Goal: Find specific page/section: Find specific page/section

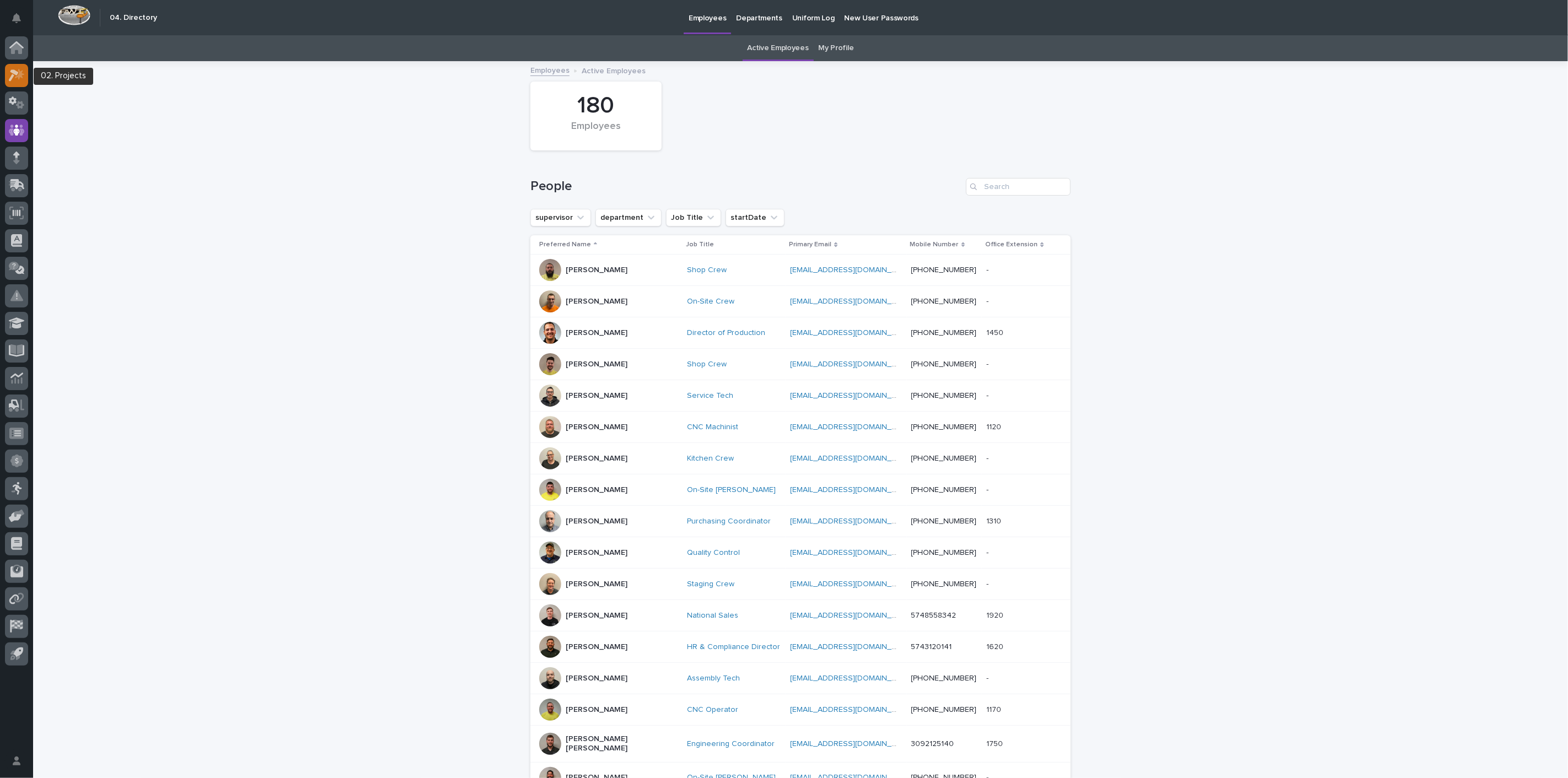
click at [21, 83] on div at bounding box center [17, 76] width 23 height 23
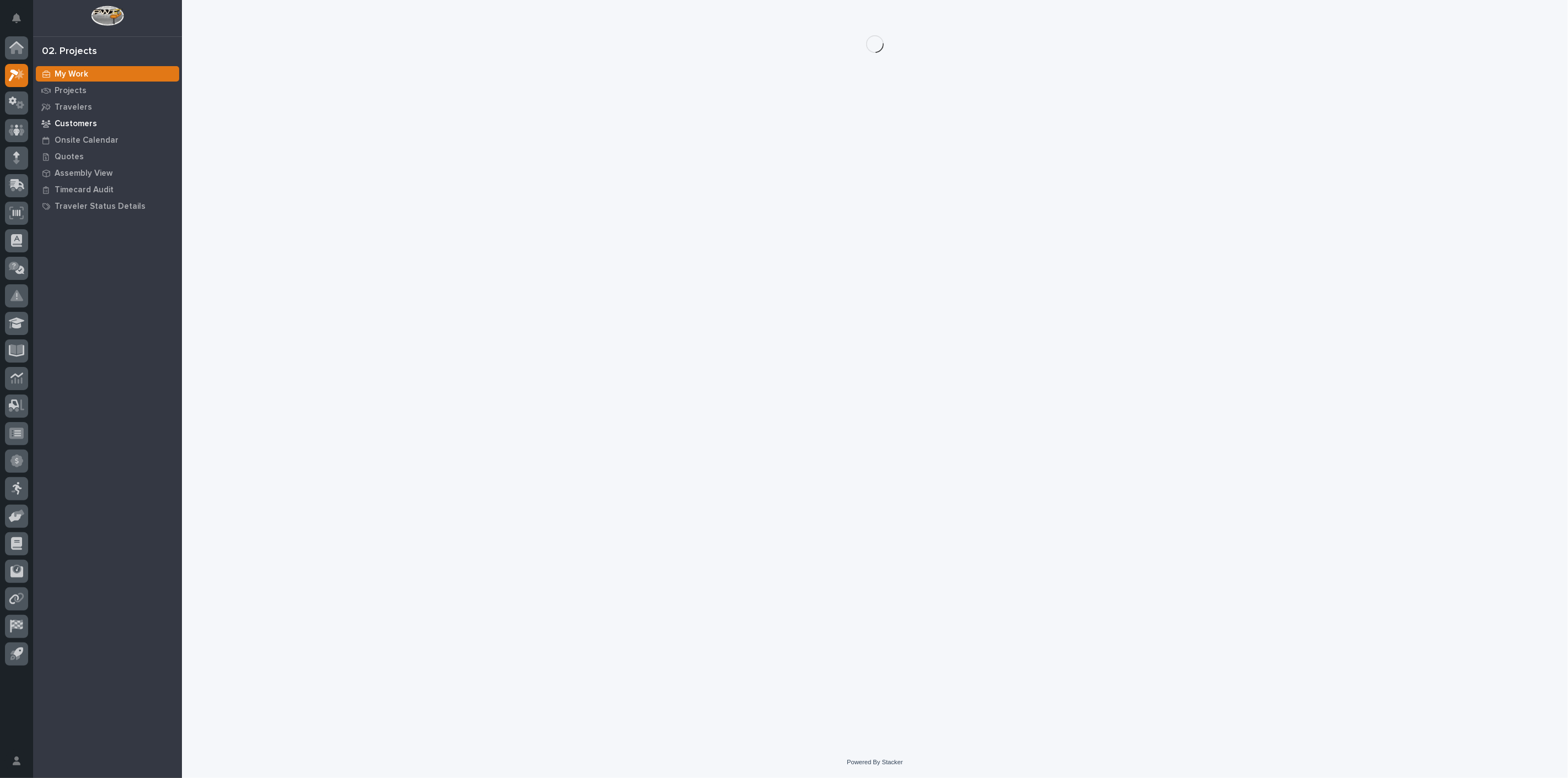
click at [72, 127] on p "Customers" at bounding box center [76, 124] width 43 height 10
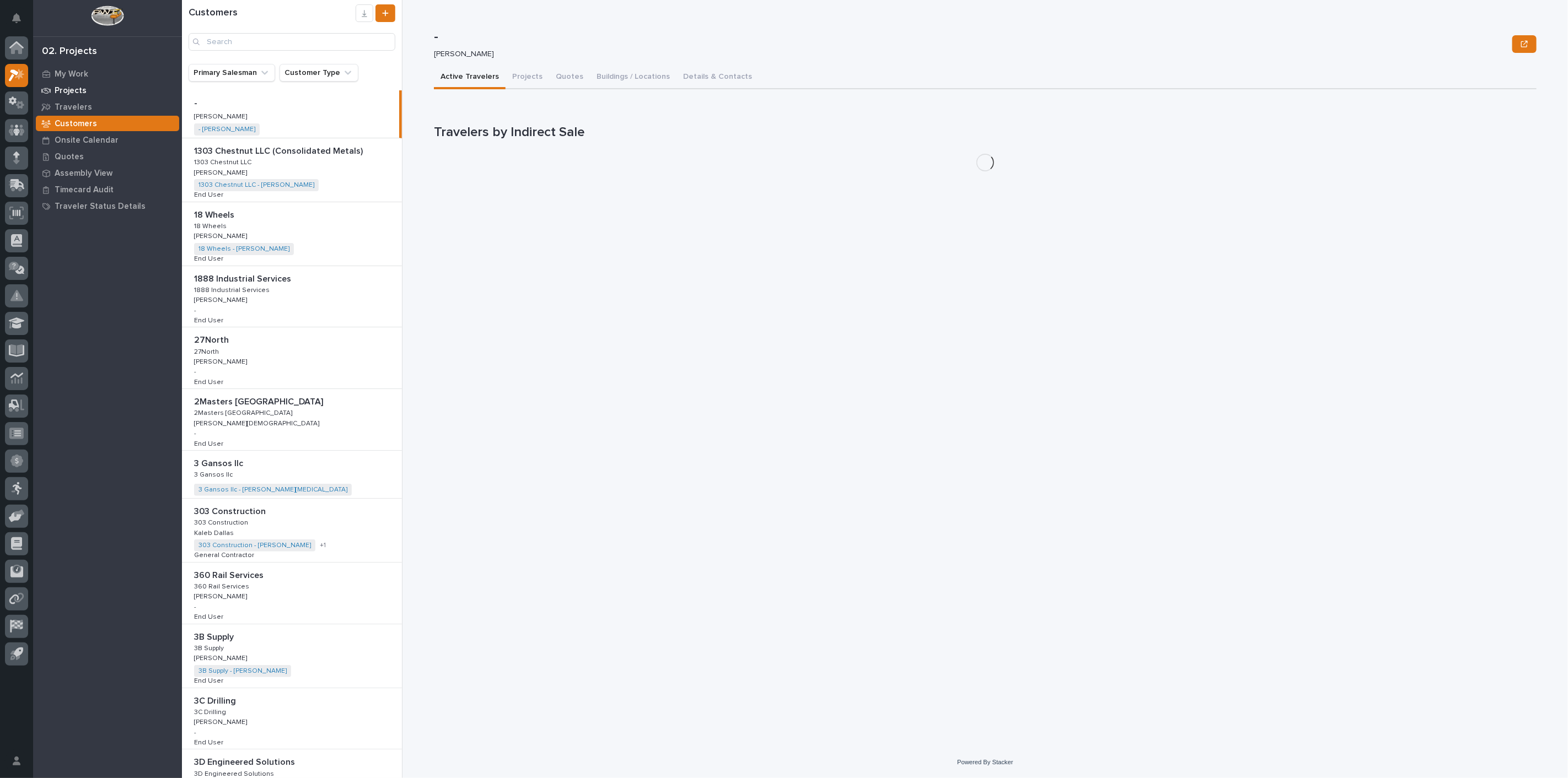
click at [61, 91] on p "Projects" at bounding box center [70, 91] width 32 height 10
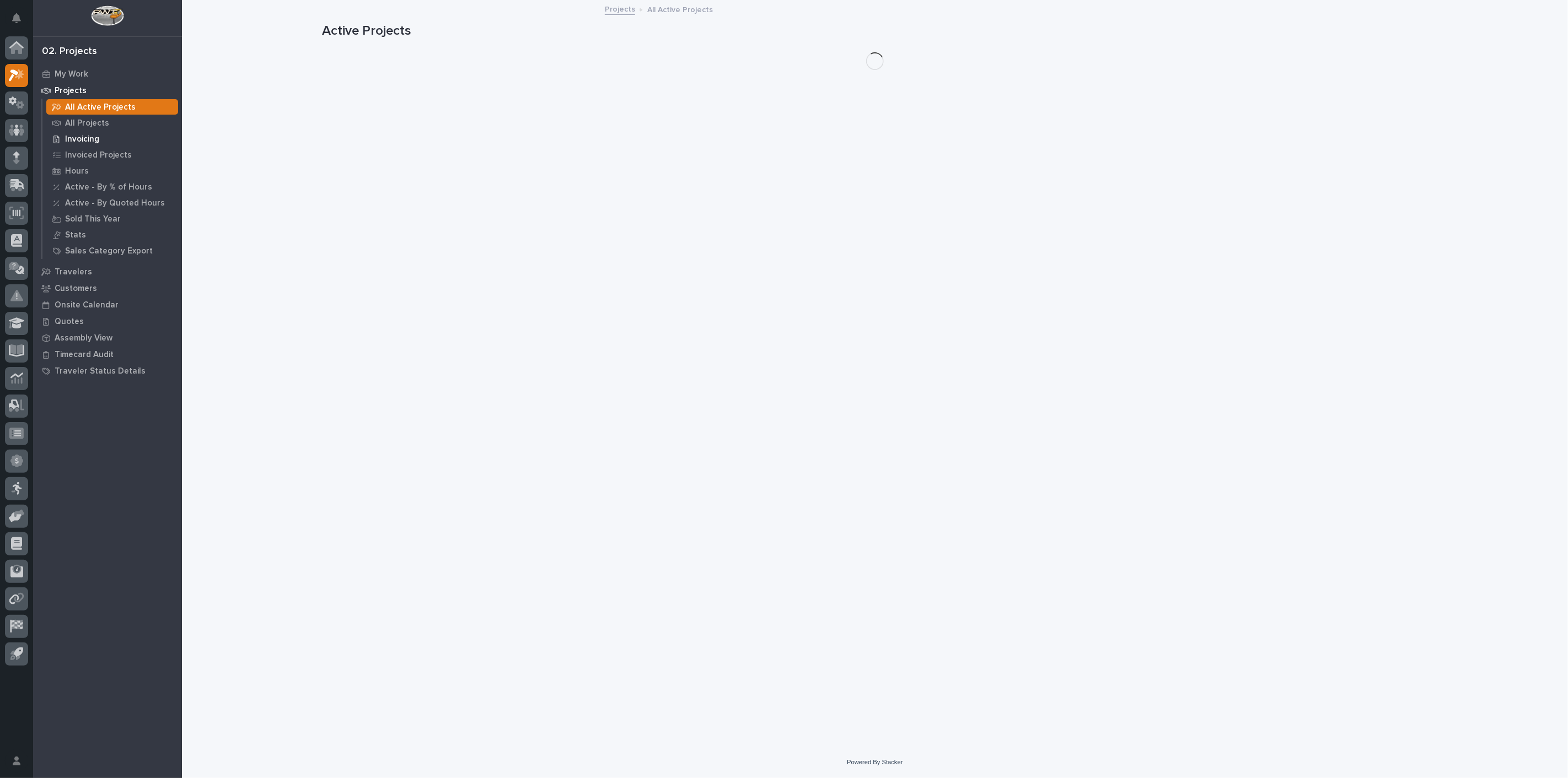
click at [89, 138] on p "Invoicing" at bounding box center [82, 139] width 34 height 10
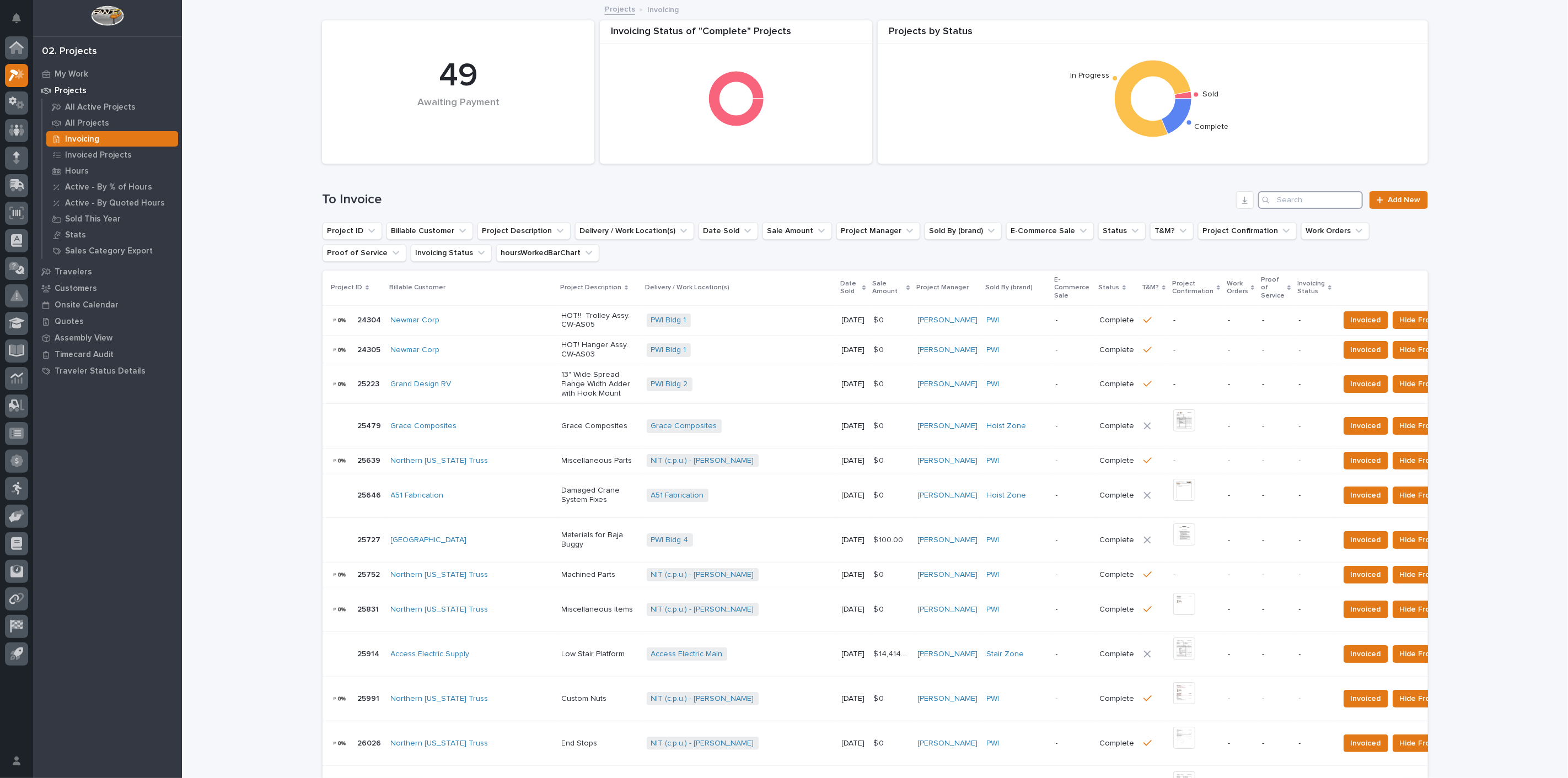
click at [1296, 204] on input "Search" at bounding box center [1310, 200] width 105 height 17
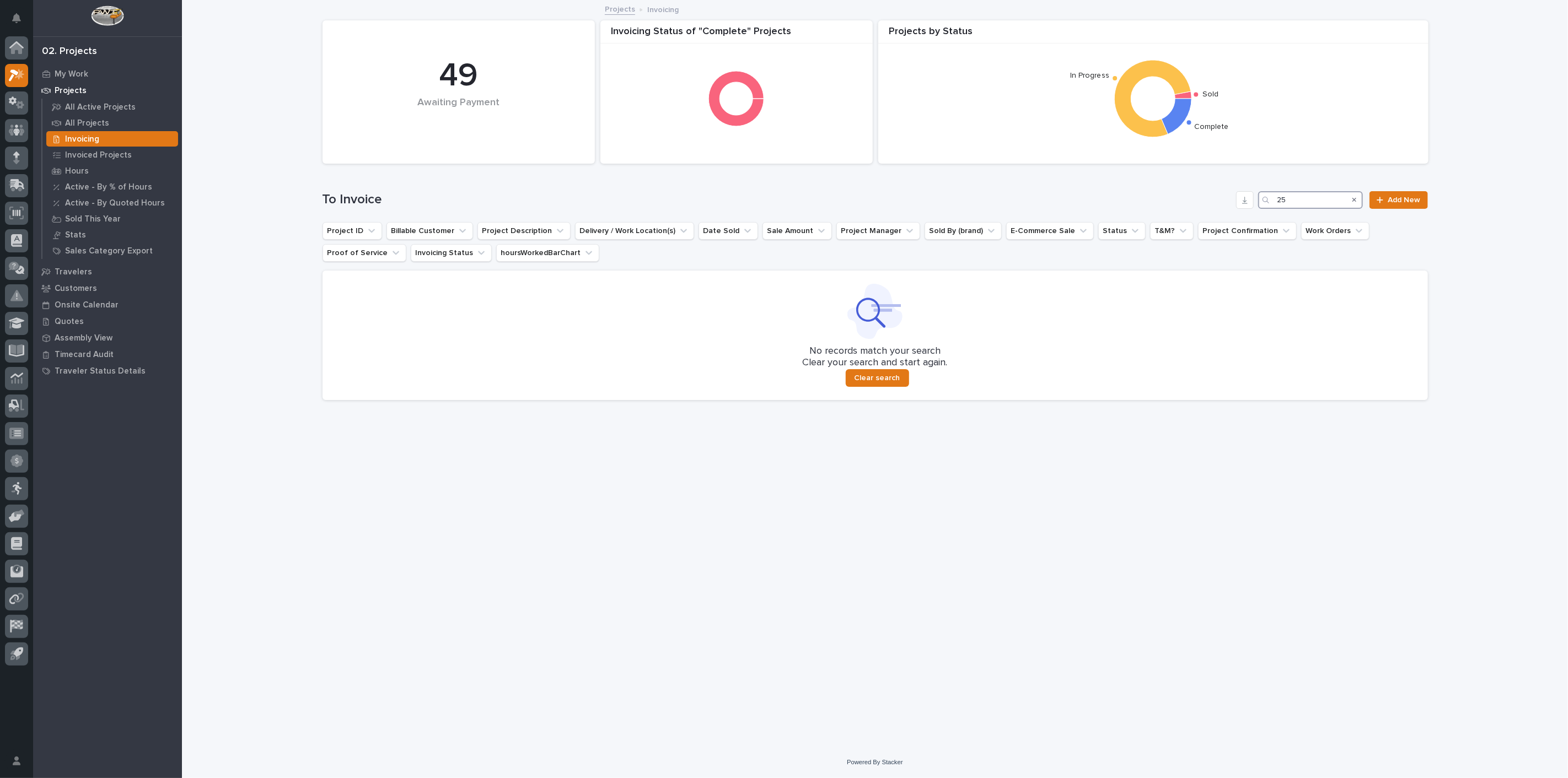
type input "2"
type input "26729"
click at [87, 121] on p "All Projects" at bounding box center [87, 123] width 44 height 10
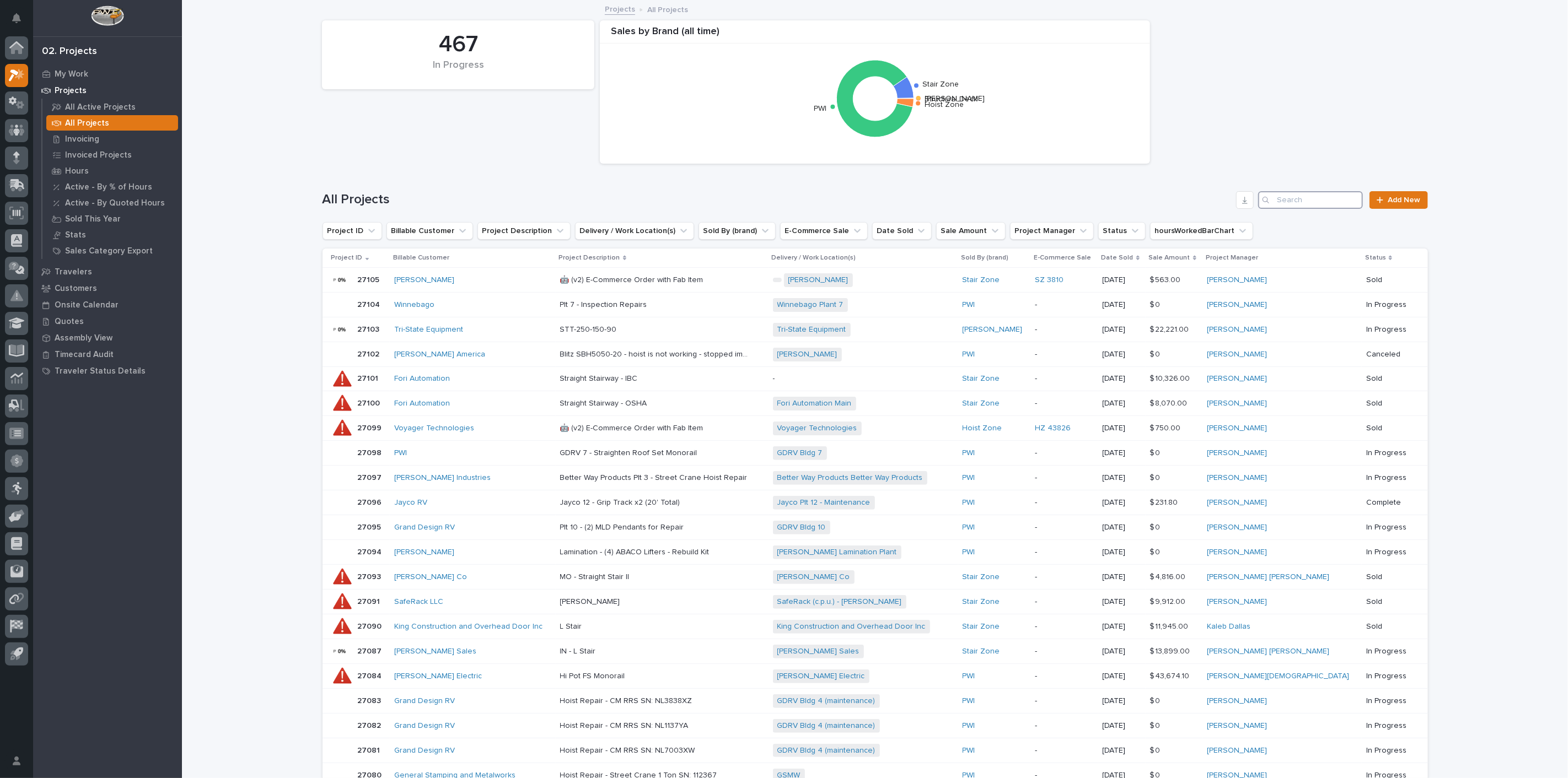
click at [1321, 205] on input "Search" at bounding box center [1310, 200] width 105 height 17
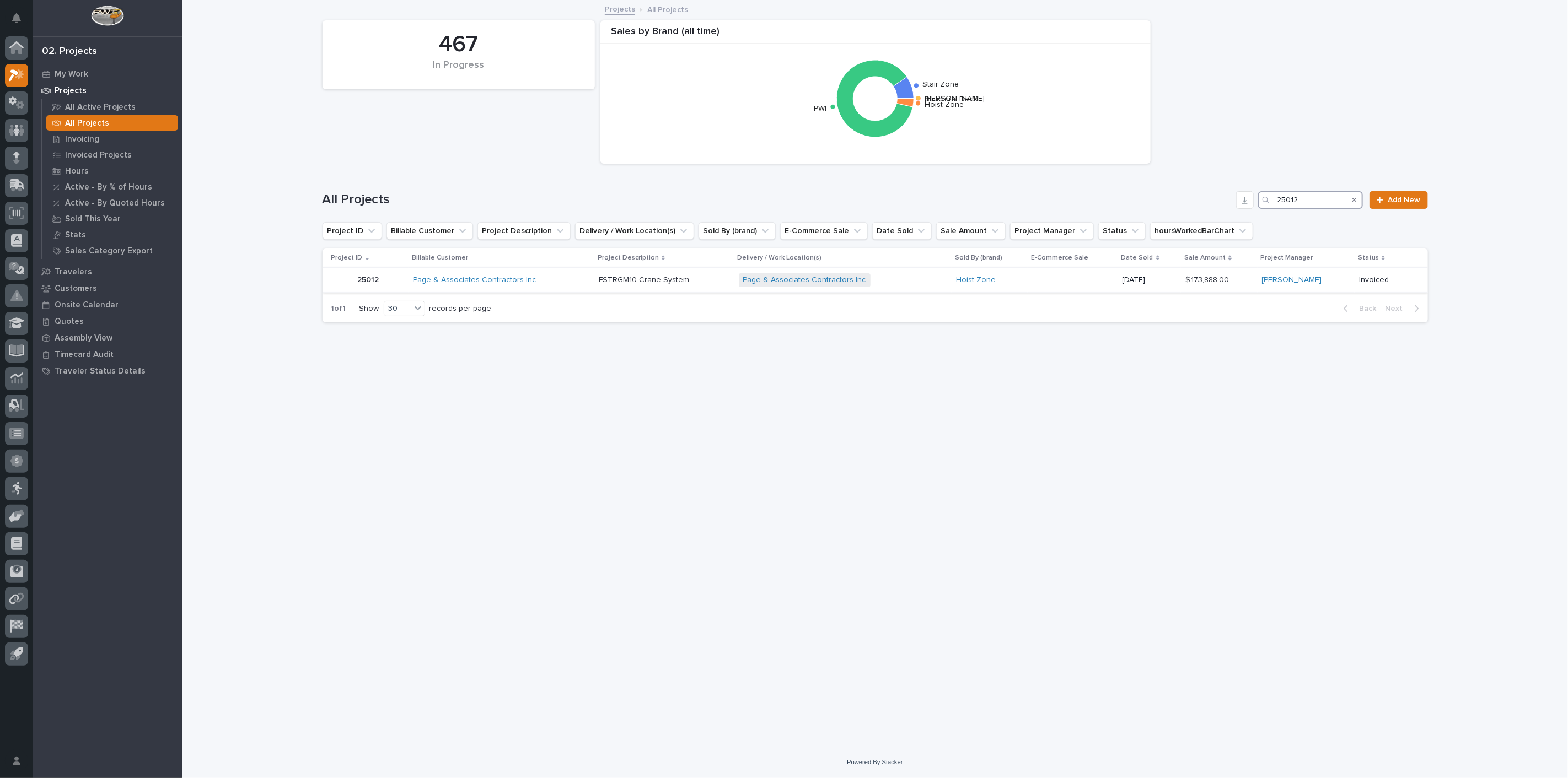
type input "25012"
click at [362, 285] on div "25012 25012" at bounding box center [368, 280] width 21 height 18
click at [1313, 200] on input "25012" at bounding box center [1310, 200] width 105 height 17
type input "2"
type input "25450"
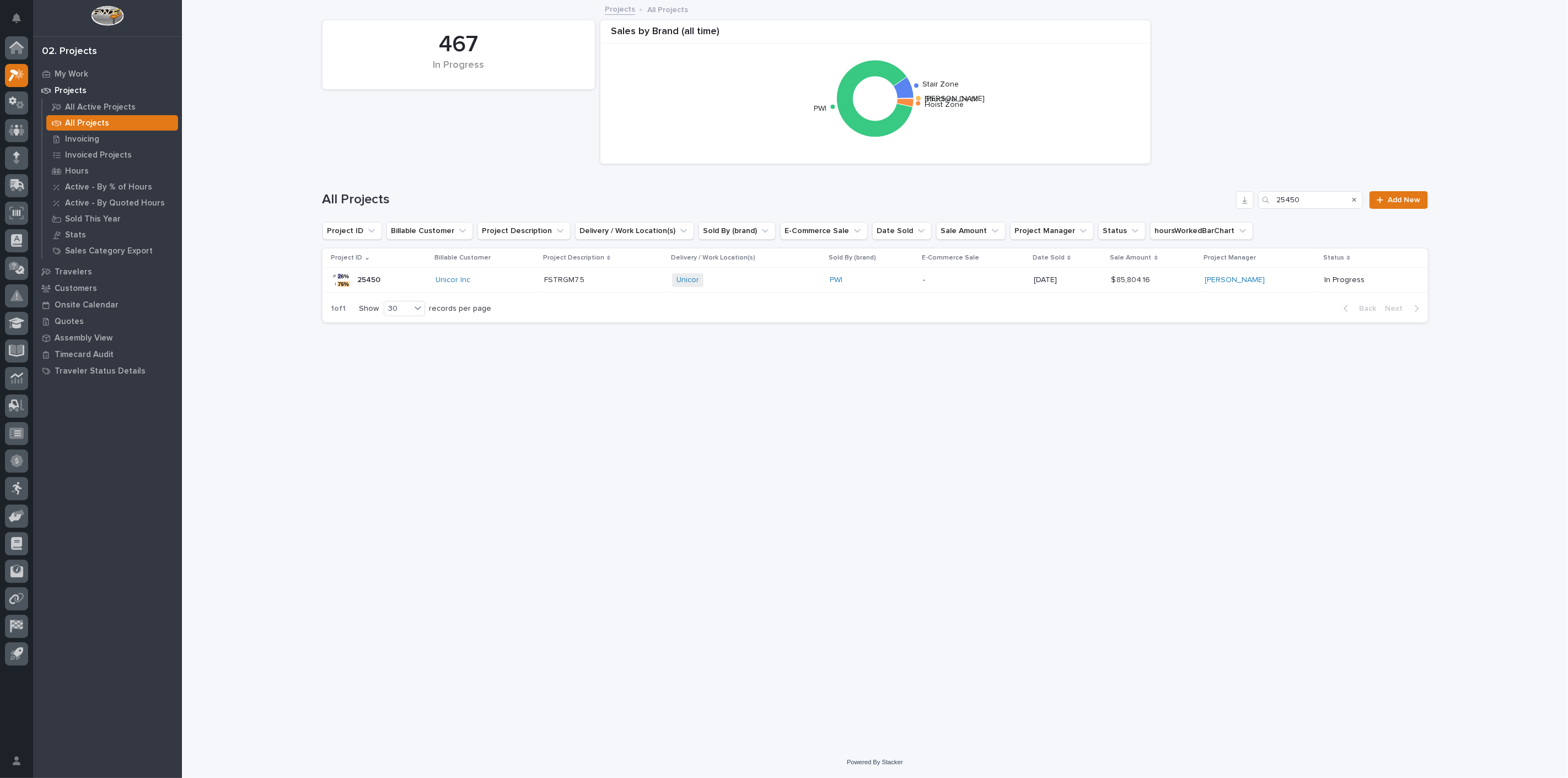
click at [360, 276] on p "25450" at bounding box center [370, 279] width 25 height 12
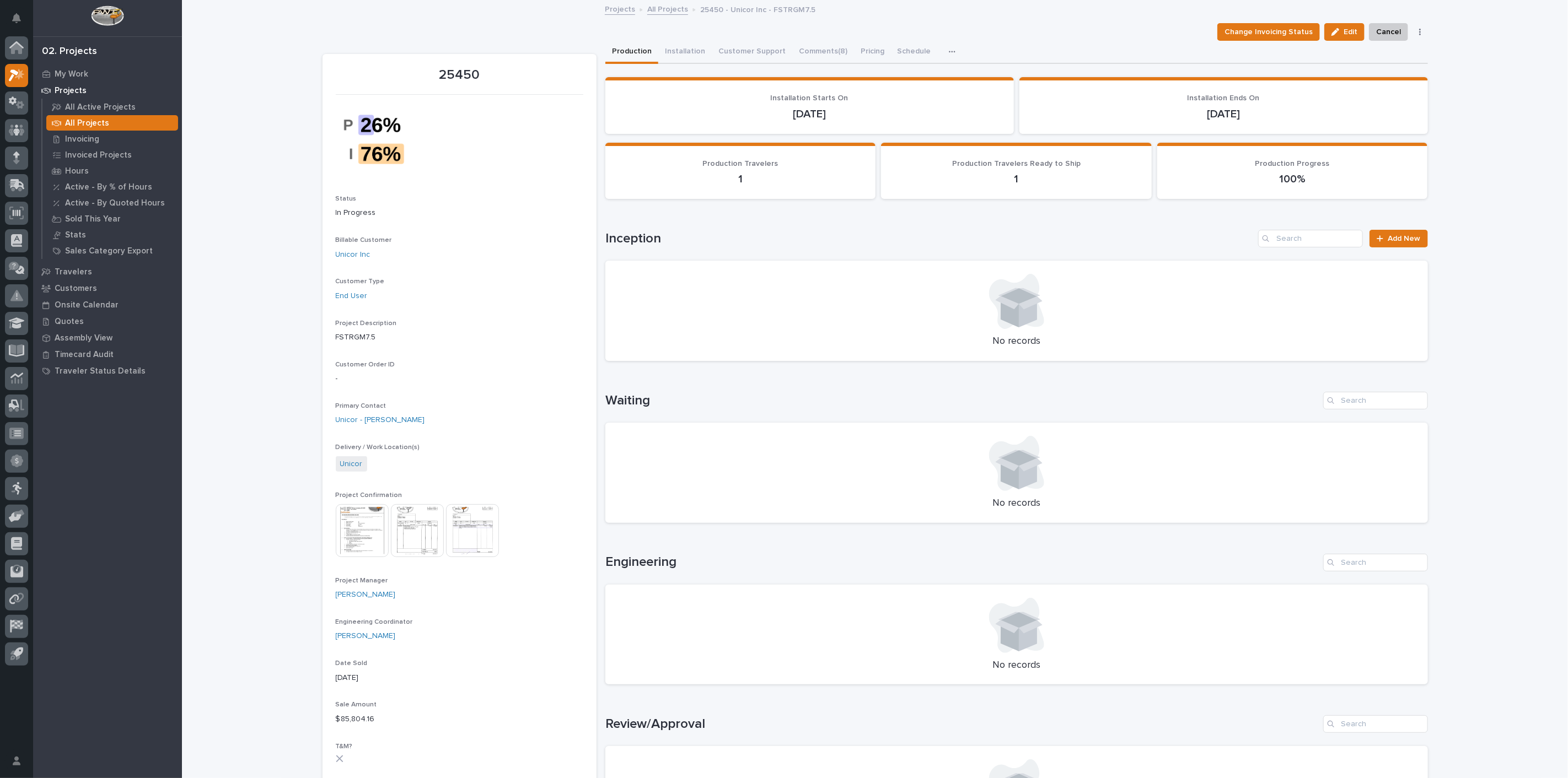
click at [665, 12] on link "All Projects" at bounding box center [667, 8] width 41 height 13
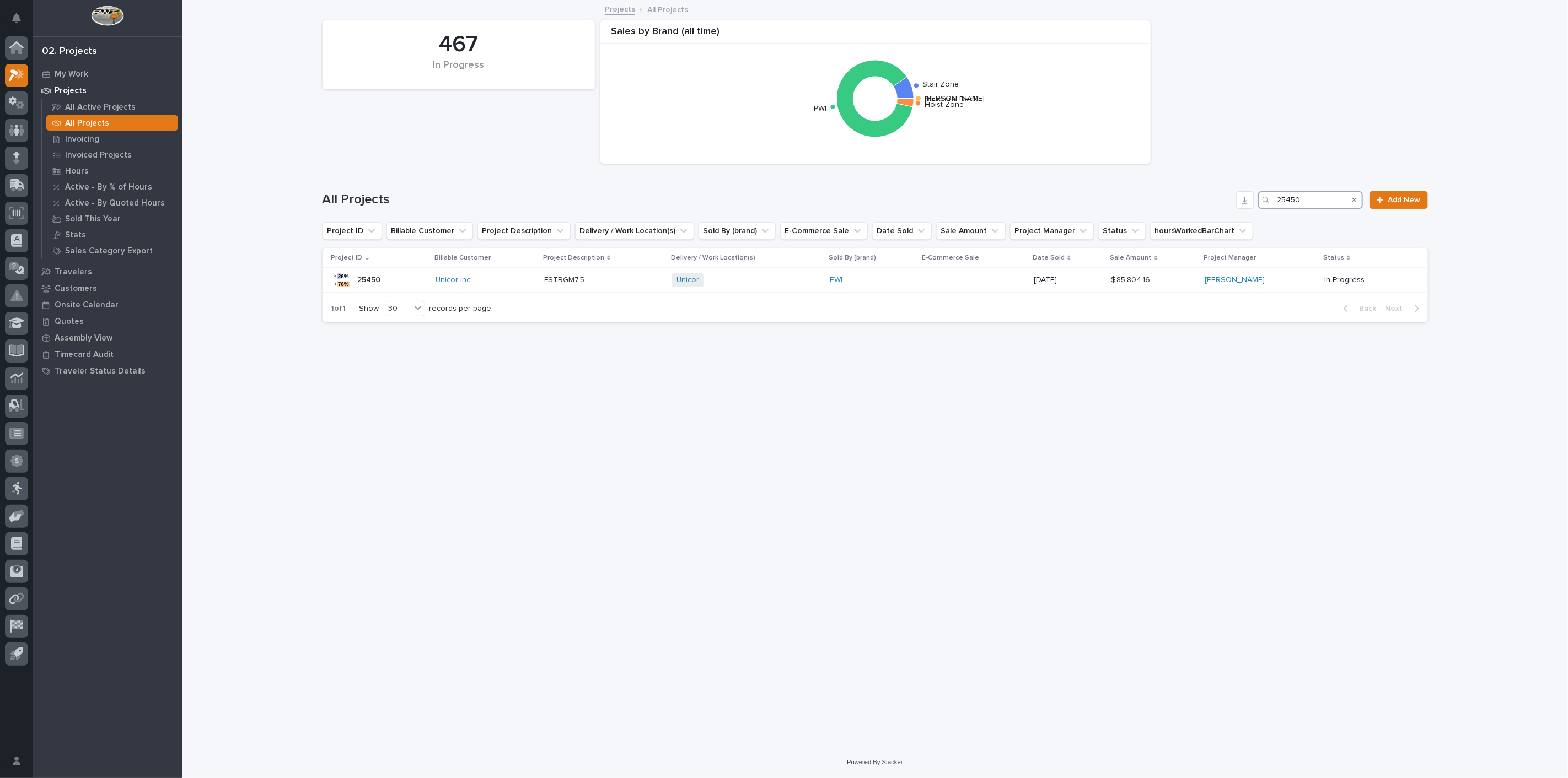
click at [1320, 203] on input "25450" at bounding box center [1310, 200] width 105 height 17
type input "2"
type input "26729"
click at [377, 279] on p "26729" at bounding box center [371, 279] width 26 height 12
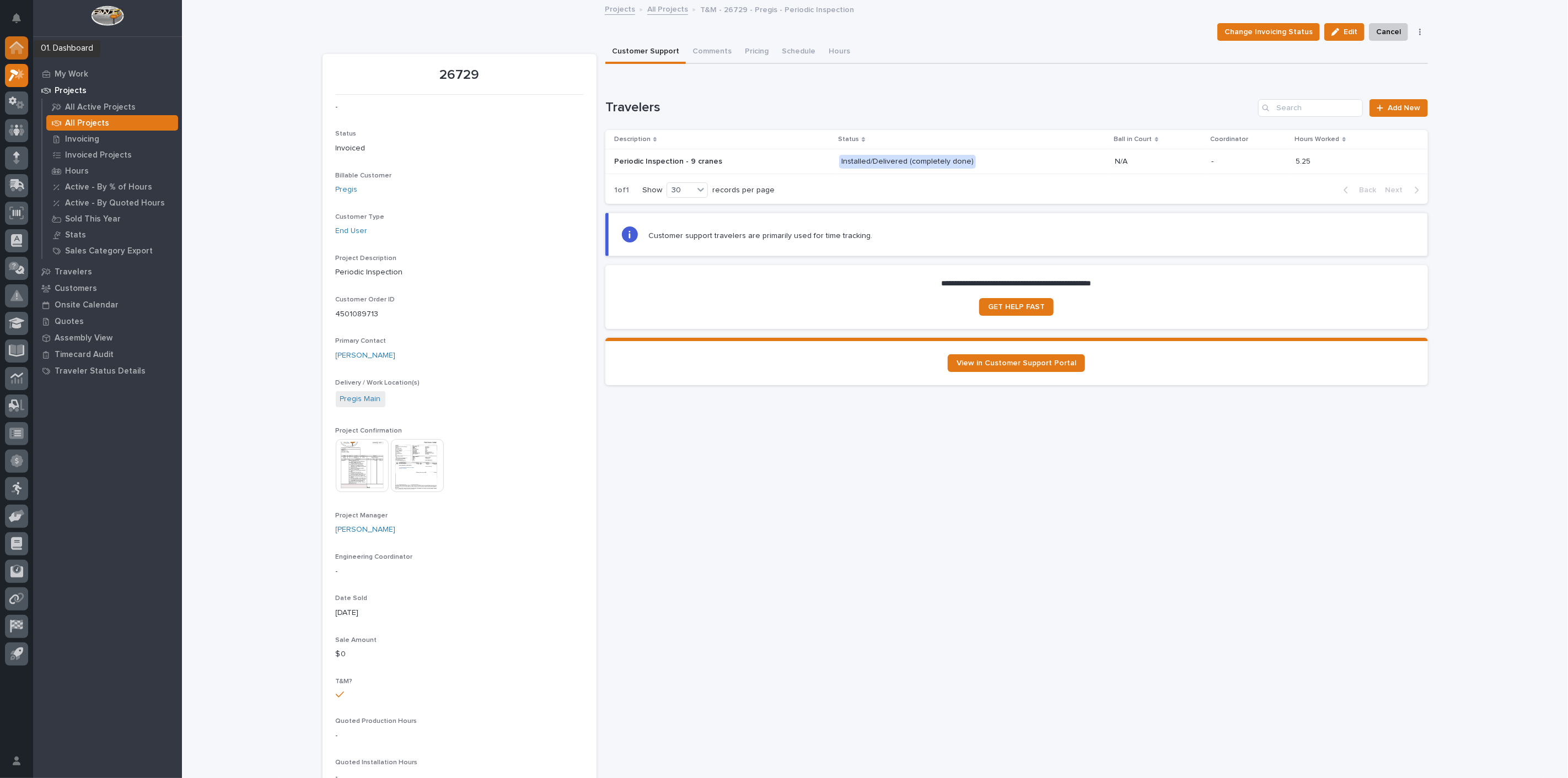
click at [16, 47] on icon at bounding box center [16, 48] width 11 height 11
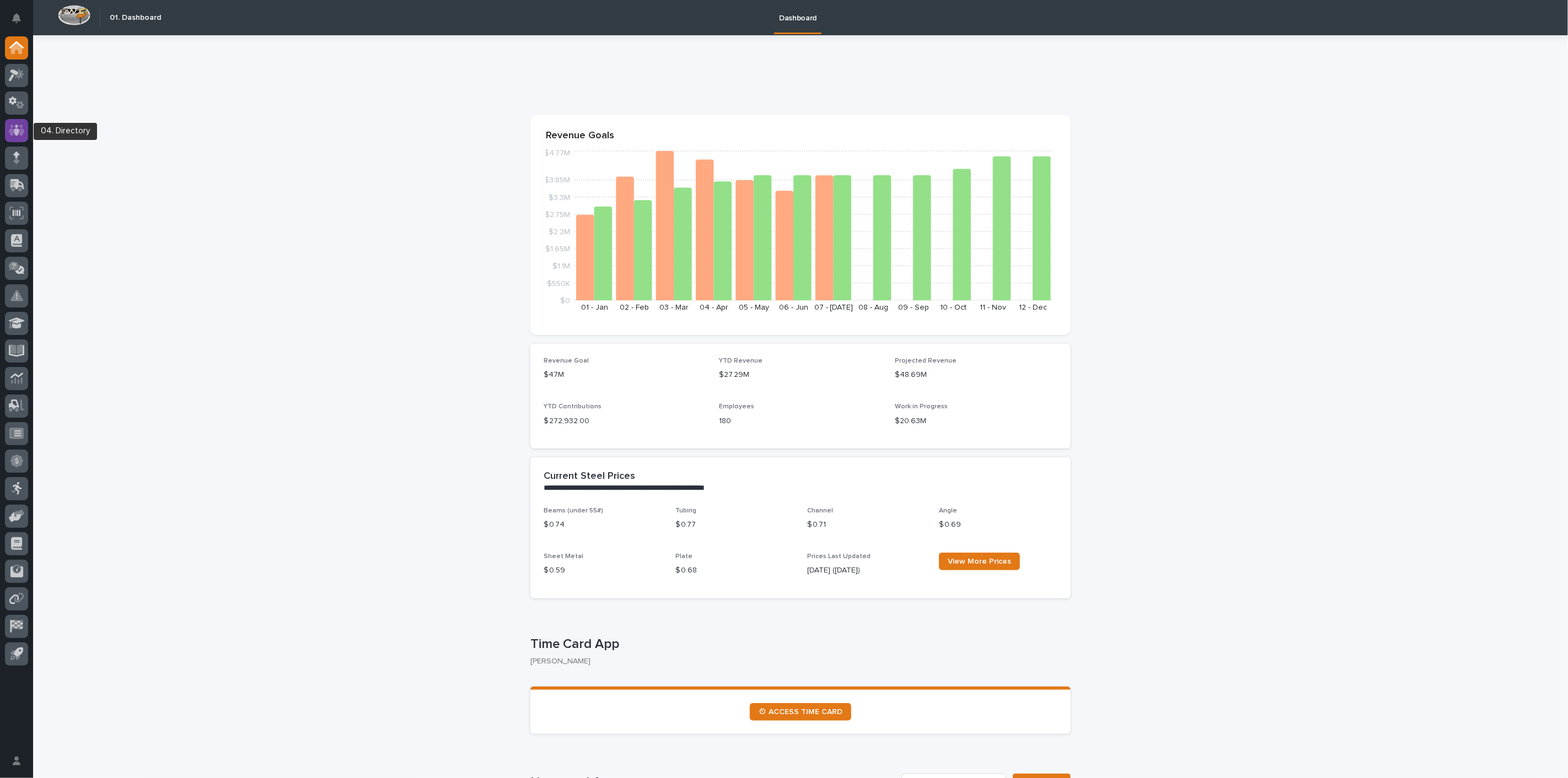
click at [14, 133] on icon at bounding box center [16, 130] width 6 height 11
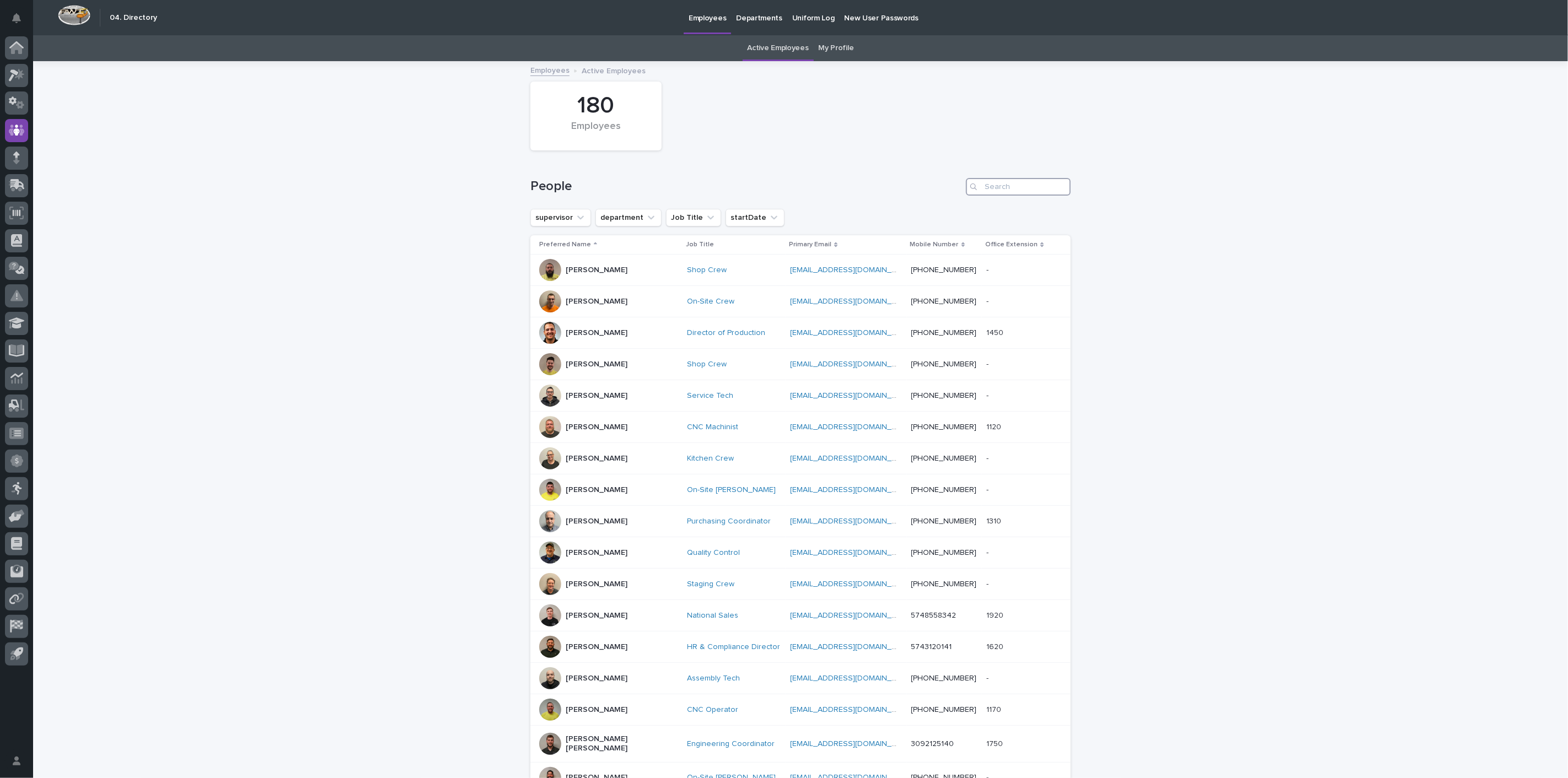
click at [1015, 189] on input "Search" at bounding box center [1018, 186] width 105 height 17
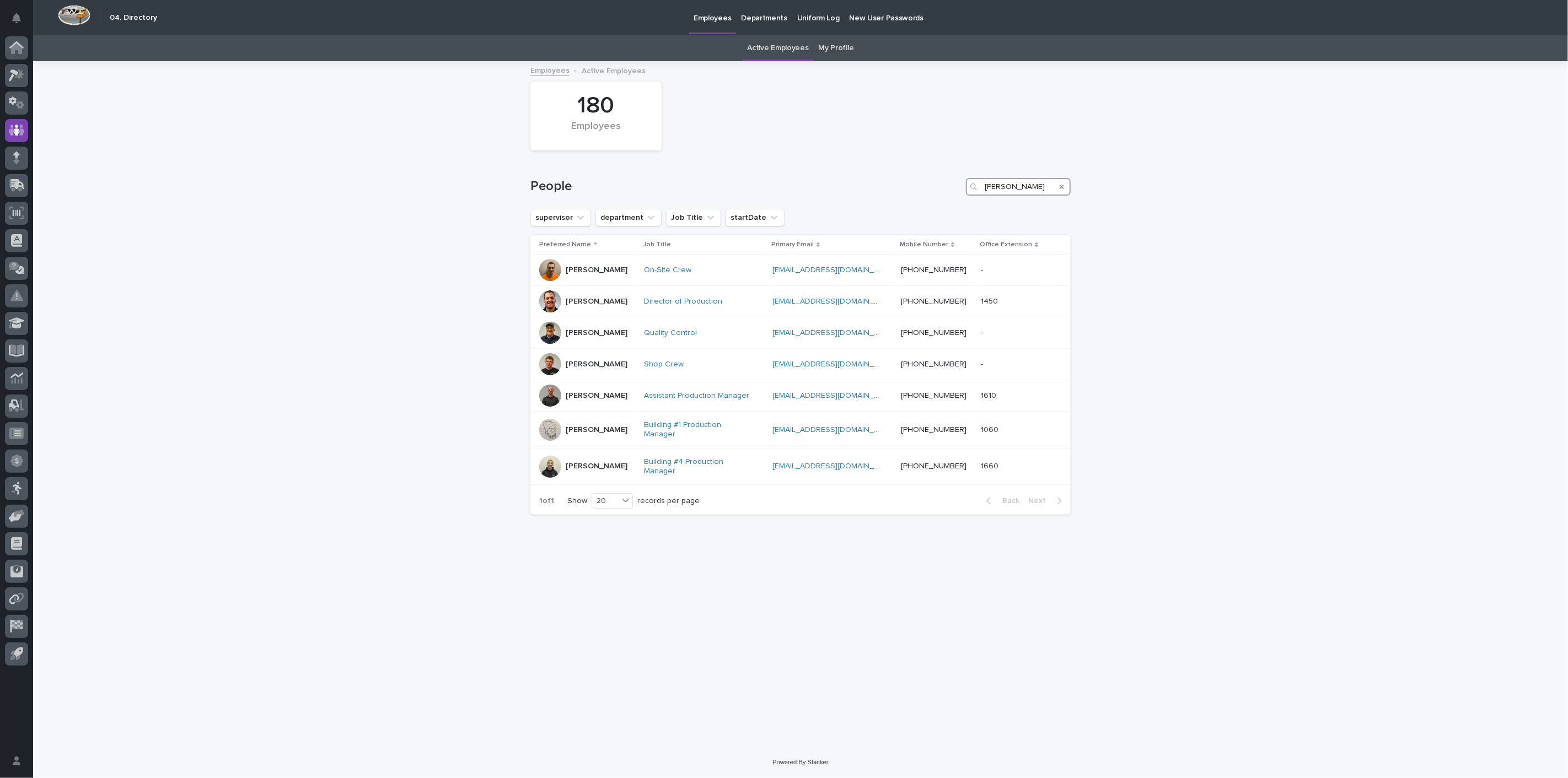
click at [1013, 189] on input "[PERSON_NAME]" at bounding box center [1018, 186] width 105 height 17
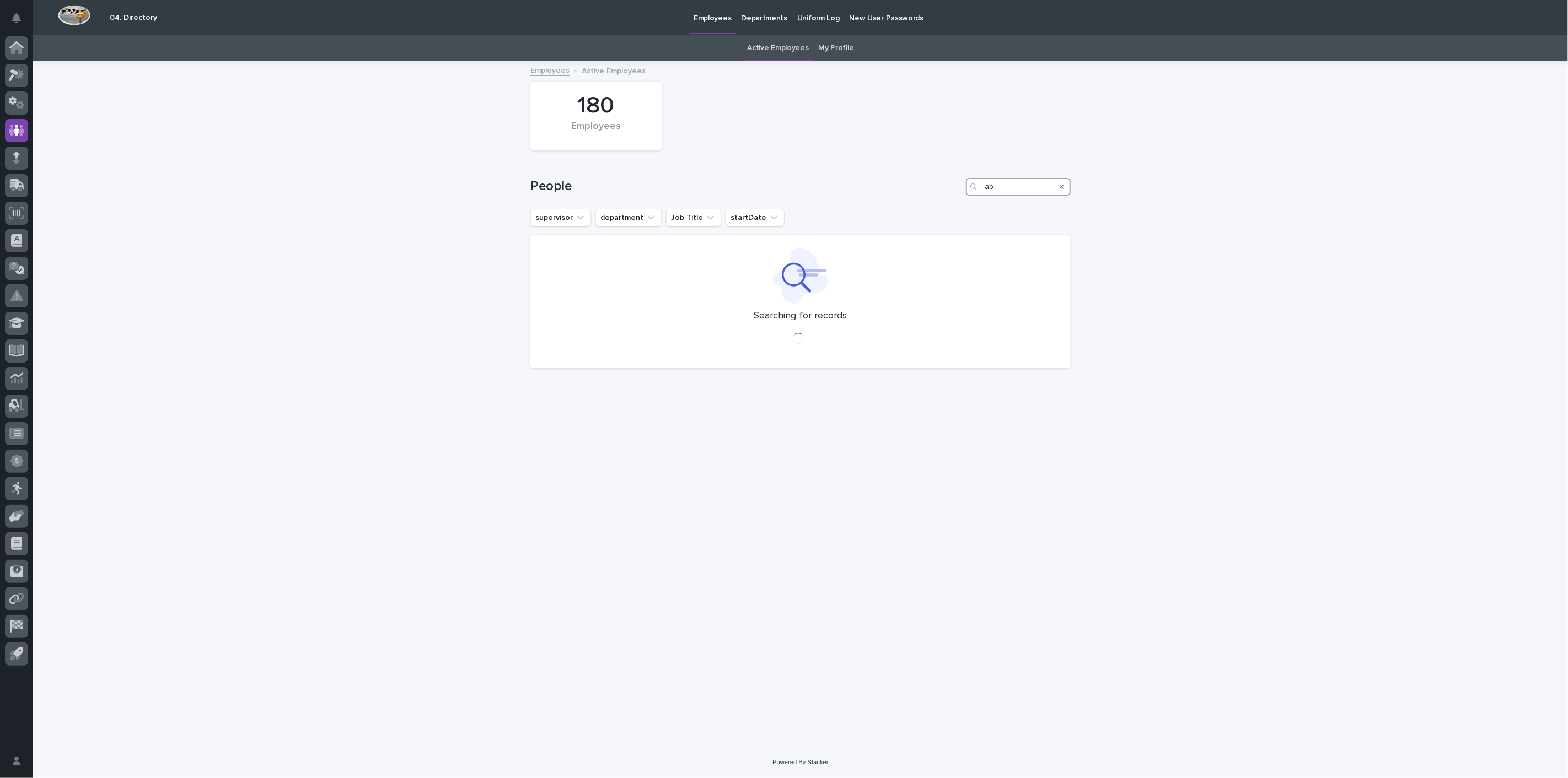
type input "a"
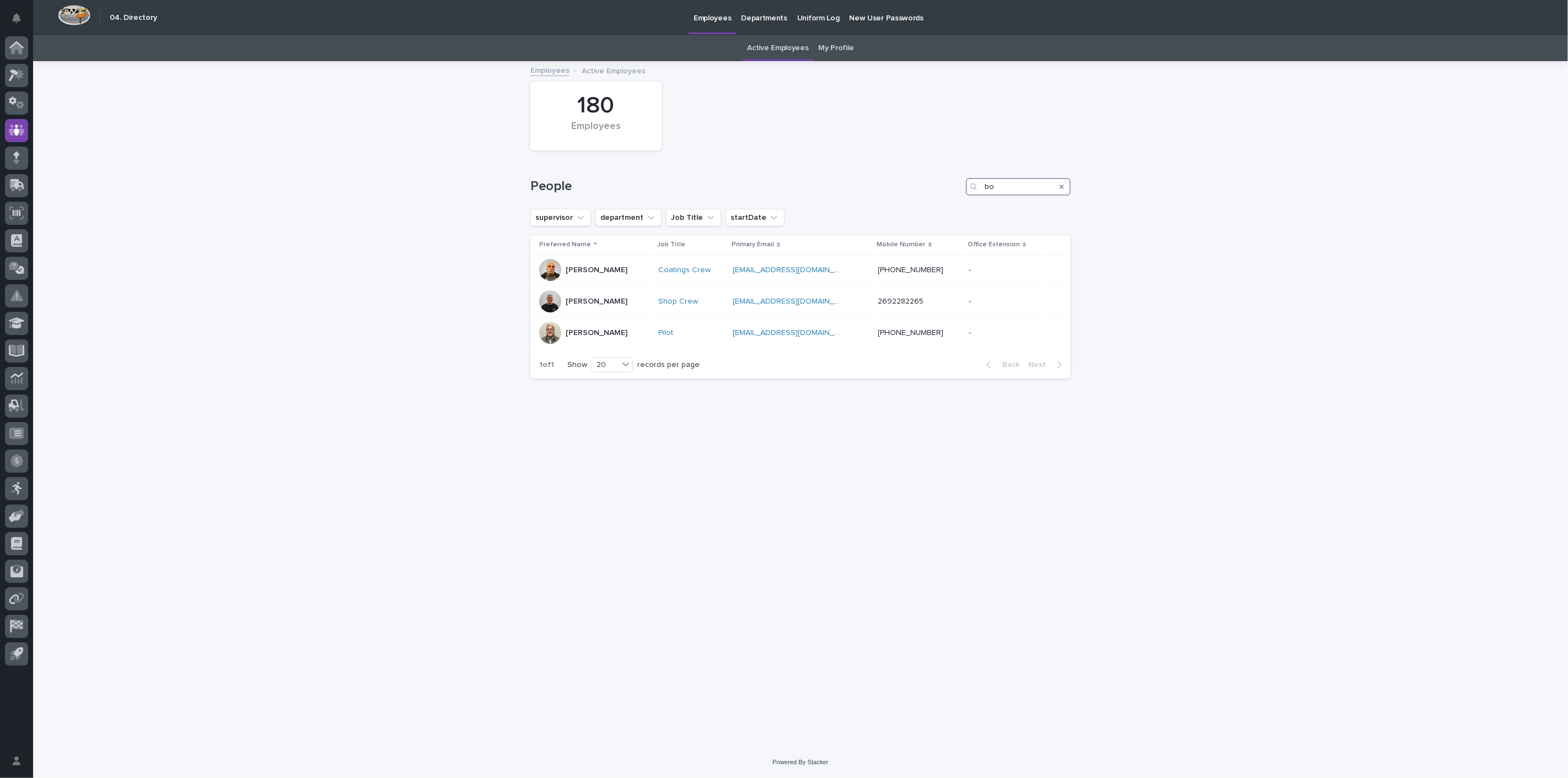
type input "b"
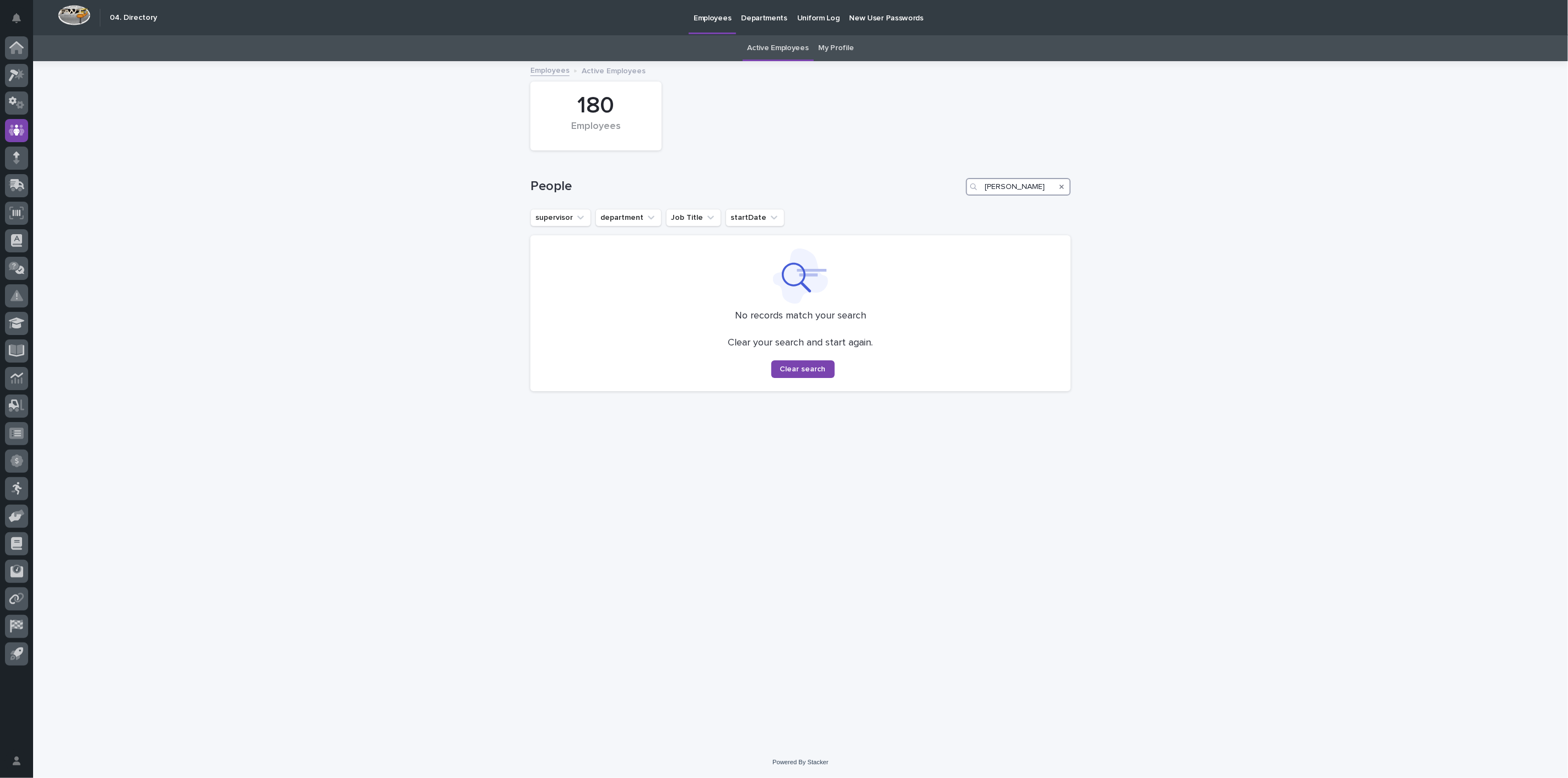
type input "[PERSON_NAME]"
drag, startPoint x: 1017, startPoint y: 188, endPoint x: 925, endPoint y: 182, distance: 92.2
click at [925, 182] on div "People [PERSON_NAME]" at bounding box center [800, 186] width 540 height 17
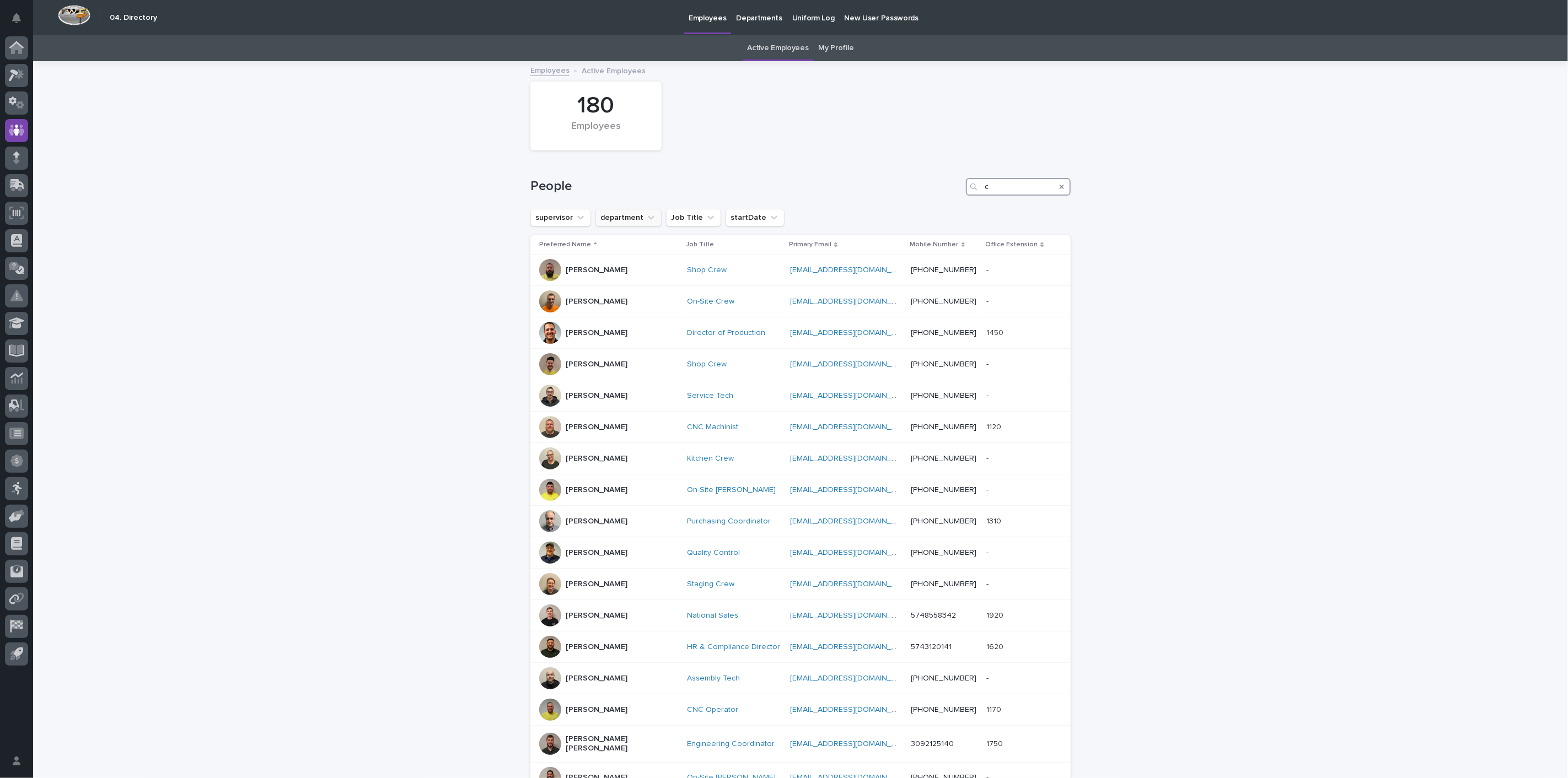
type input "c"
click at [652, 213] on button "department" at bounding box center [628, 217] width 66 height 17
click at [455, 255] on div "Loading... Saving… Loading... Saving… 180 Employees People c supervisor departm…" at bounding box center [800, 522] width 1534 height 920
click at [1001, 189] on input "c" at bounding box center [1018, 186] width 105 height 17
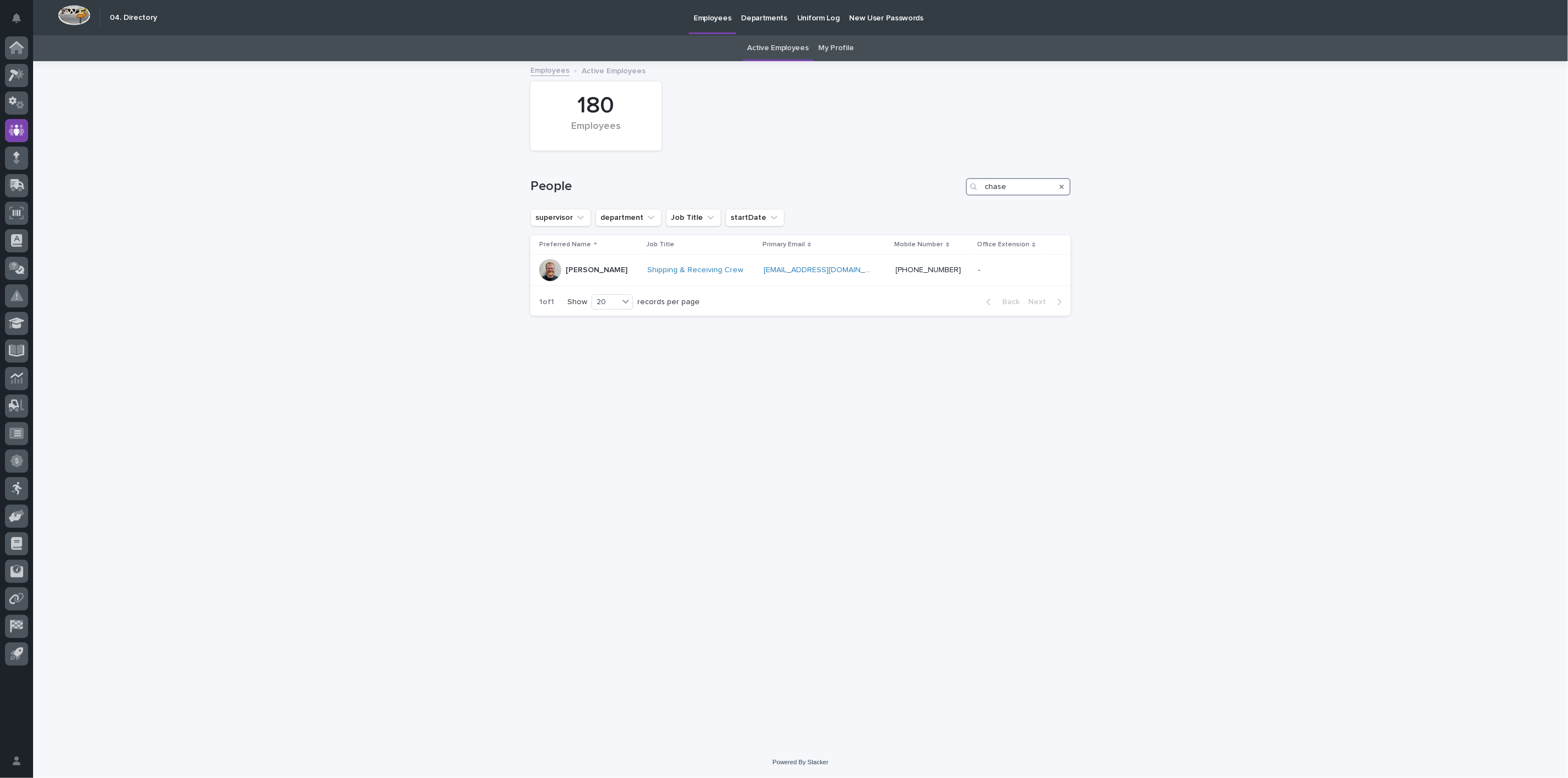
drag, startPoint x: 1014, startPoint y: 185, endPoint x: 910, endPoint y: 183, distance: 104.0
click at [910, 183] on div "People chase" at bounding box center [800, 186] width 540 height 17
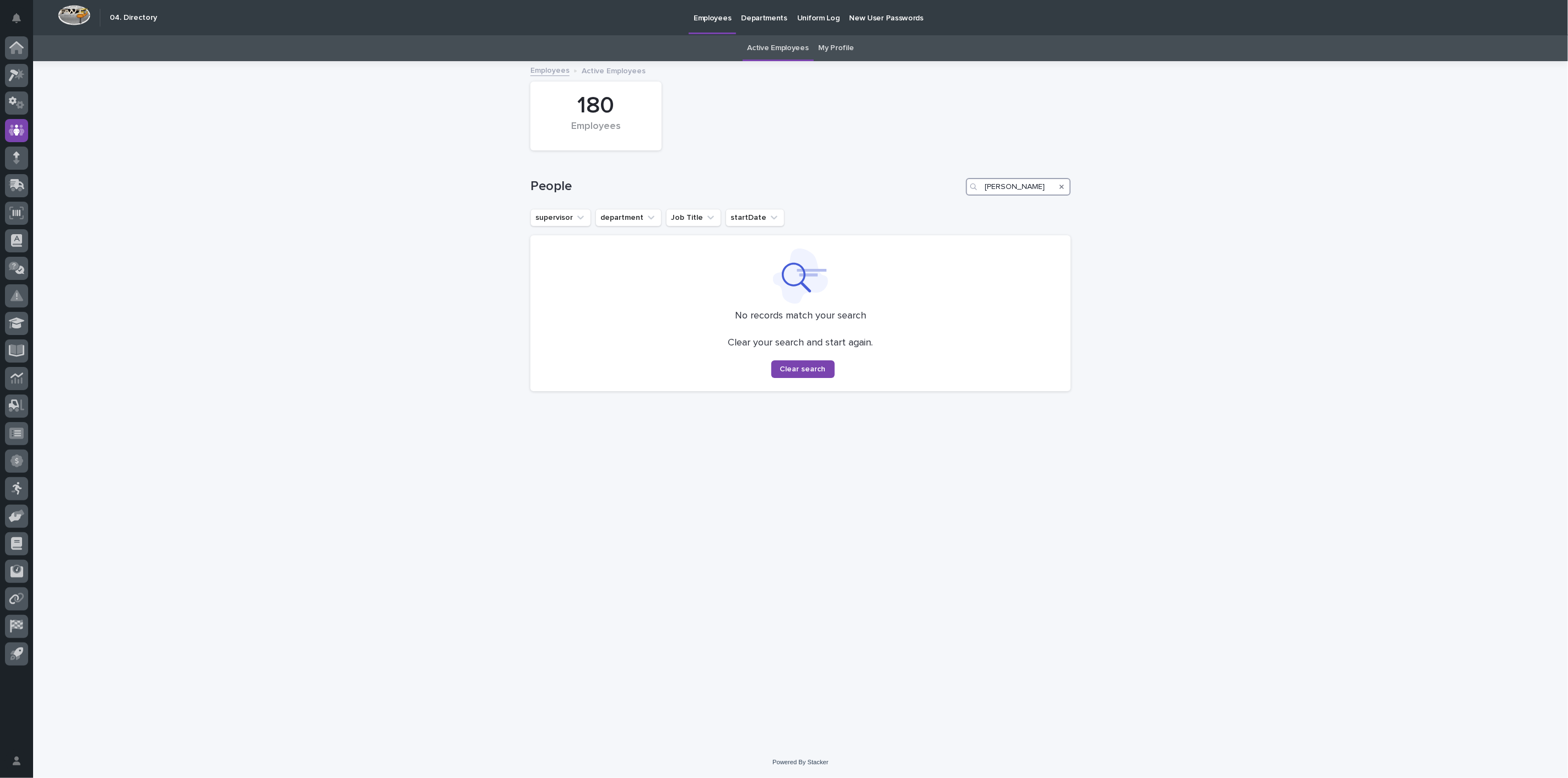
click at [1034, 188] on input "[PERSON_NAME]" at bounding box center [1018, 186] width 105 height 17
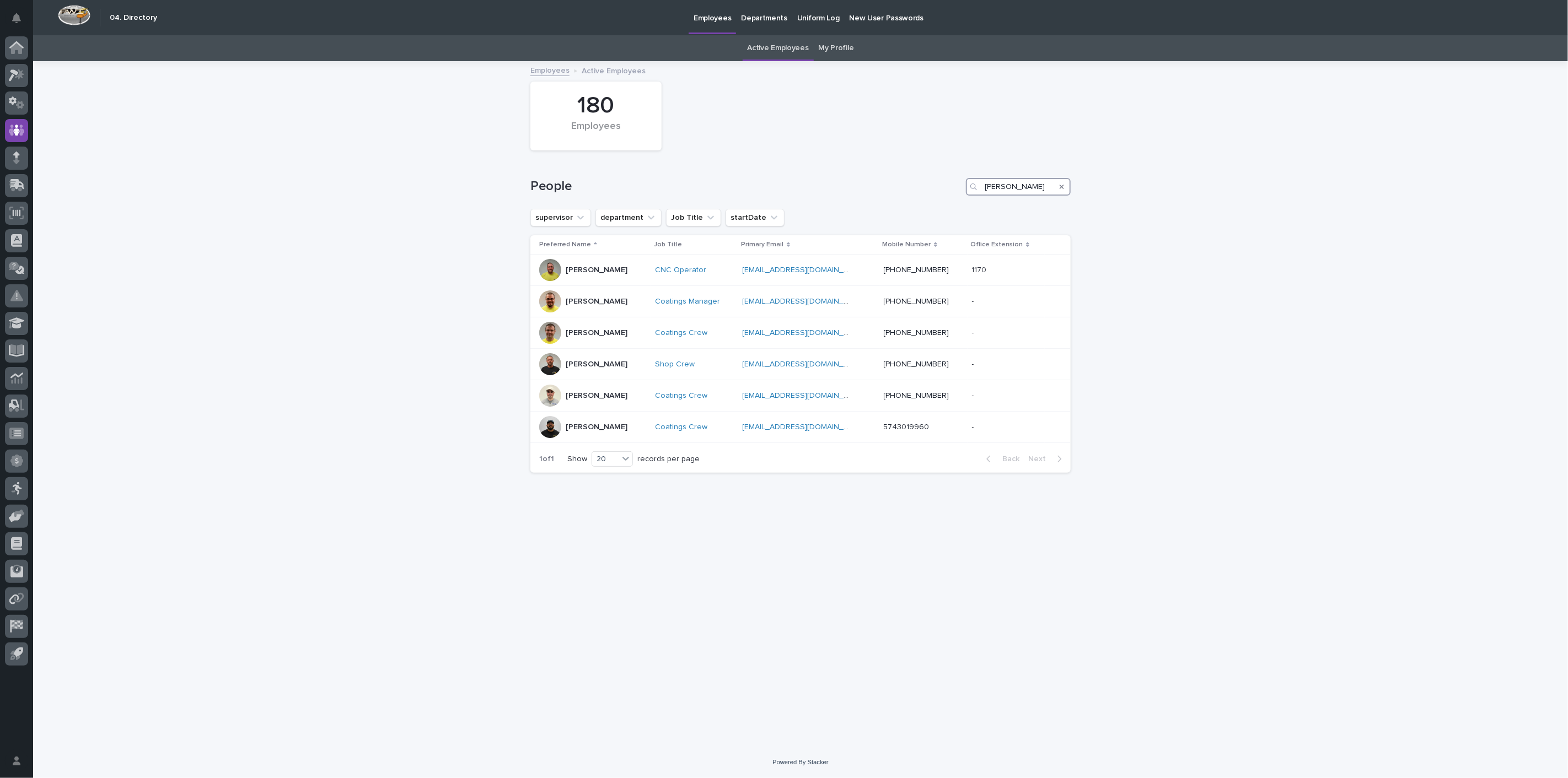
drag, startPoint x: 1017, startPoint y: 190, endPoint x: 912, endPoint y: 184, distance: 105.2
click at [912, 184] on div "People [PERSON_NAME]" at bounding box center [800, 186] width 540 height 17
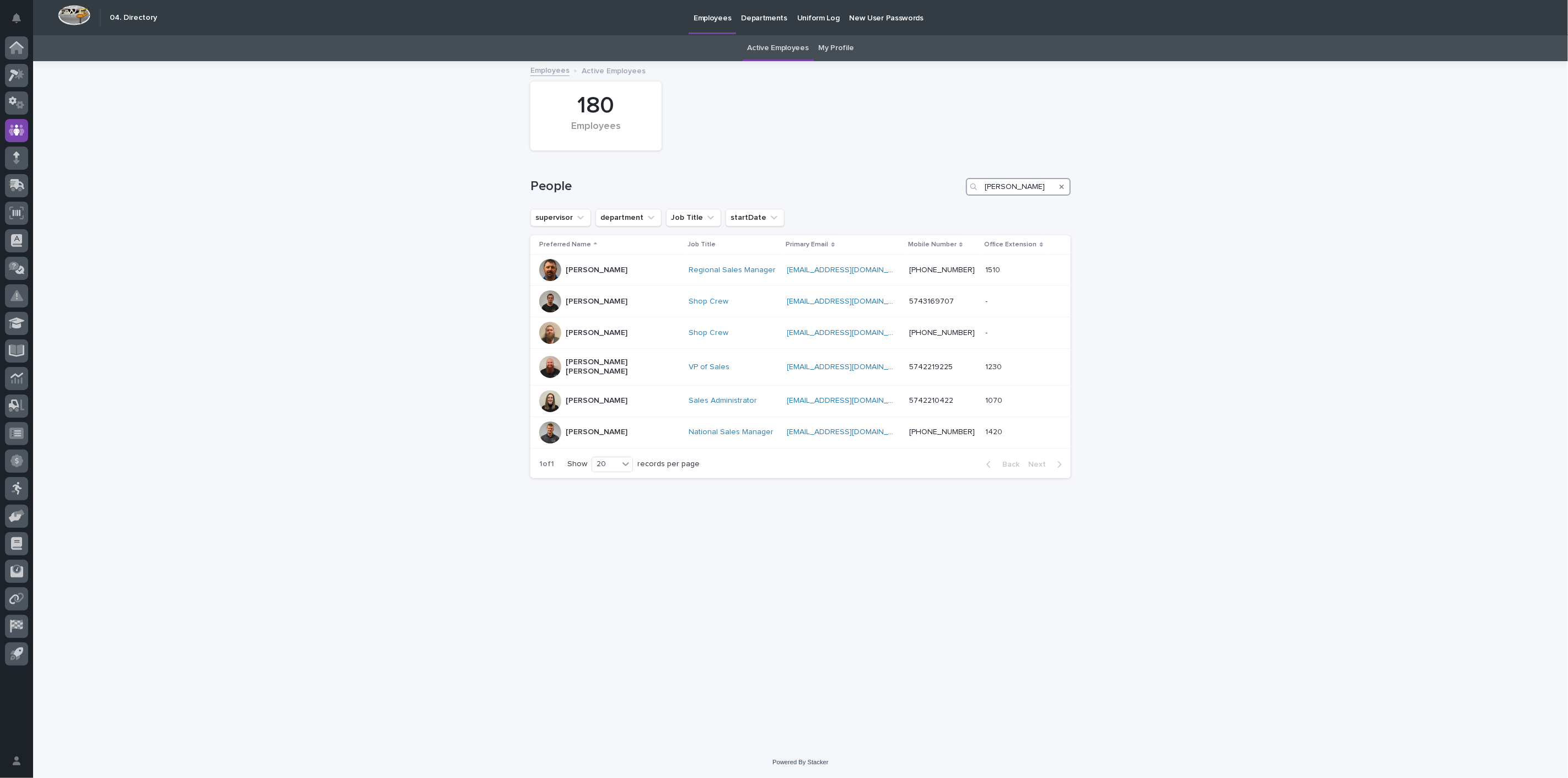
click at [1011, 188] on input "[PERSON_NAME]" at bounding box center [1018, 186] width 105 height 17
type input "d"
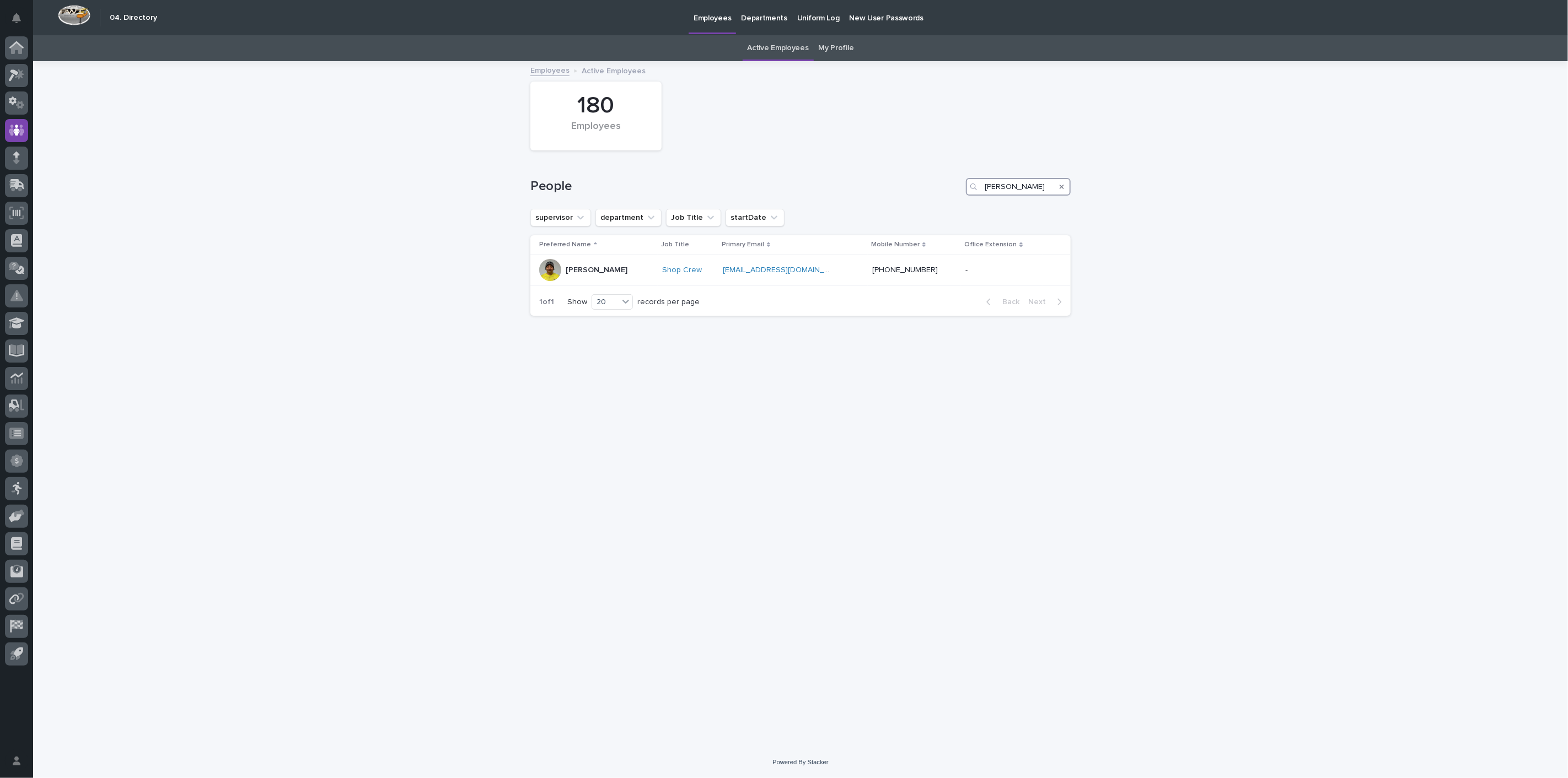
drag, startPoint x: 1020, startPoint y: 186, endPoint x: 845, endPoint y: 180, distance: 175.1
click at [845, 180] on div "People [PERSON_NAME]" at bounding box center [800, 186] width 540 height 17
type input "e"
type input "j"
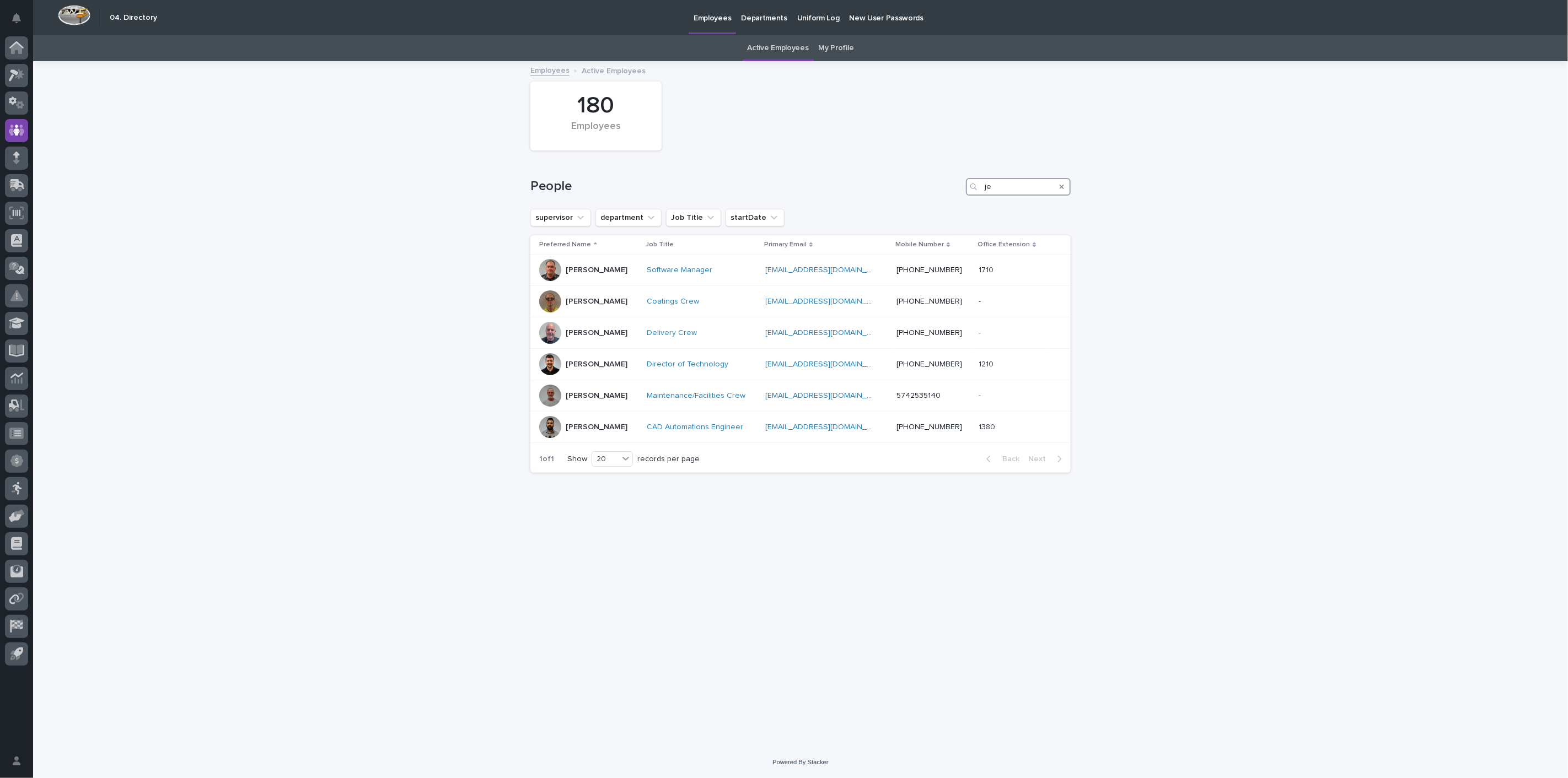
type input "j"
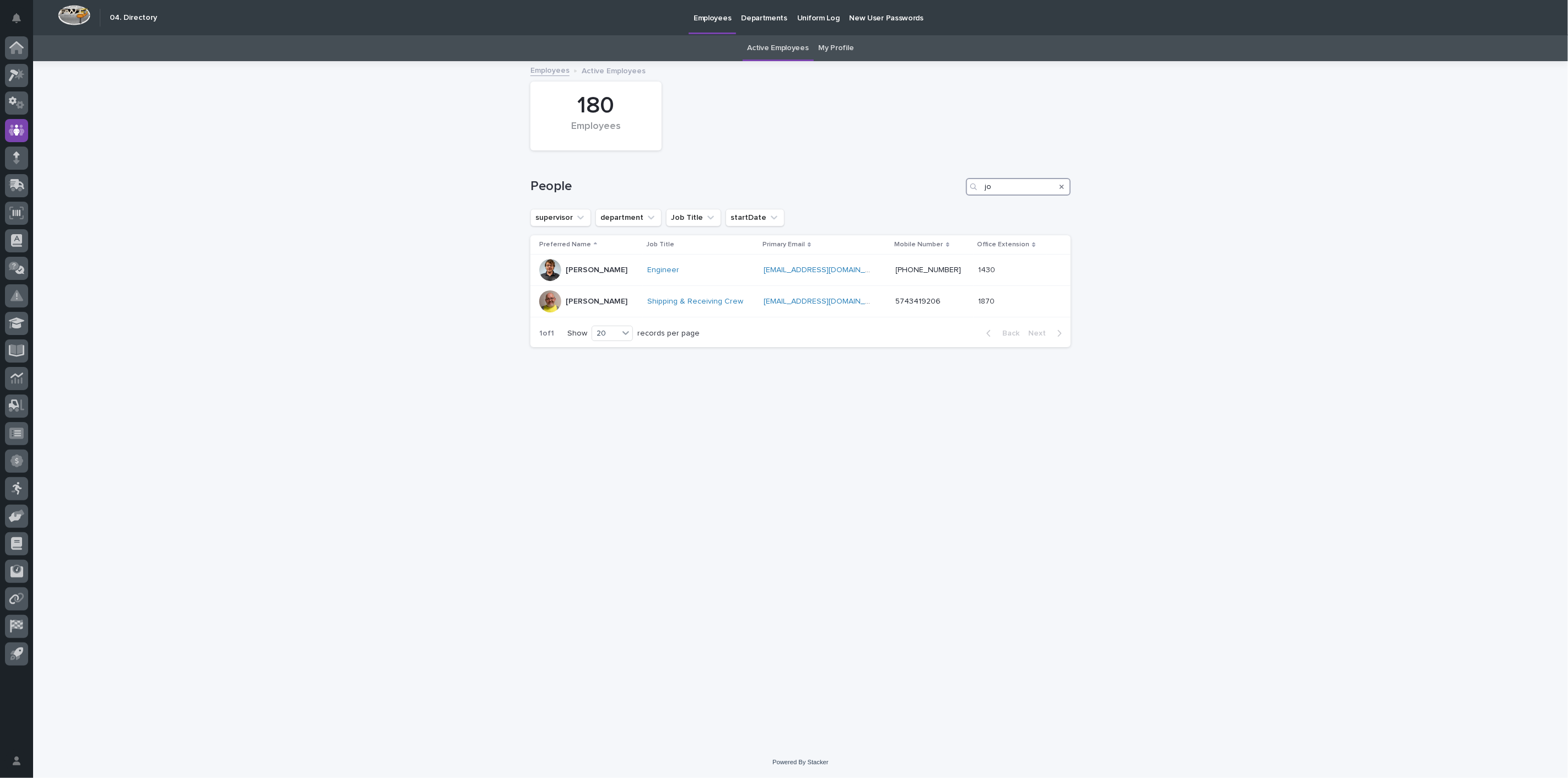
type input "j"
type input "k"
type input "m"
type input "n"
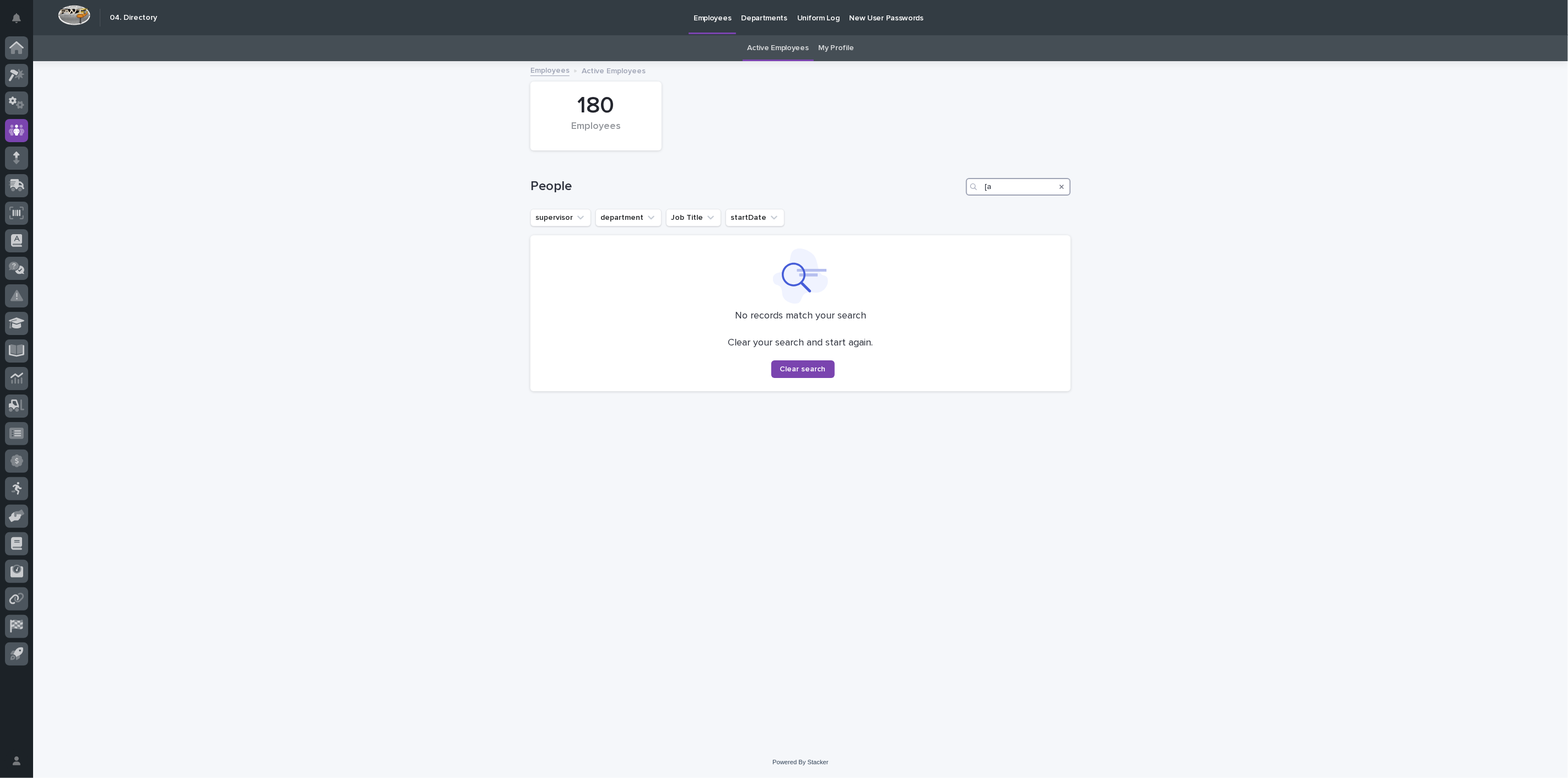
type input "["
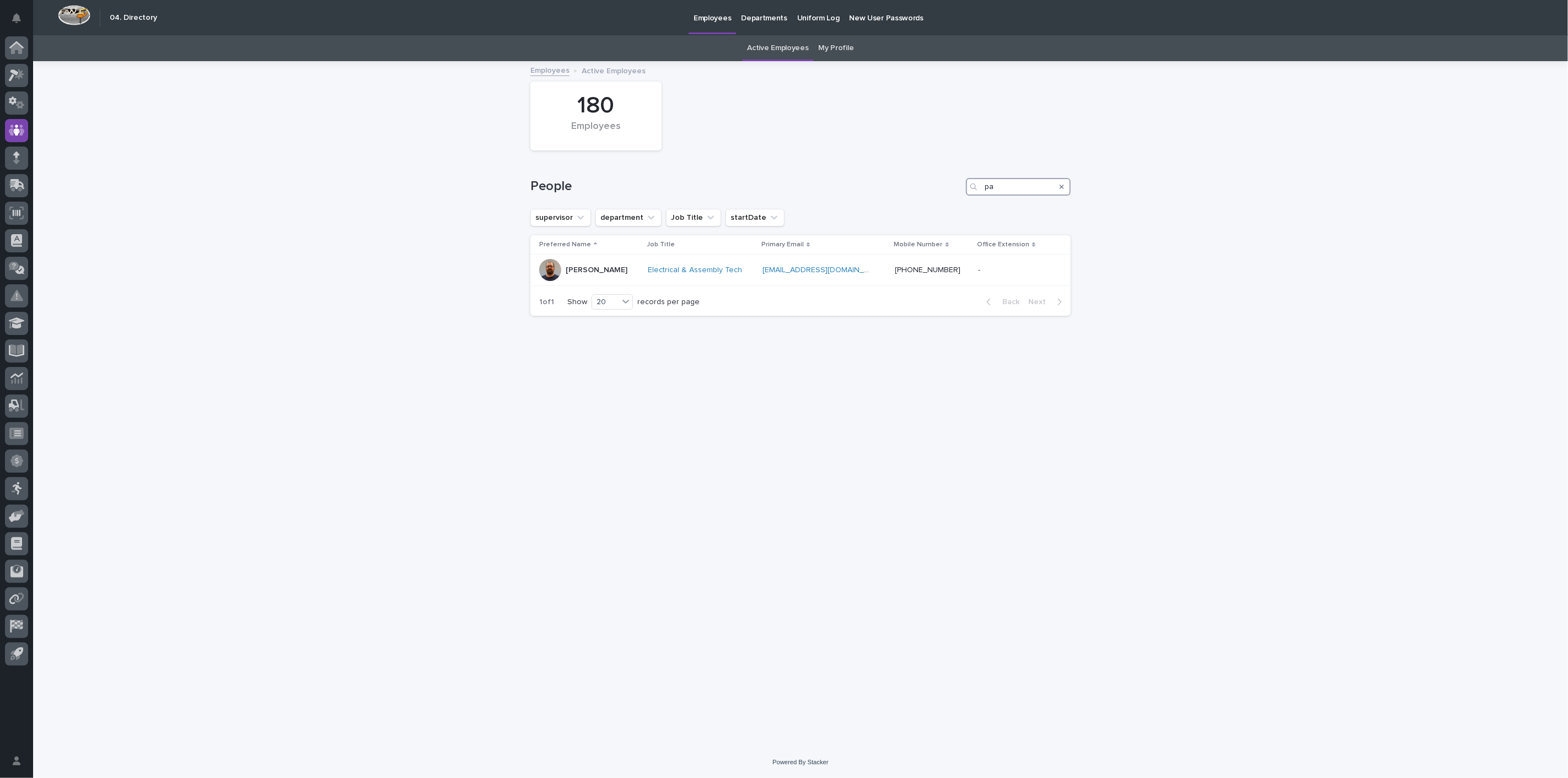
type input "p"
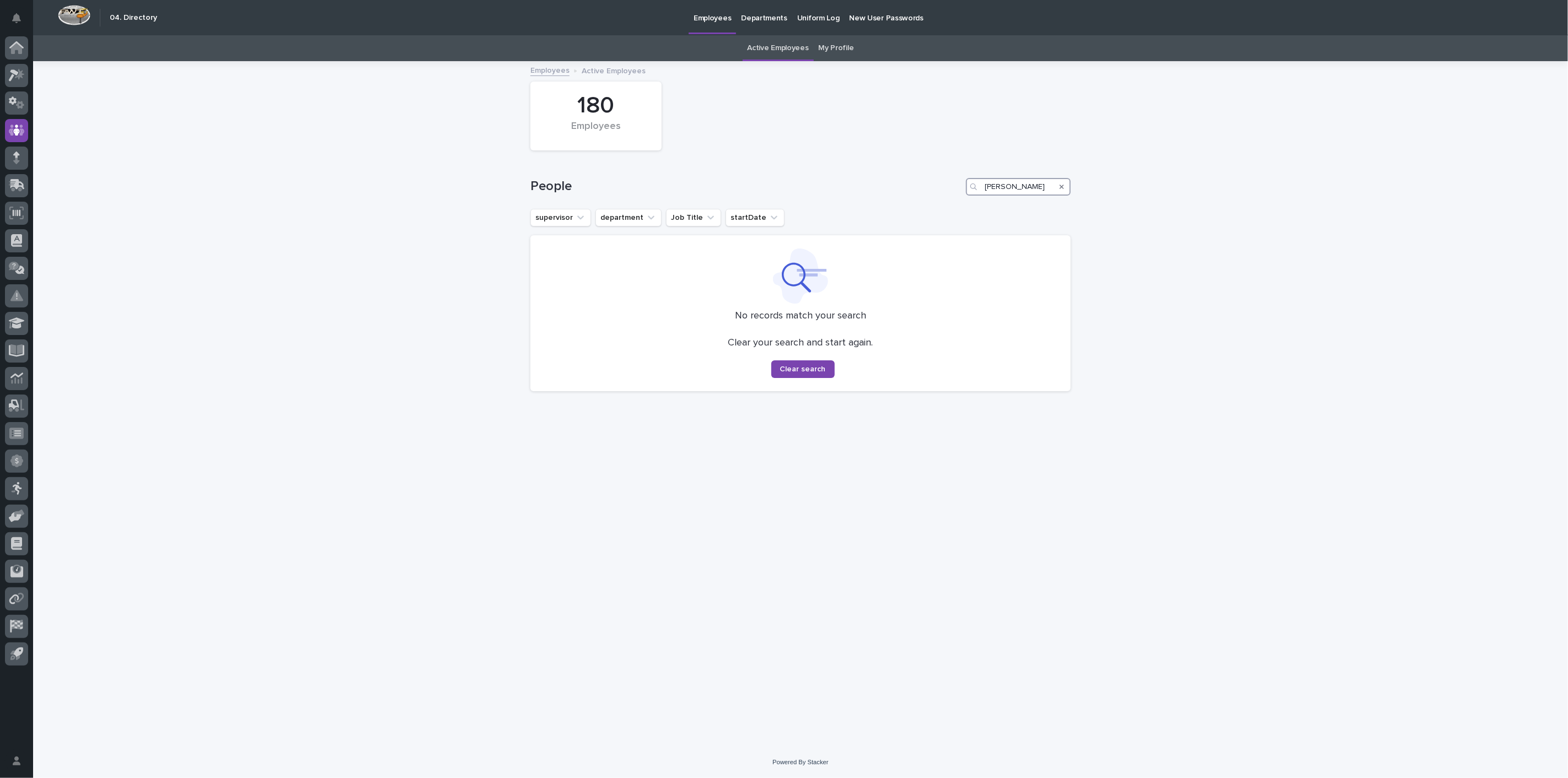
drag, startPoint x: 1019, startPoint y: 186, endPoint x: 868, endPoint y: 161, distance: 153.1
click at [868, 160] on div "People [PERSON_NAME]" at bounding box center [800, 182] width 540 height 53
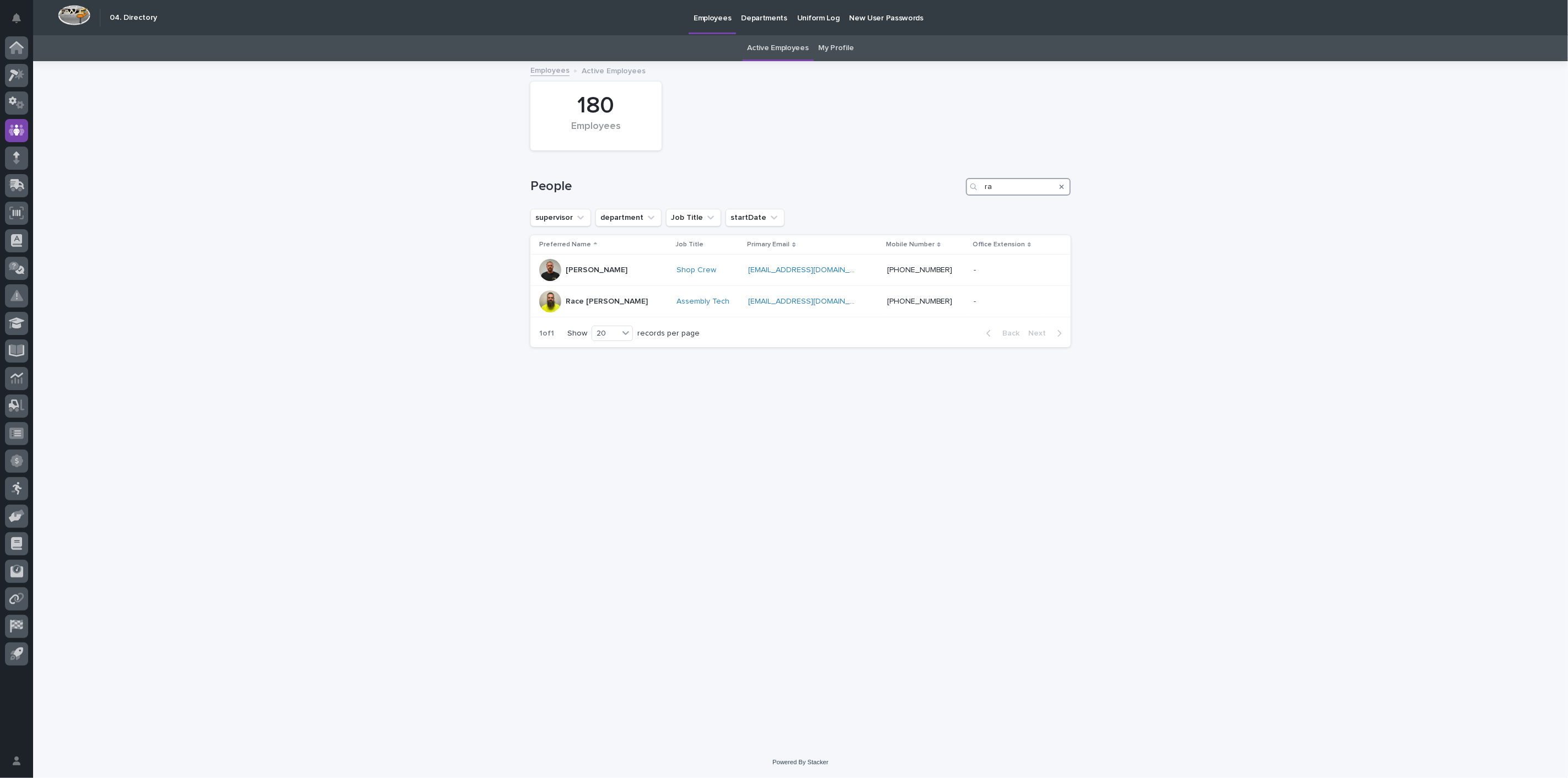
type input "r"
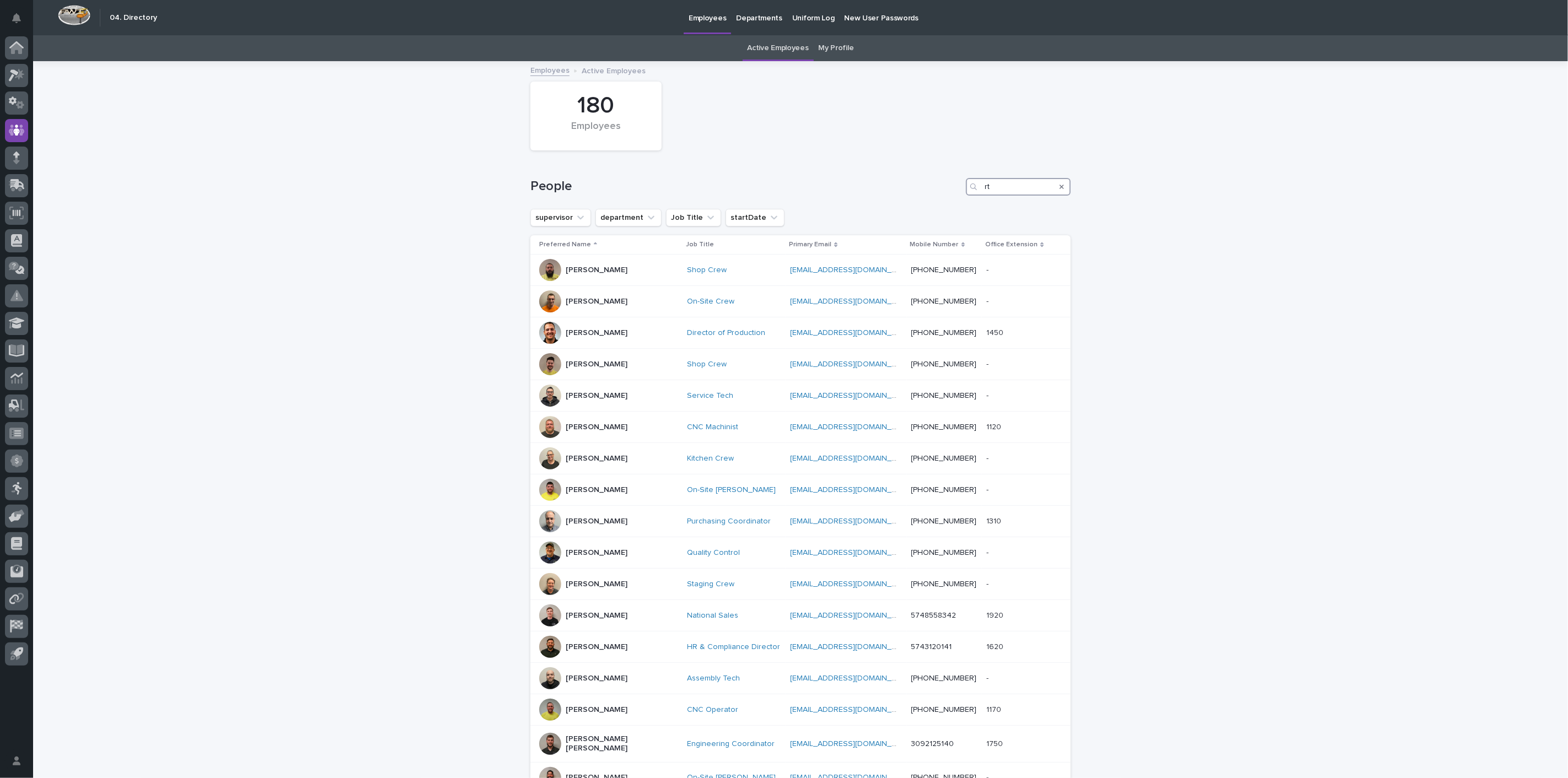
type input "r"
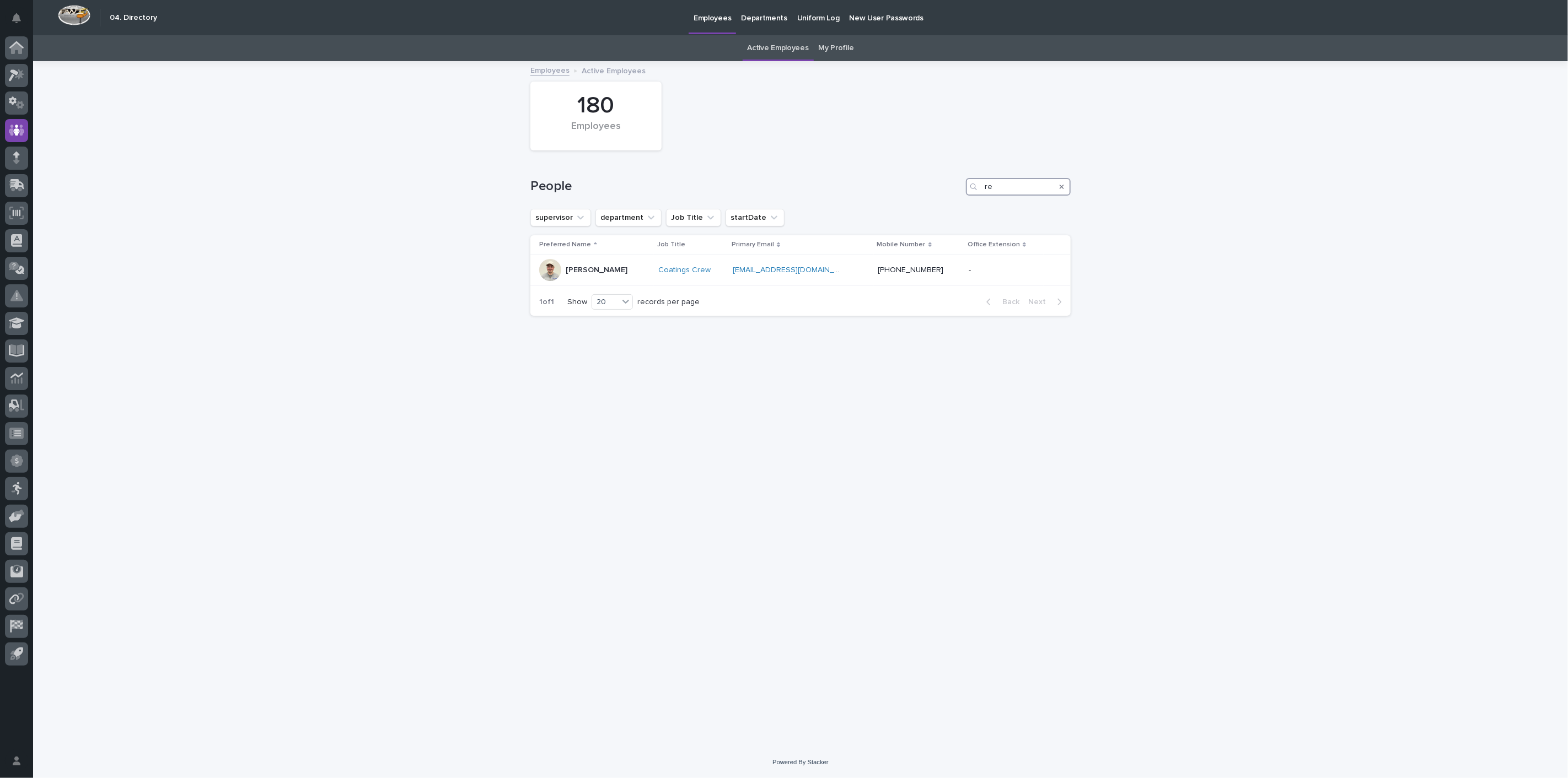
type input "r"
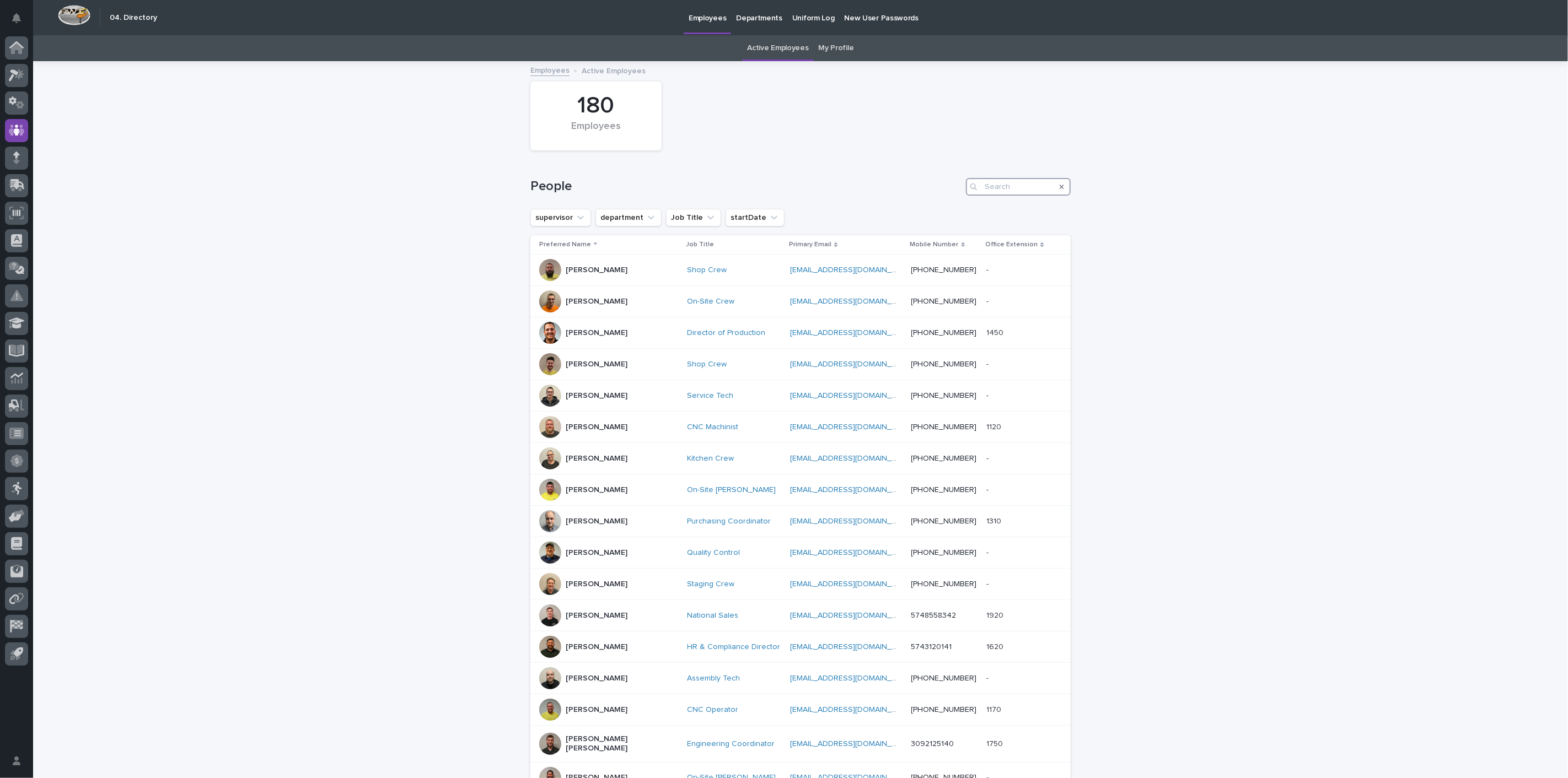
type input "s"
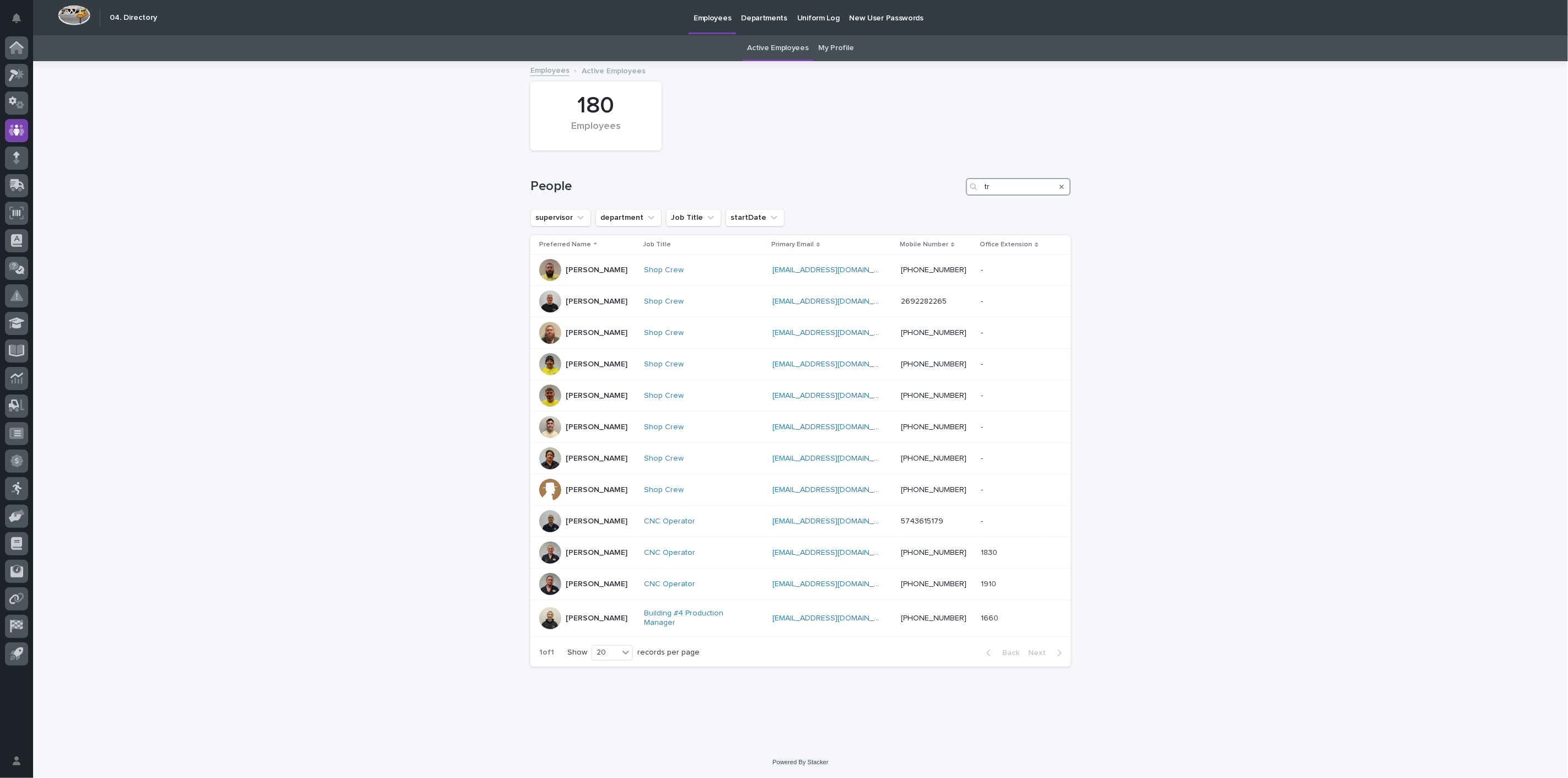
type input "t"
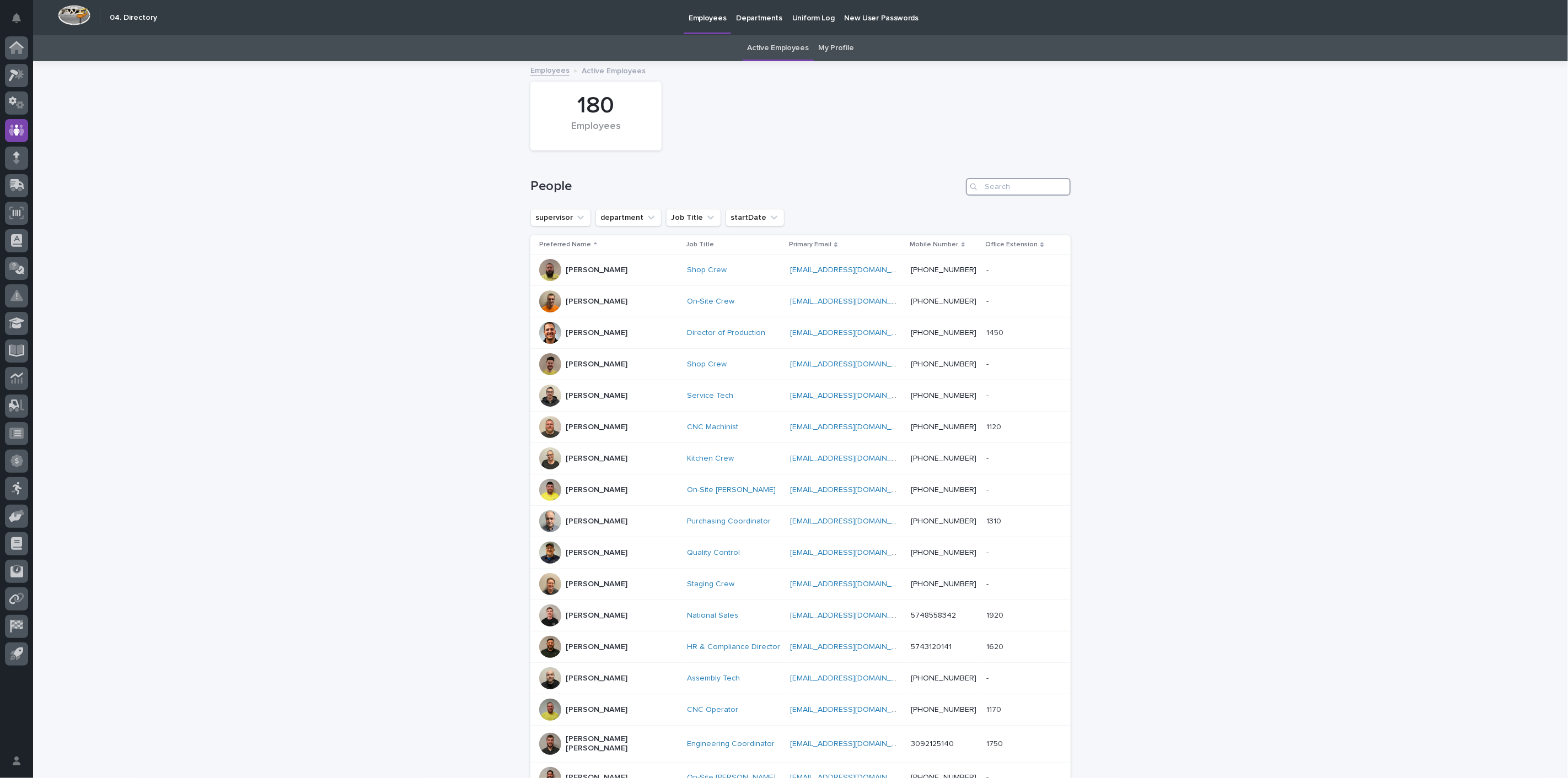
click at [1000, 185] on input "Search" at bounding box center [1018, 186] width 105 height 17
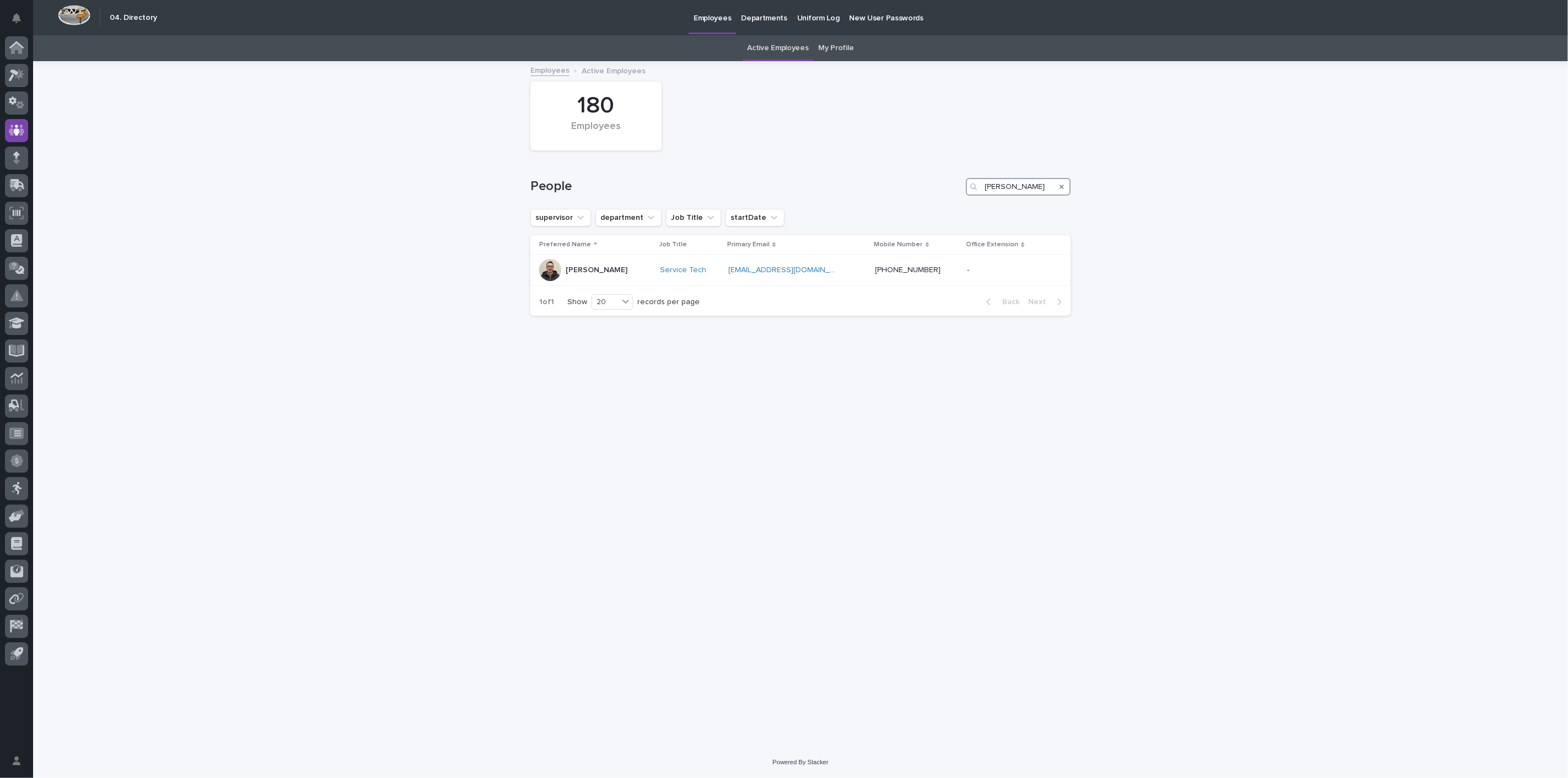
drag, startPoint x: 1014, startPoint y: 184, endPoint x: 963, endPoint y: 183, distance: 51.0
click at [963, 183] on div "People [PERSON_NAME]" at bounding box center [800, 186] width 540 height 17
type input "b"
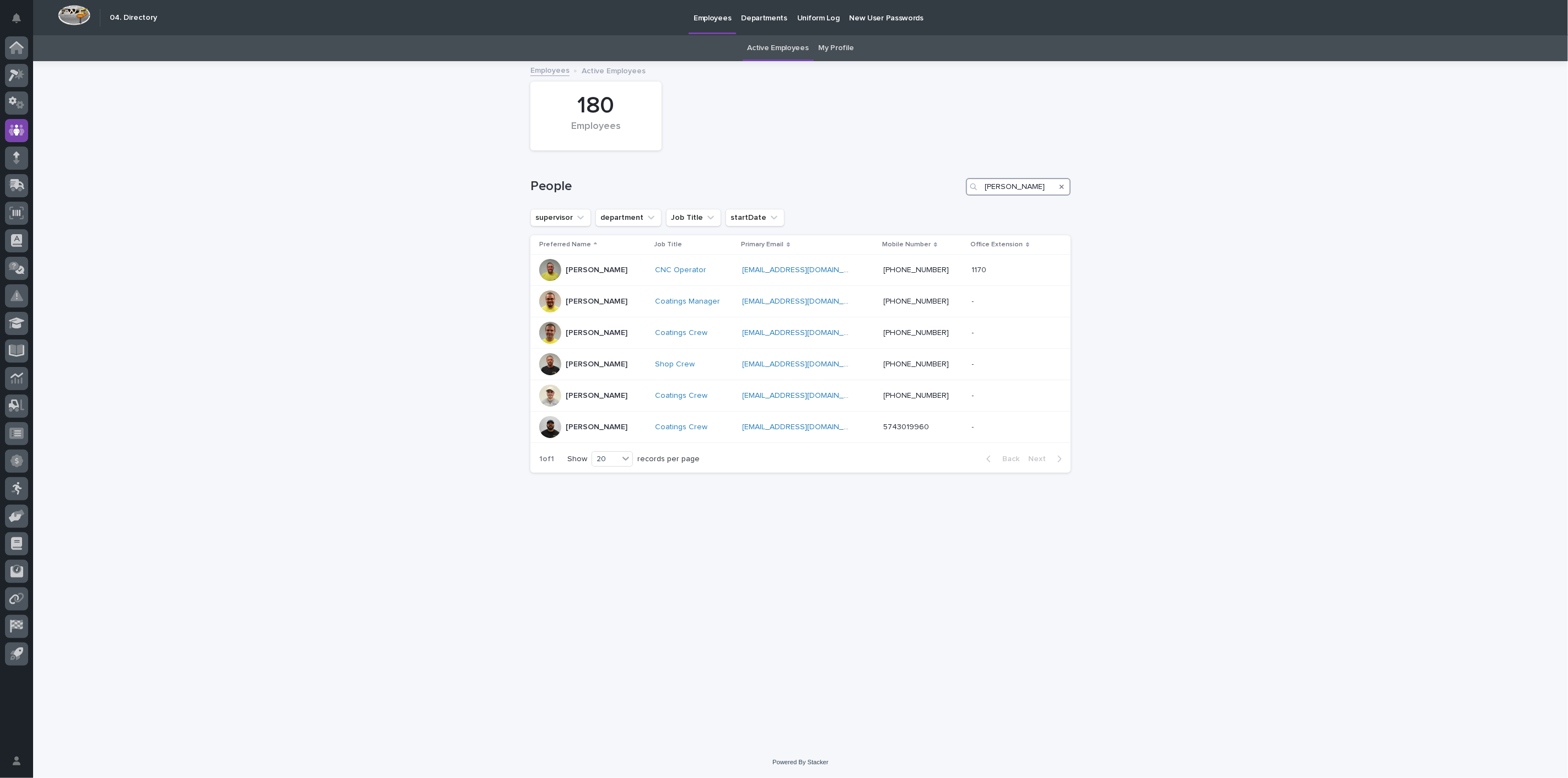
drag, startPoint x: 1015, startPoint y: 185, endPoint x: 920, endPoint y: 180, distance: 95.1
click at [920, 180] on div "People [PERSON_NAME]" at bounding box center [800, 186] width 540 height 17
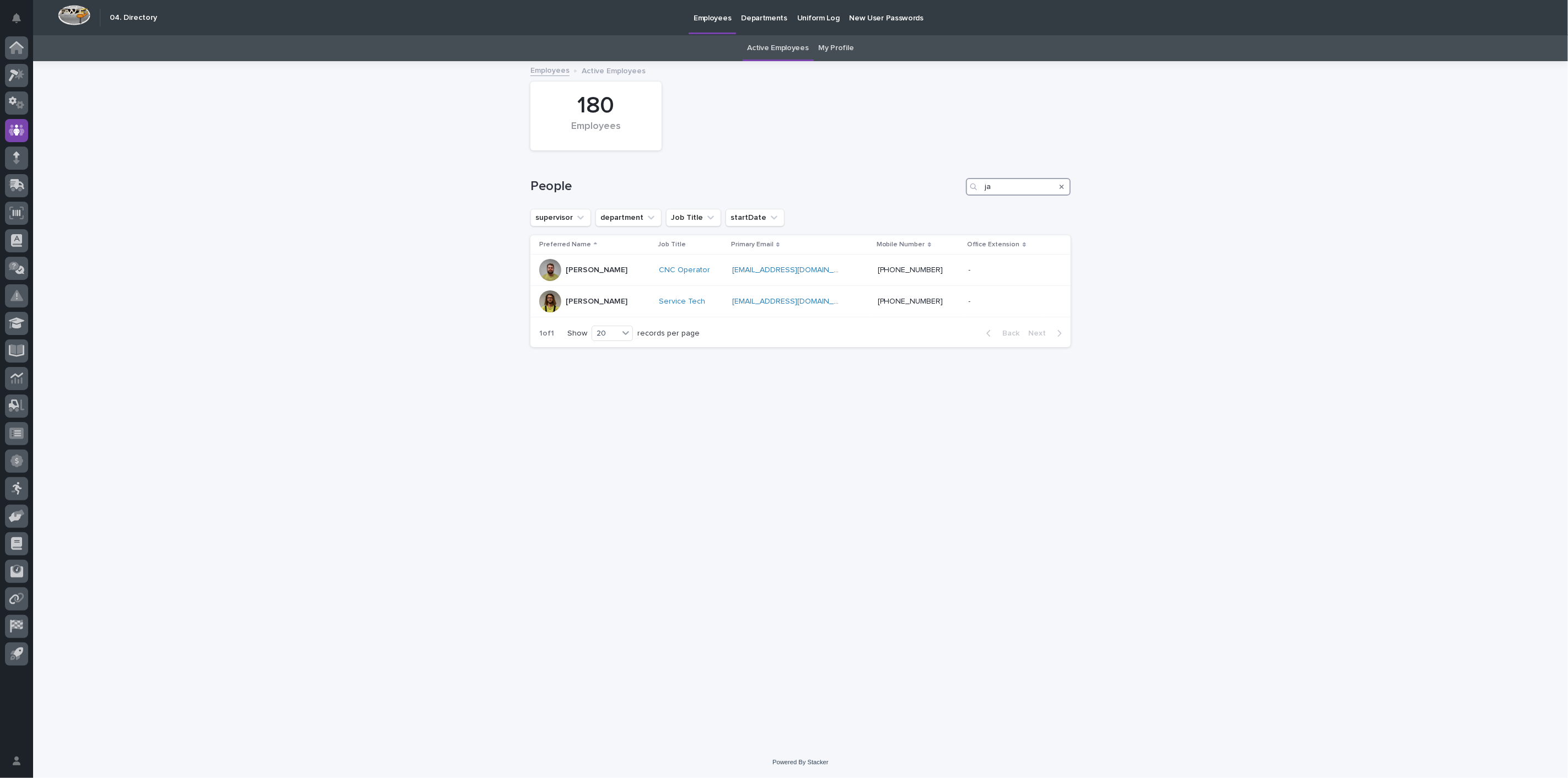
type input "j"
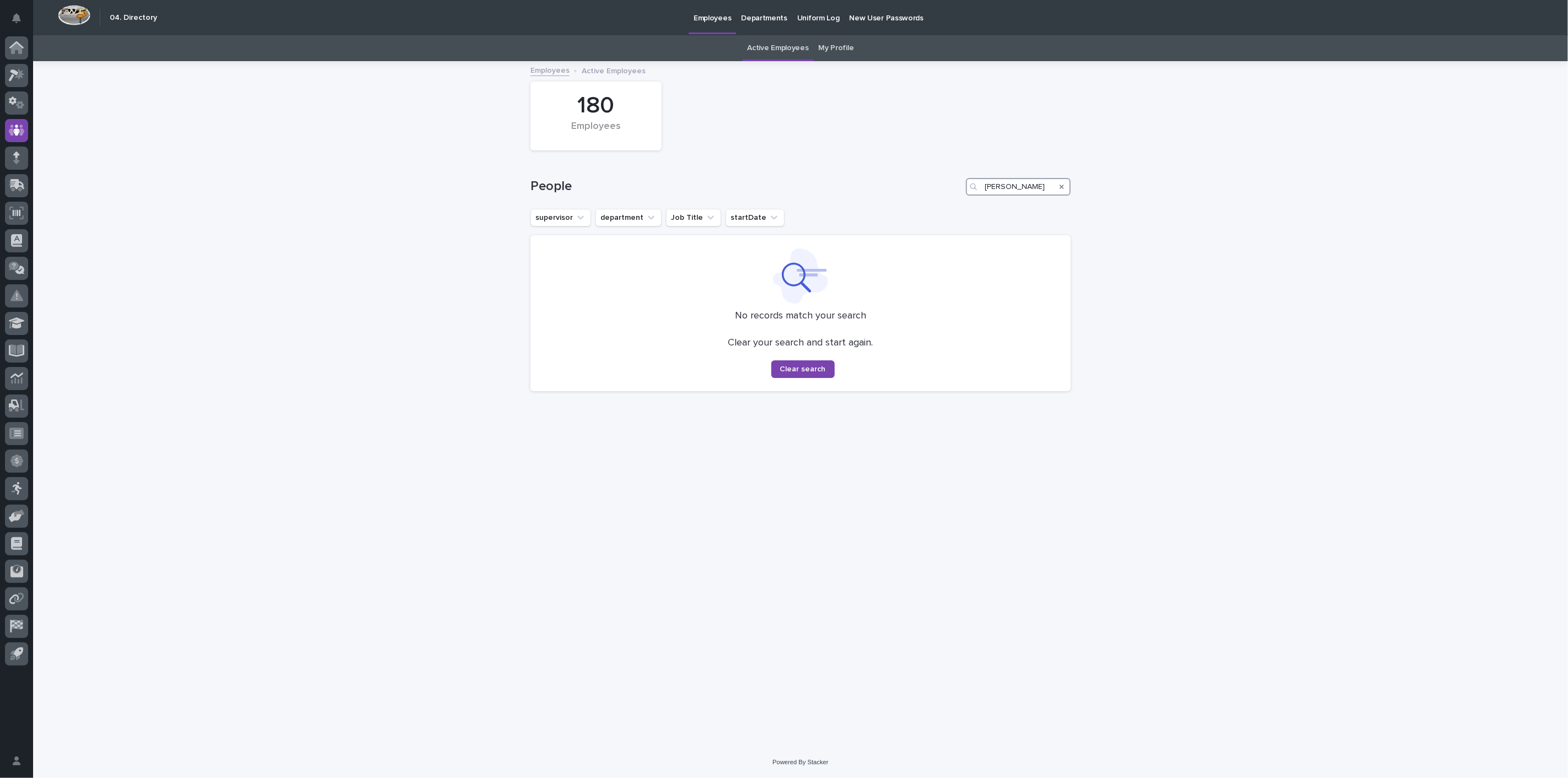
drag, startPoint x: 1010, startPoint y: 185, endPoint x: 931, endPoint y: 184, distance: 79.0
click at [931, 184] on div "People [PERSON_NAME]" at bounding box center [800, 186] width 540 height 17
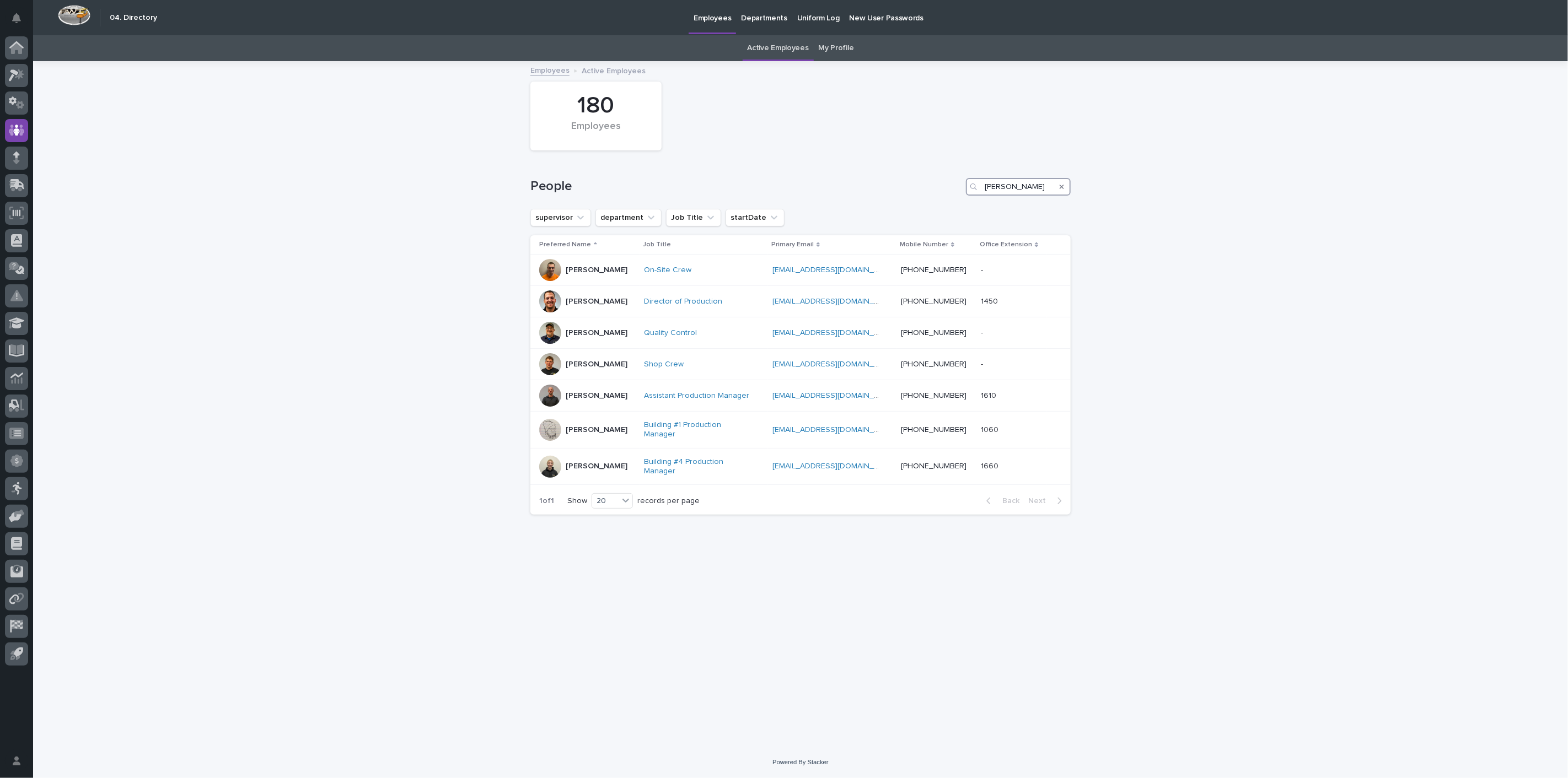
drag, startPoint x: 1010, startPoint y: 184, endPoint x: 964, endPoint y: 184, distance: 46.0
click at [964, 184] on div "People [PERSON_NAME]" at bounding box center [800, 186] width 540 height 17
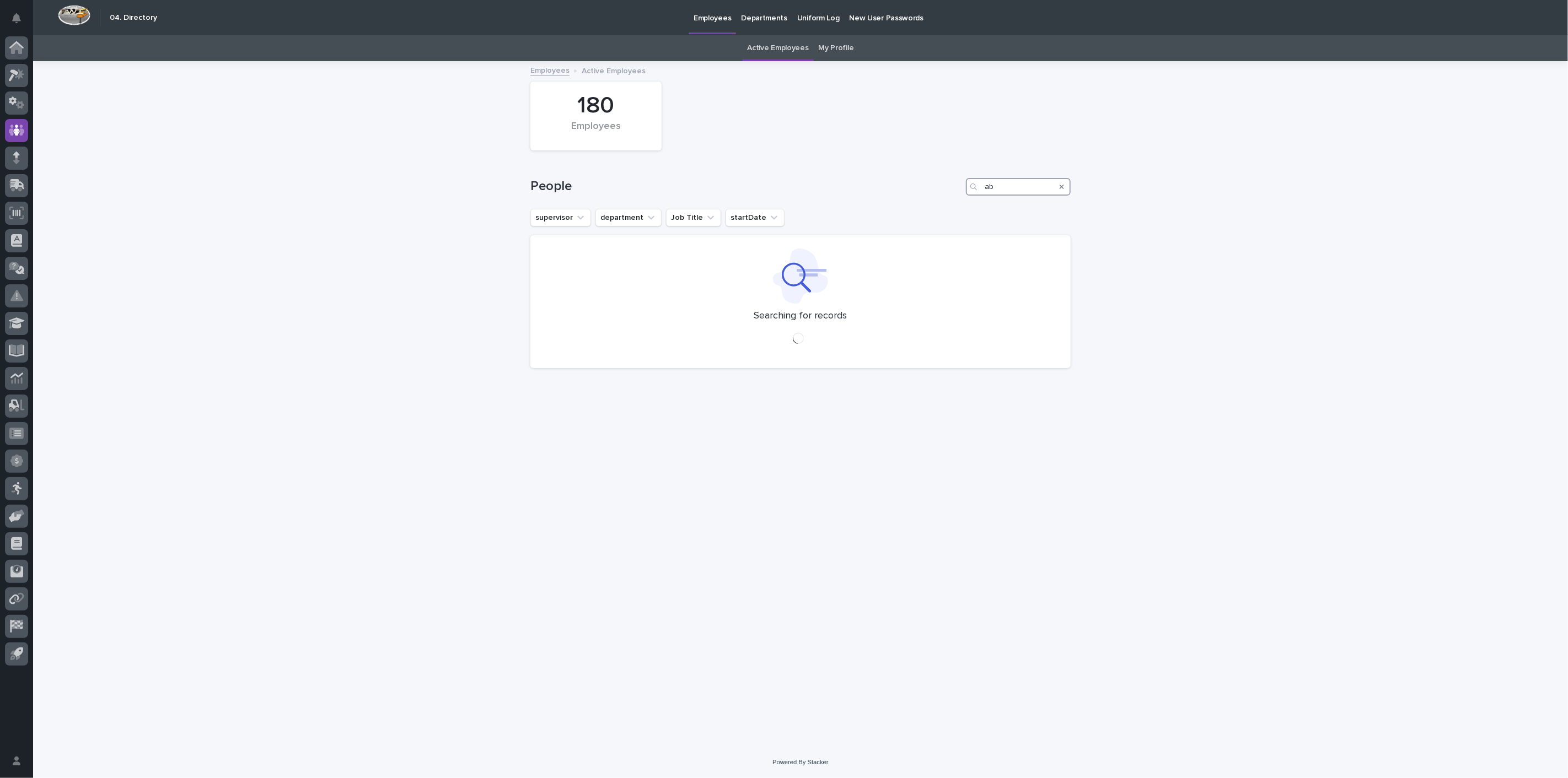
type input "a"
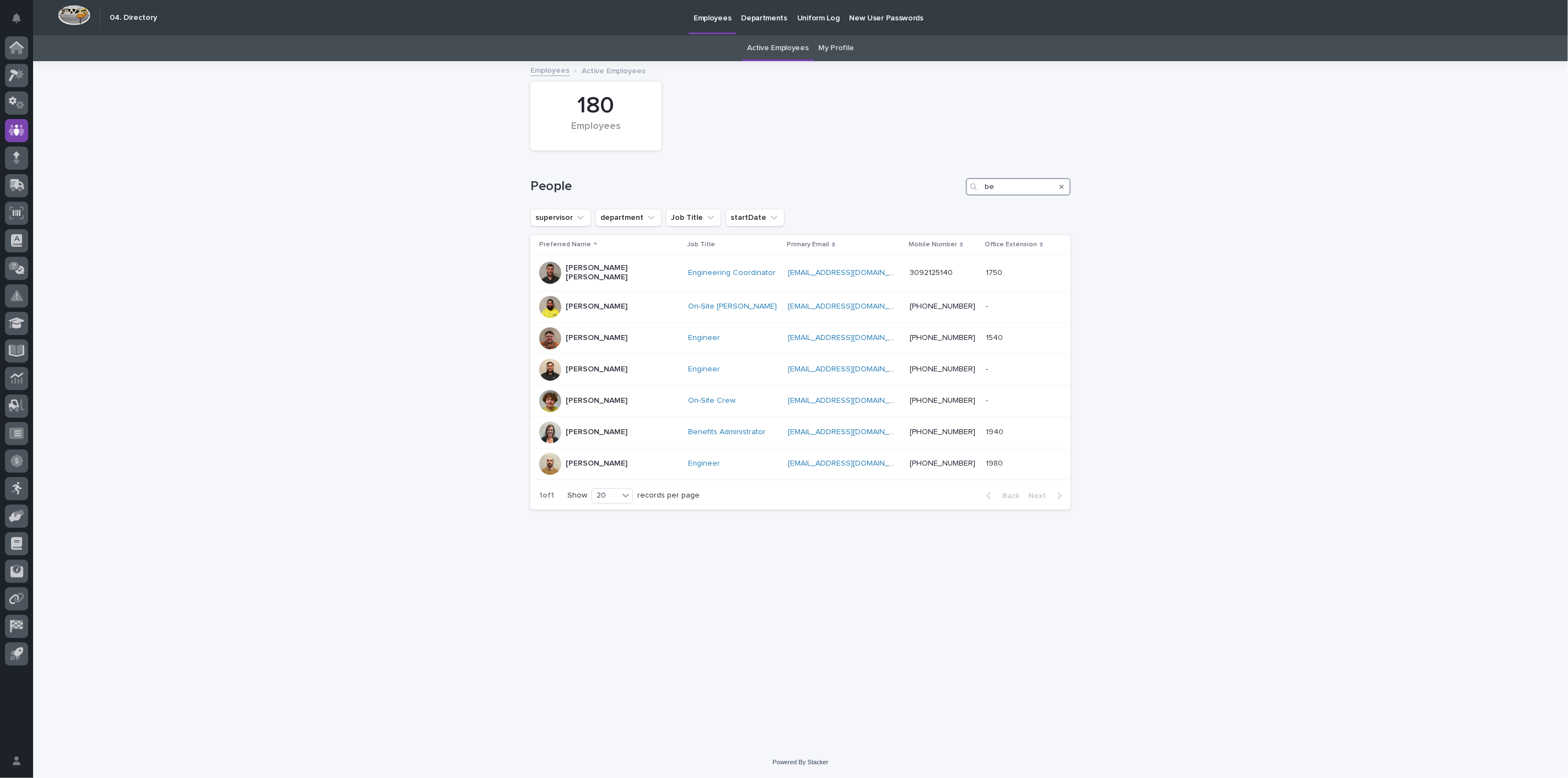
type input "b"
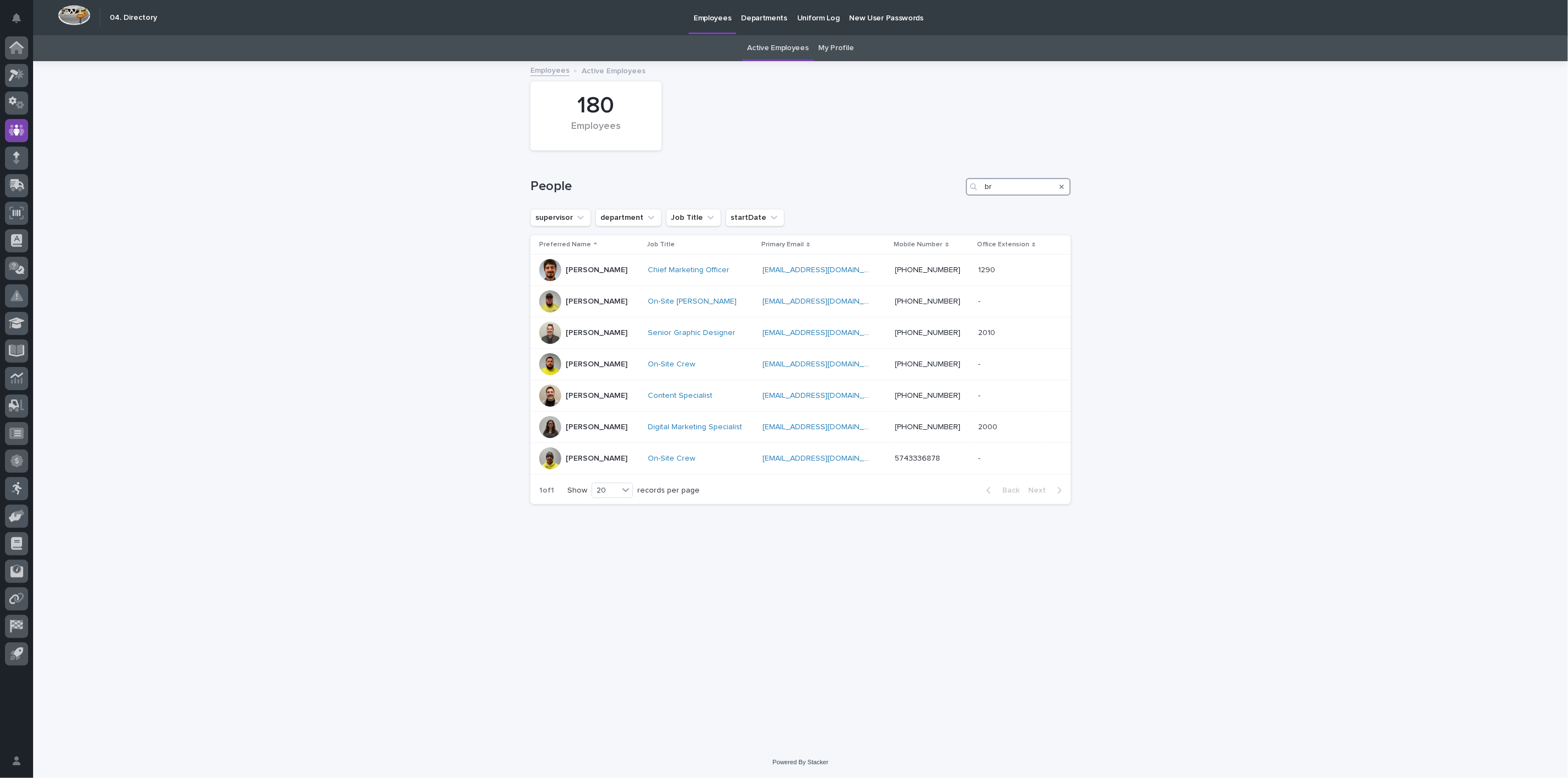
type input "b"
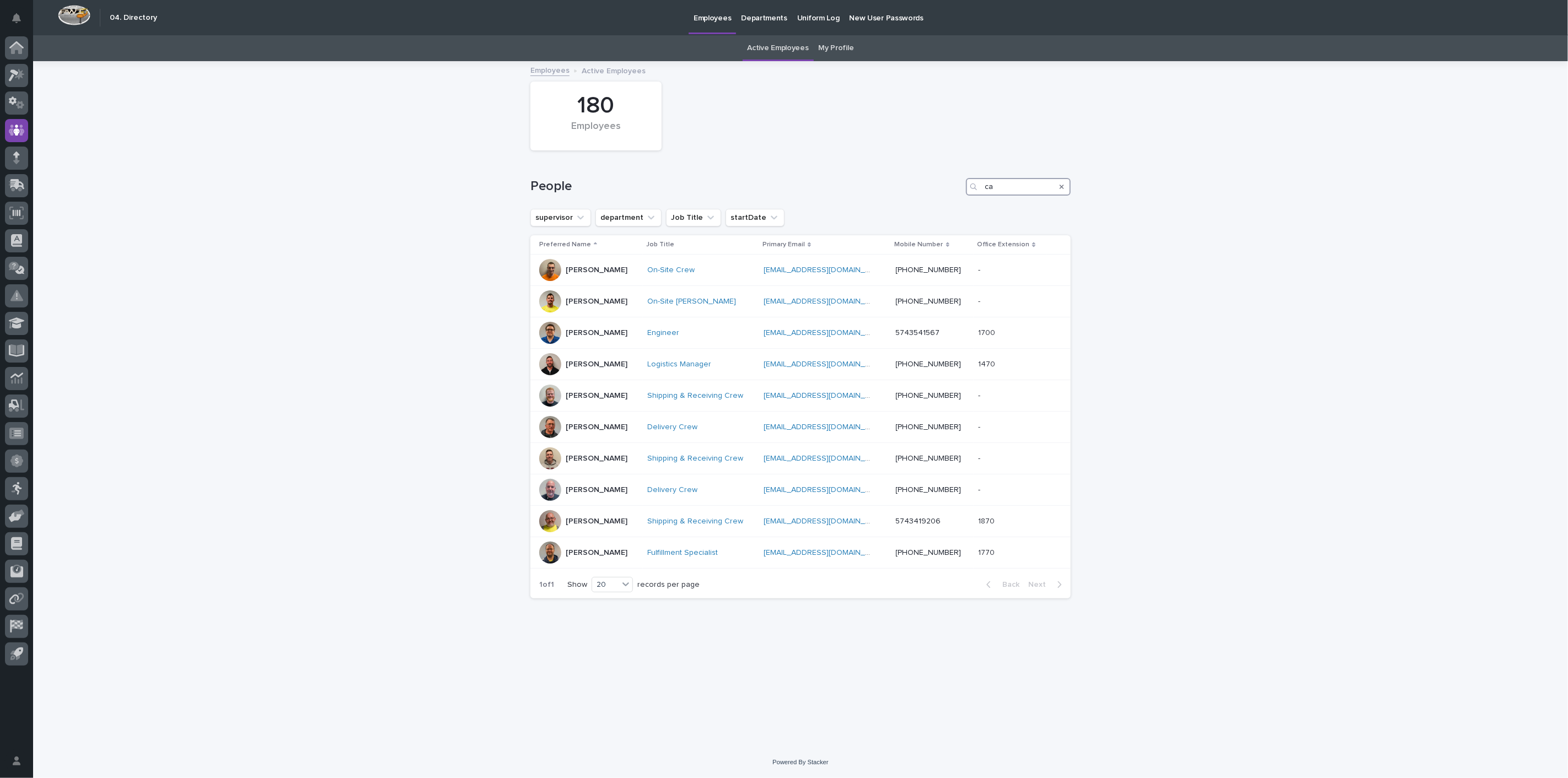
type input "c"
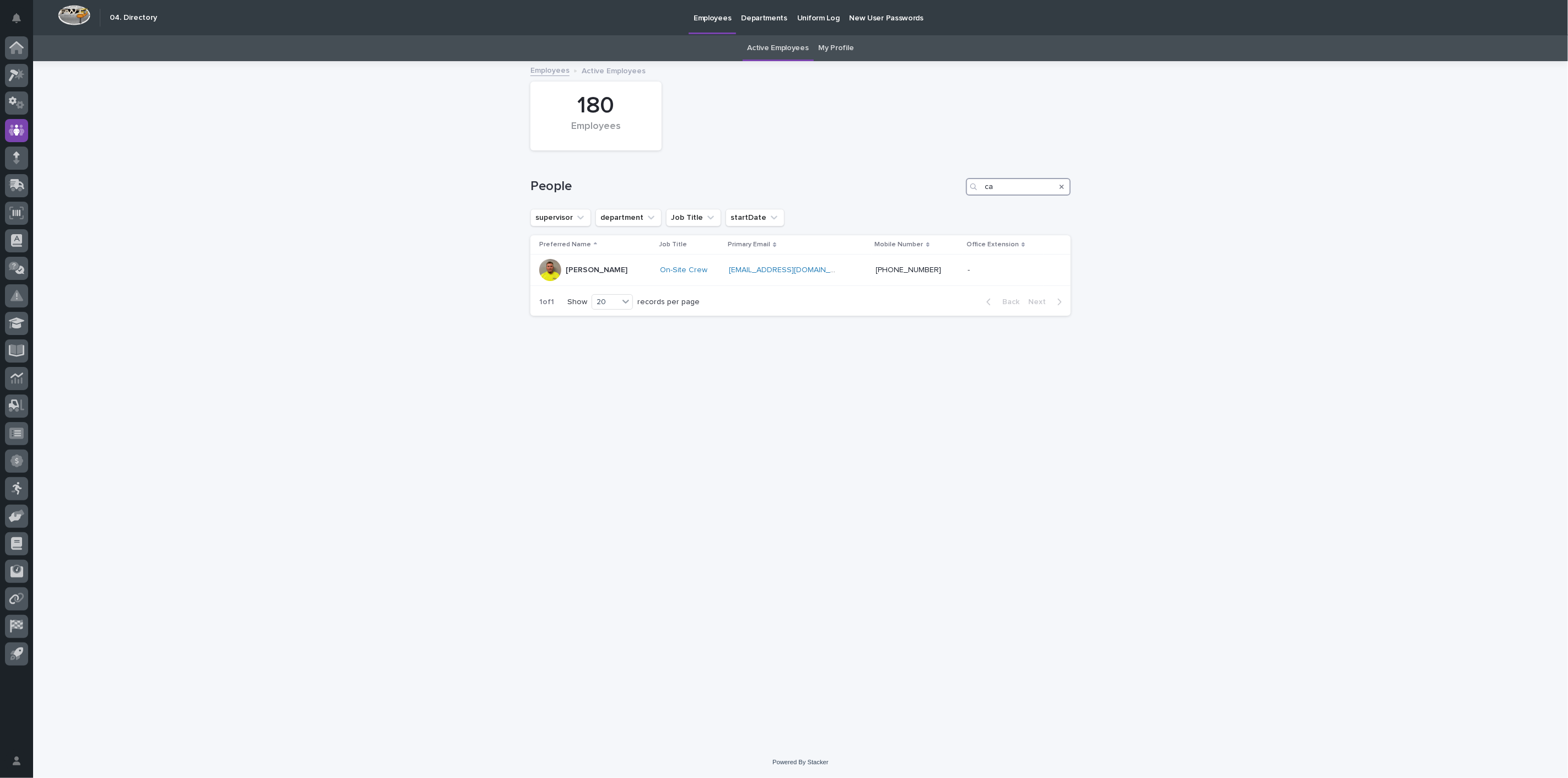
type input "c"
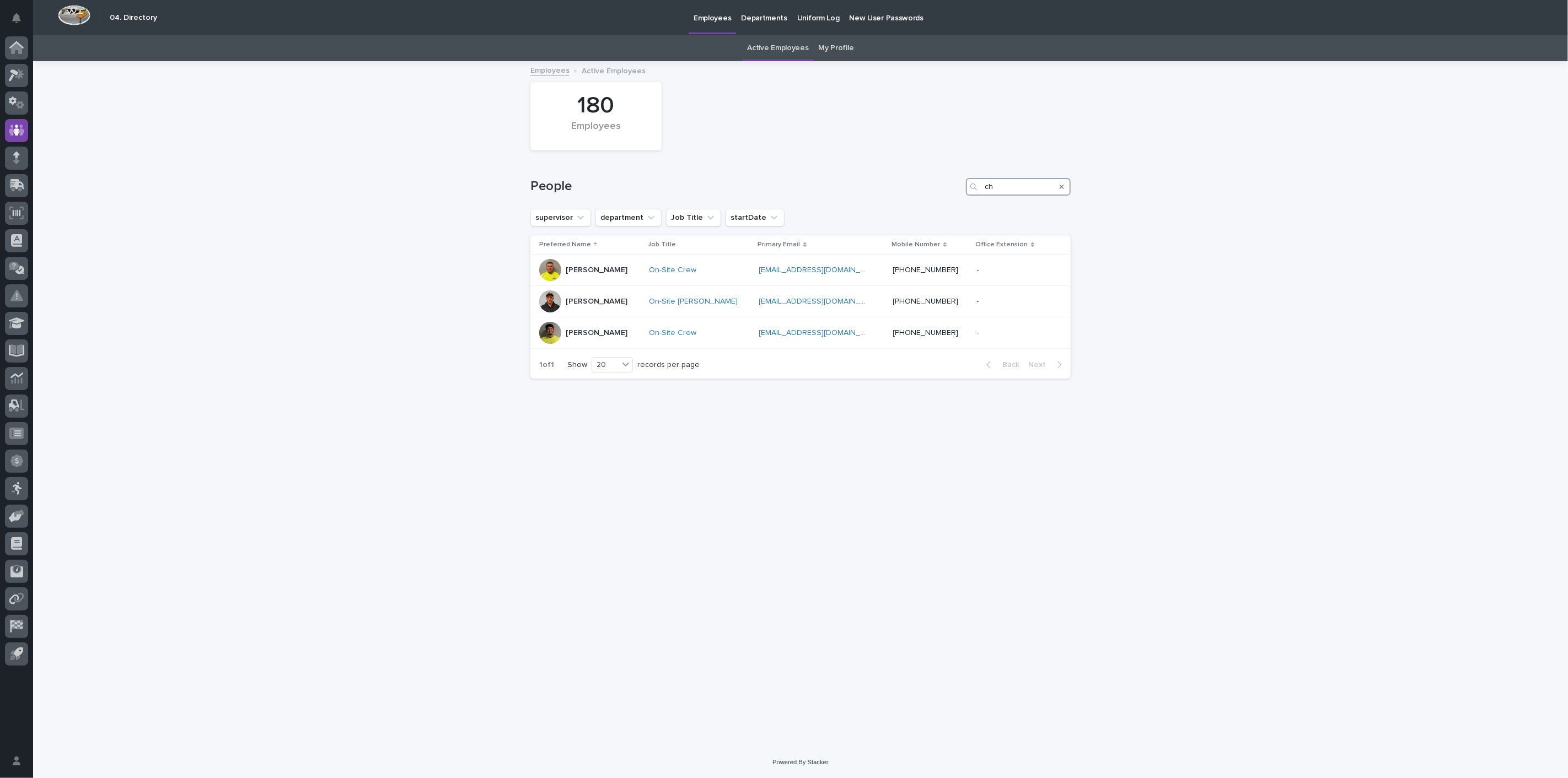
type input "c"
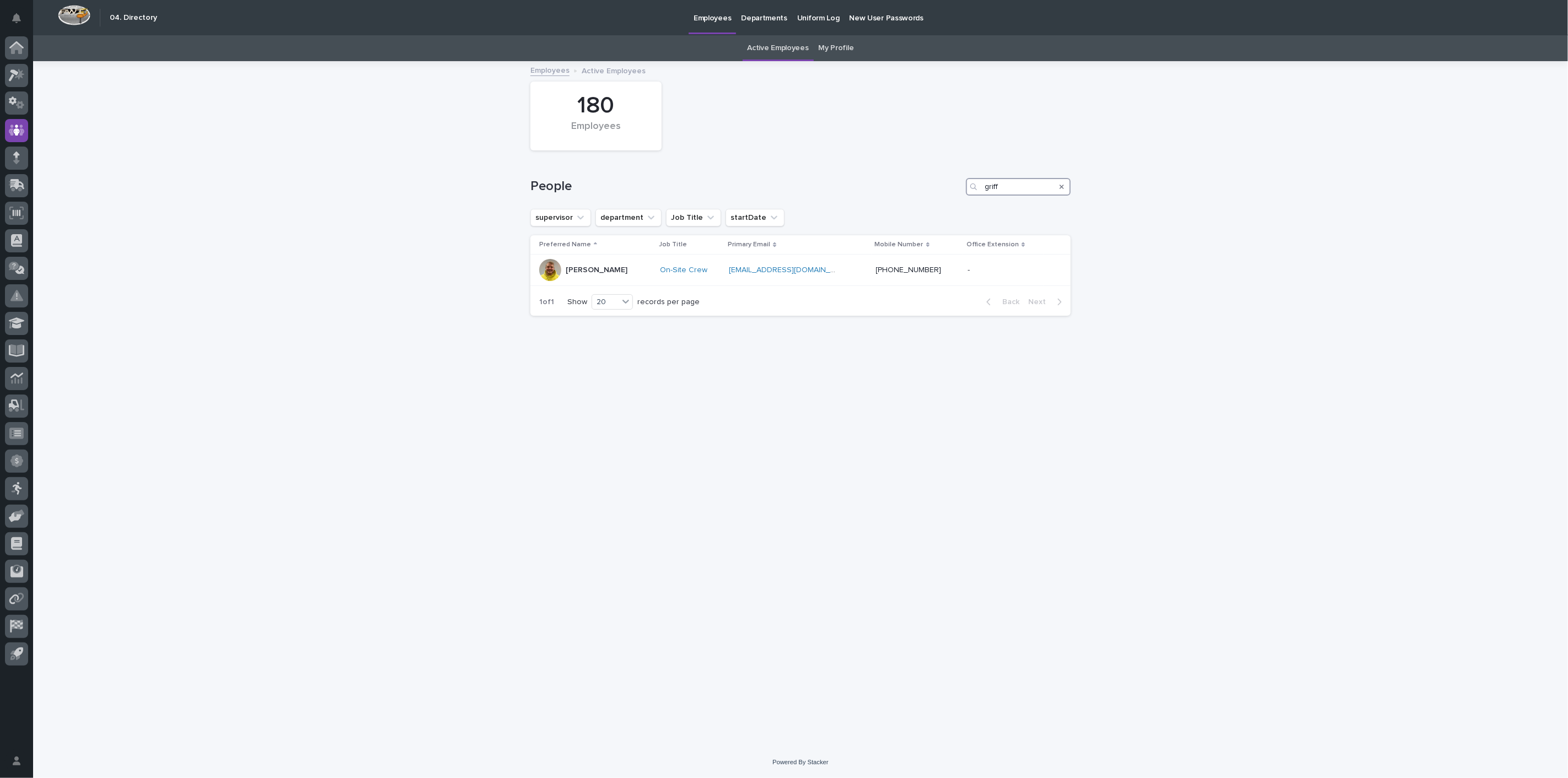
click at [1007, 191] on input "griff" at bounding box center [1018, 186] width 105 height 17
click at [1017, 188] on input "griff" at bounding box center [1018, 186] width 105 height 17
type input "g"
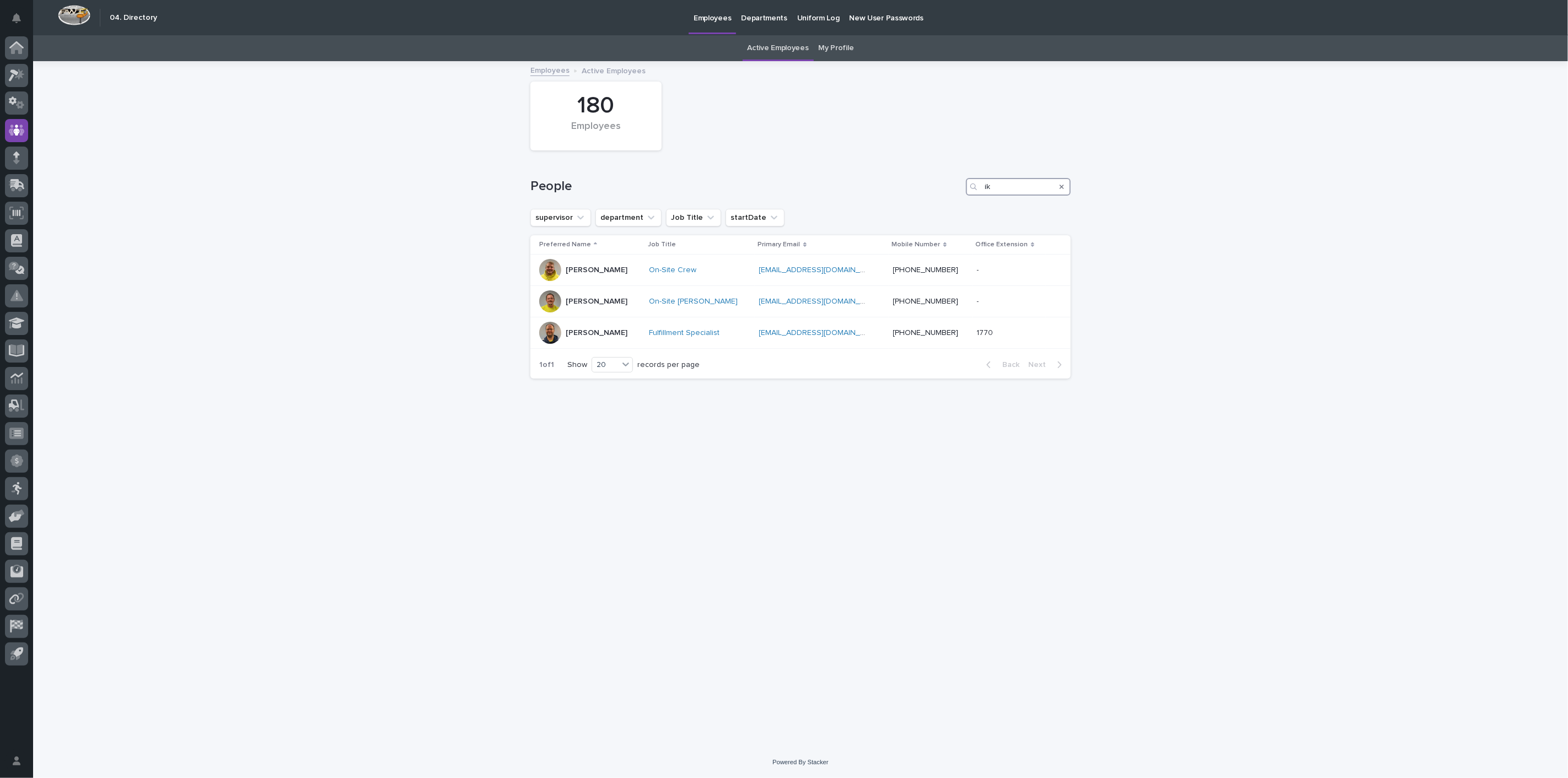
type input "i"
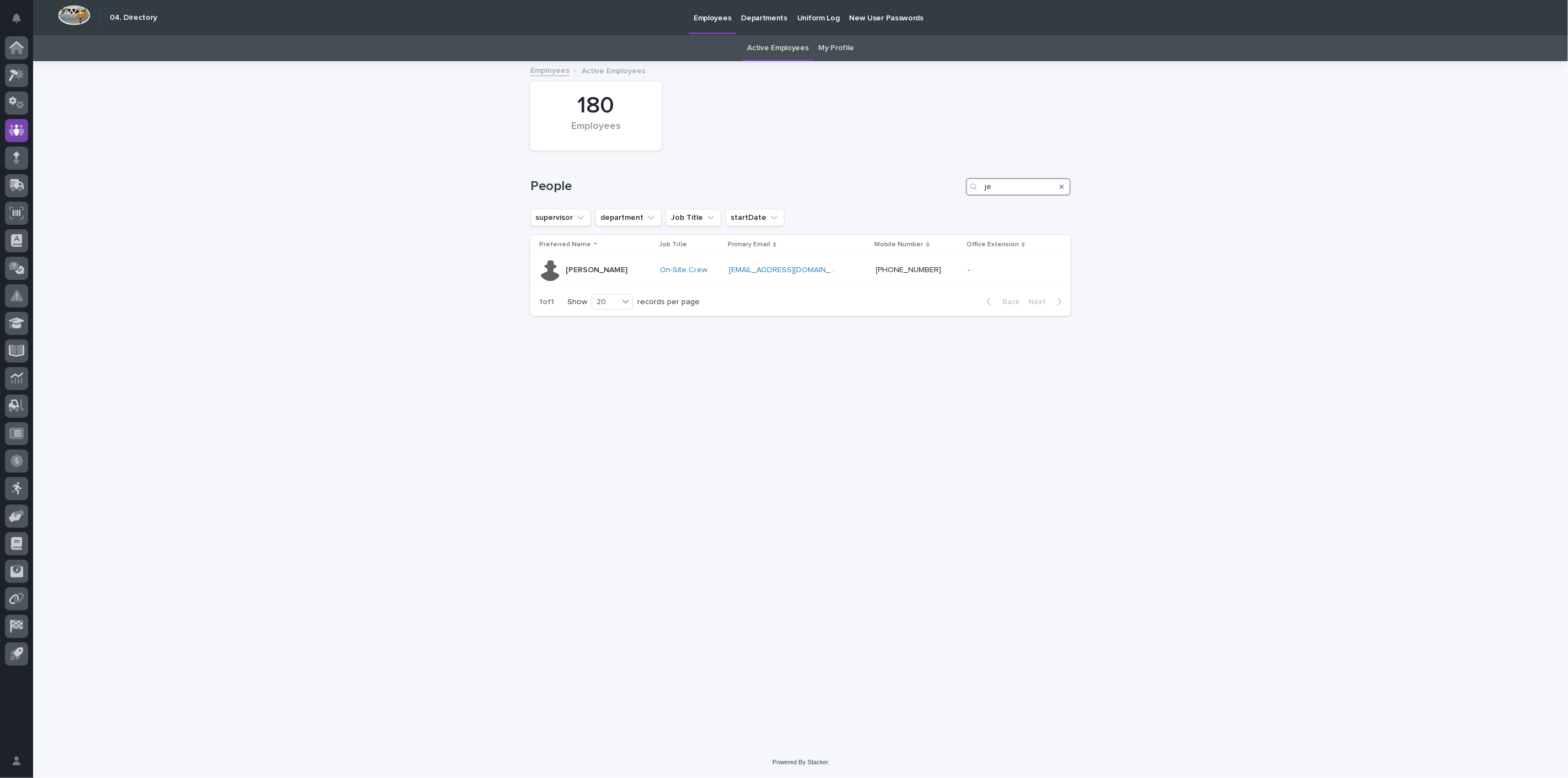
type input "j"
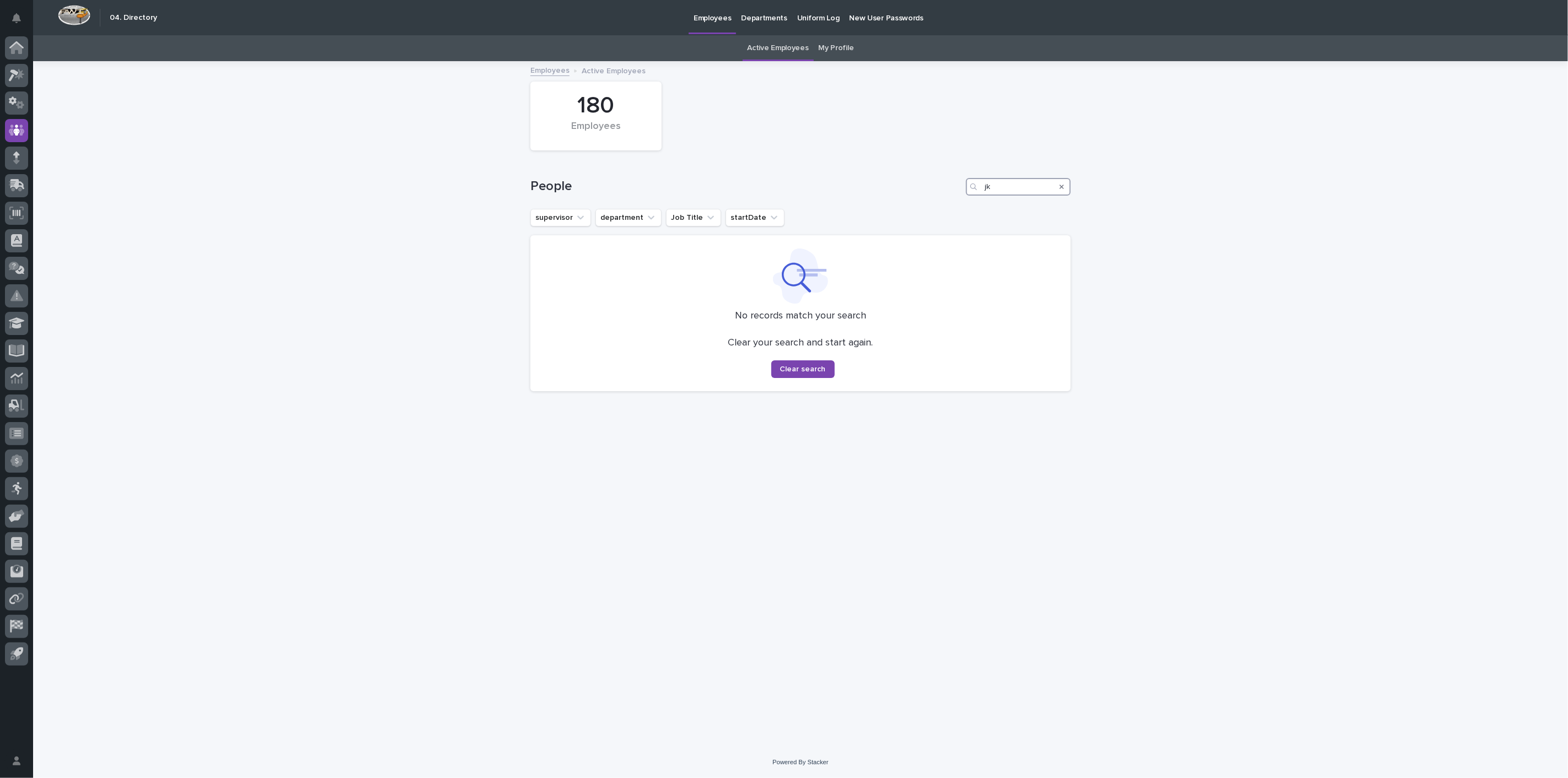
type input "j"
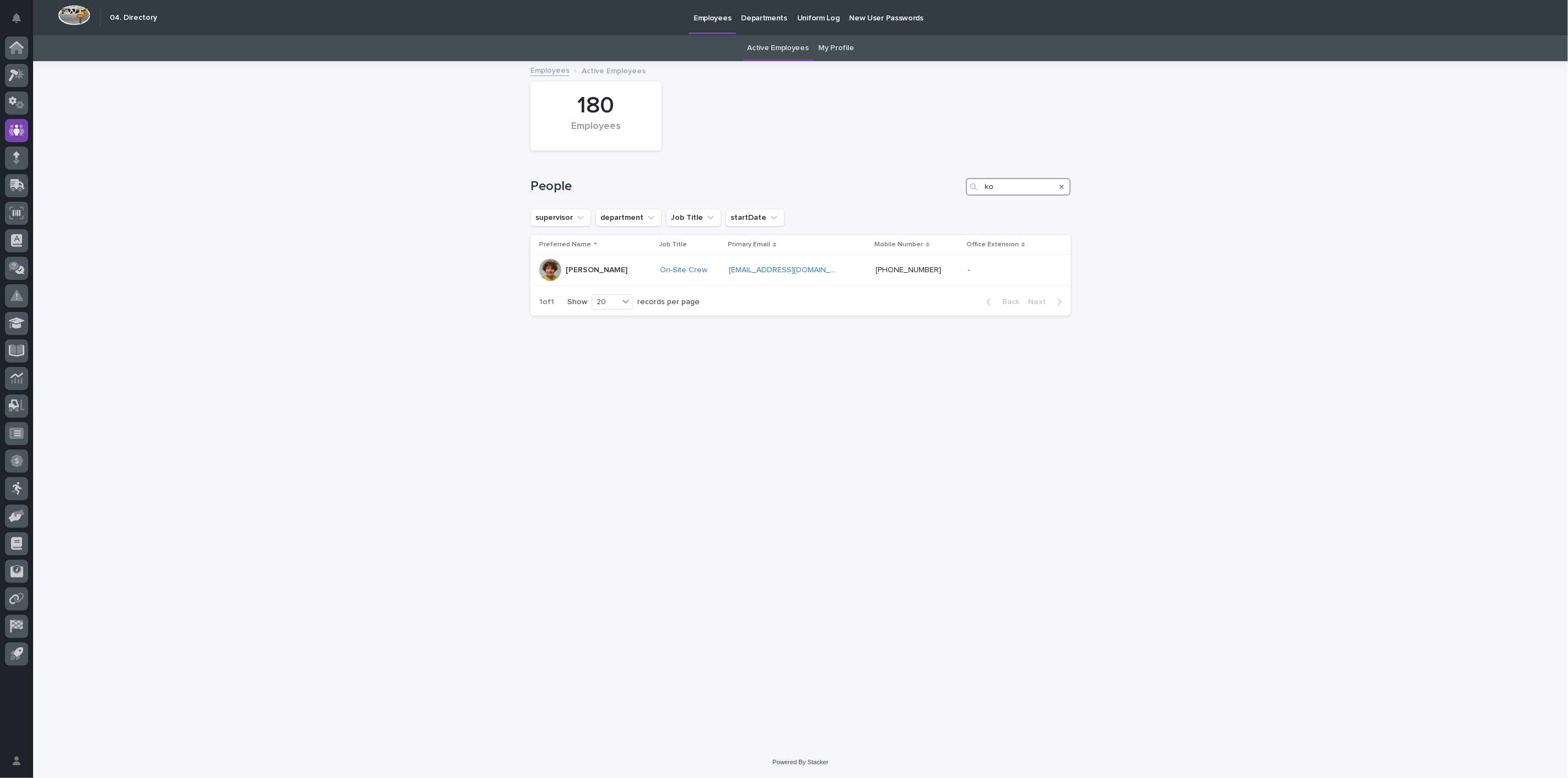
type input "k"
type input "l"
type input "s"
type input "r"
type input "s"
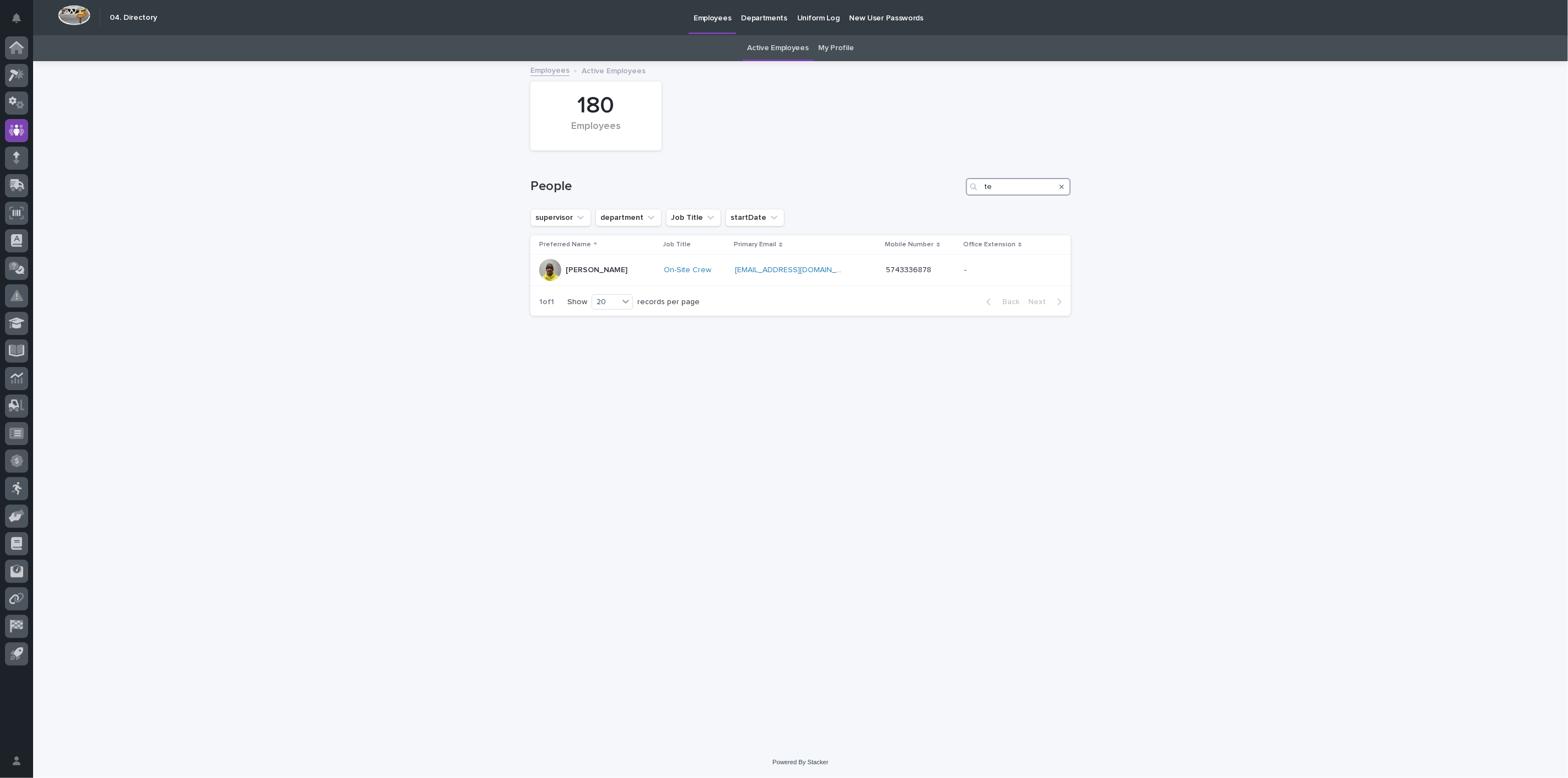
type input "t"
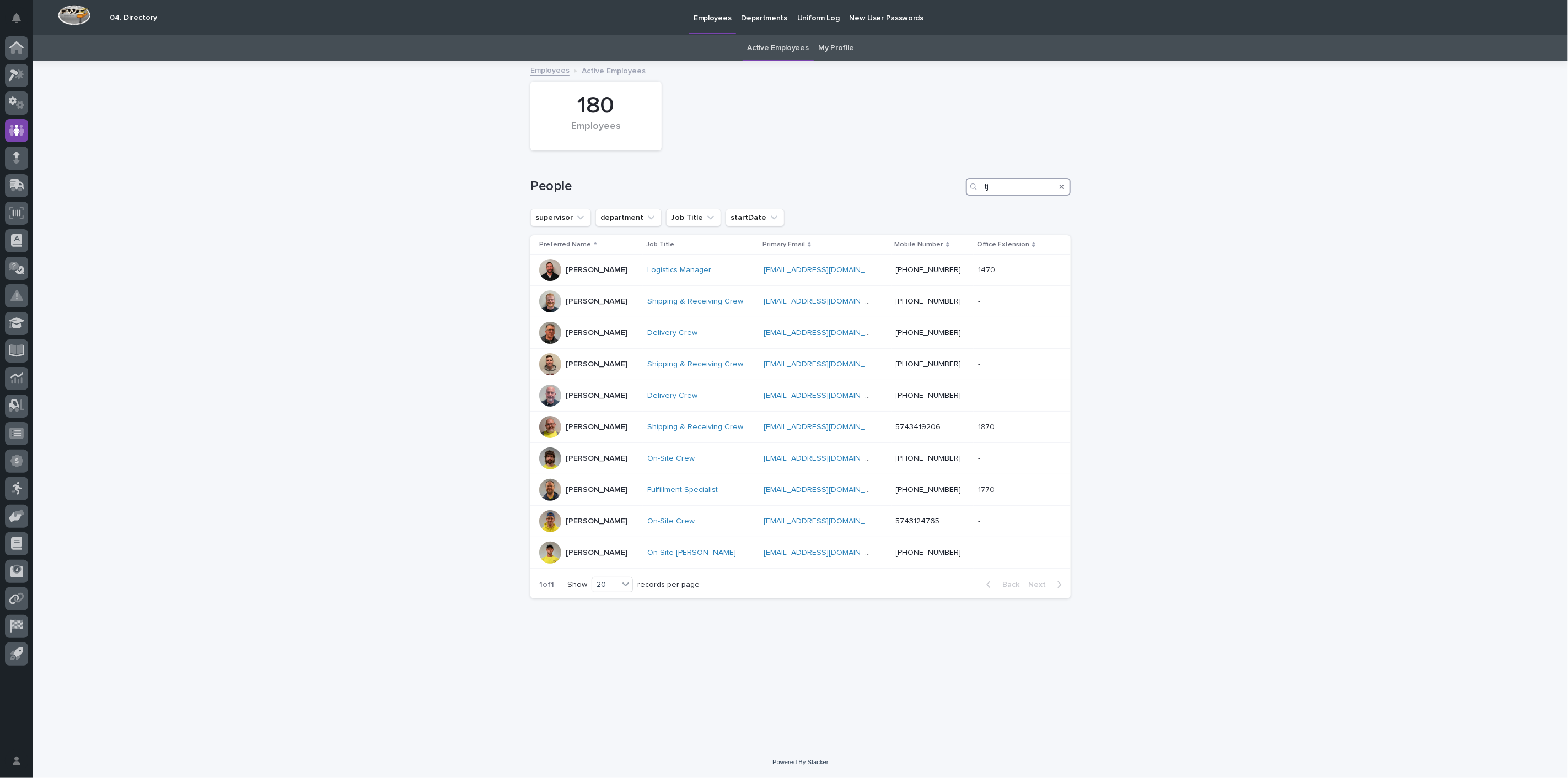
type input "t"
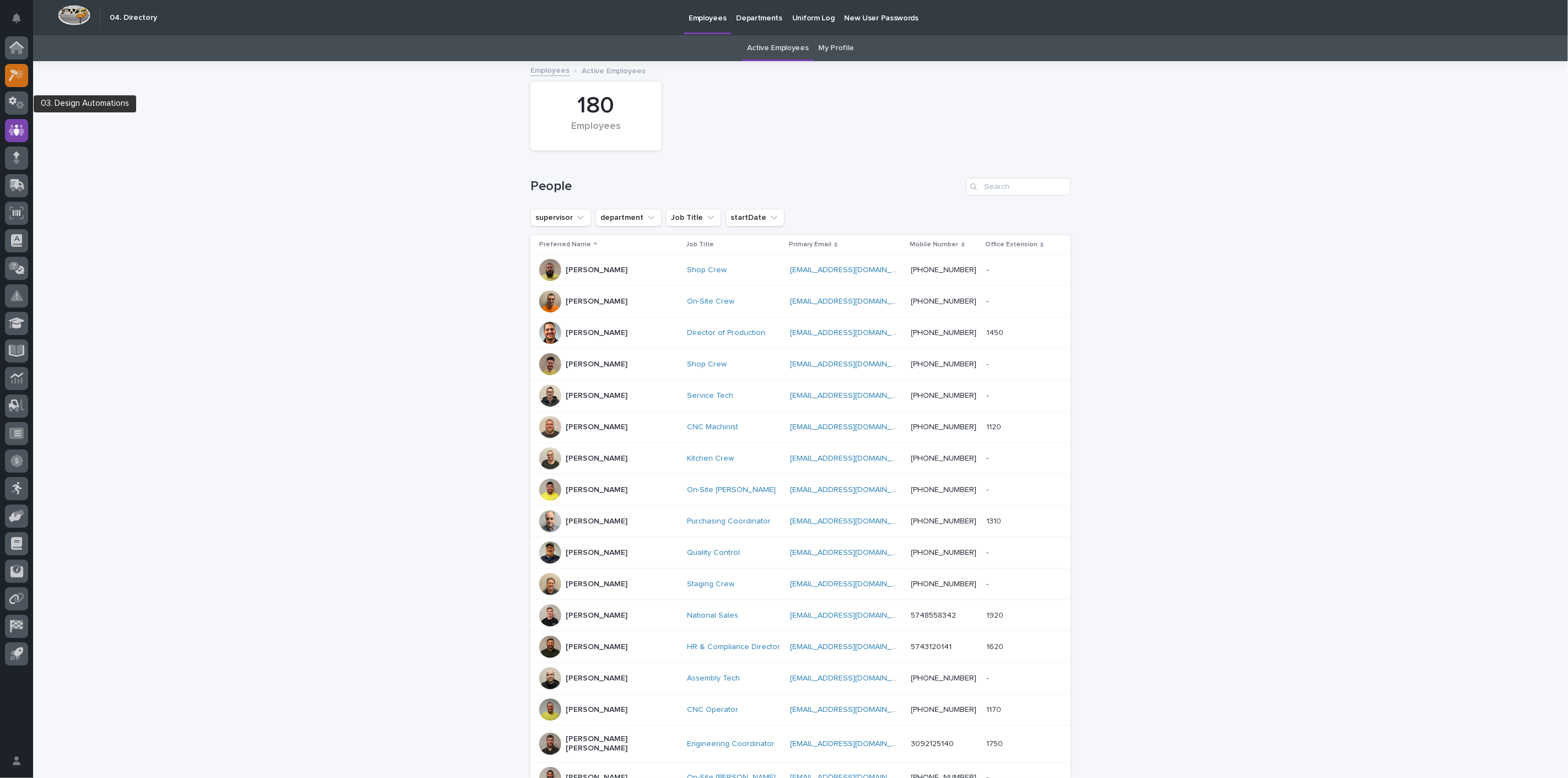
click at [20, 81] on icon at bounding box center [17, 75] width 16 height 13
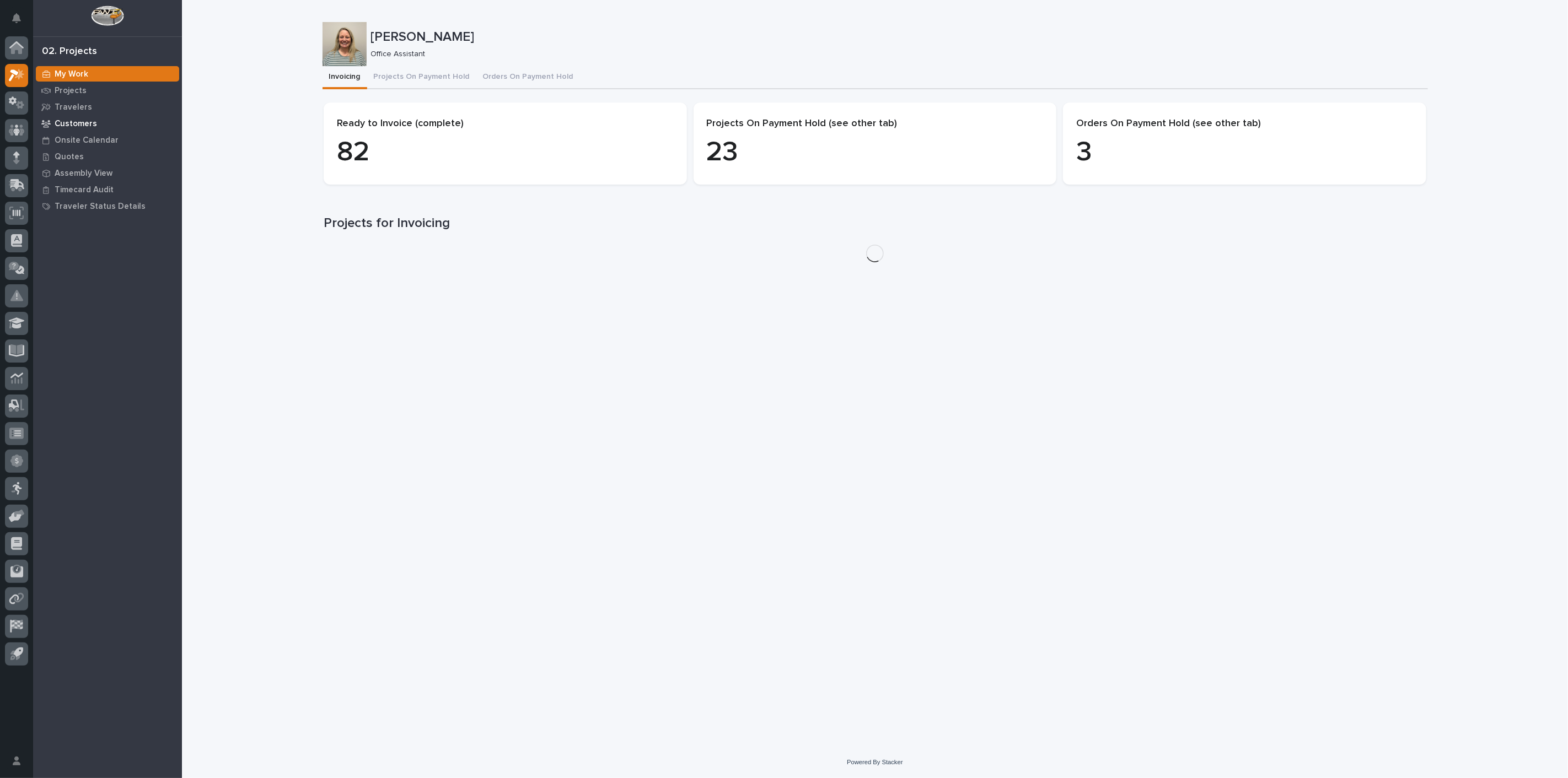
click at [61, 122] on p "Customers" at bounding box center [76, 124] width 43 height 10
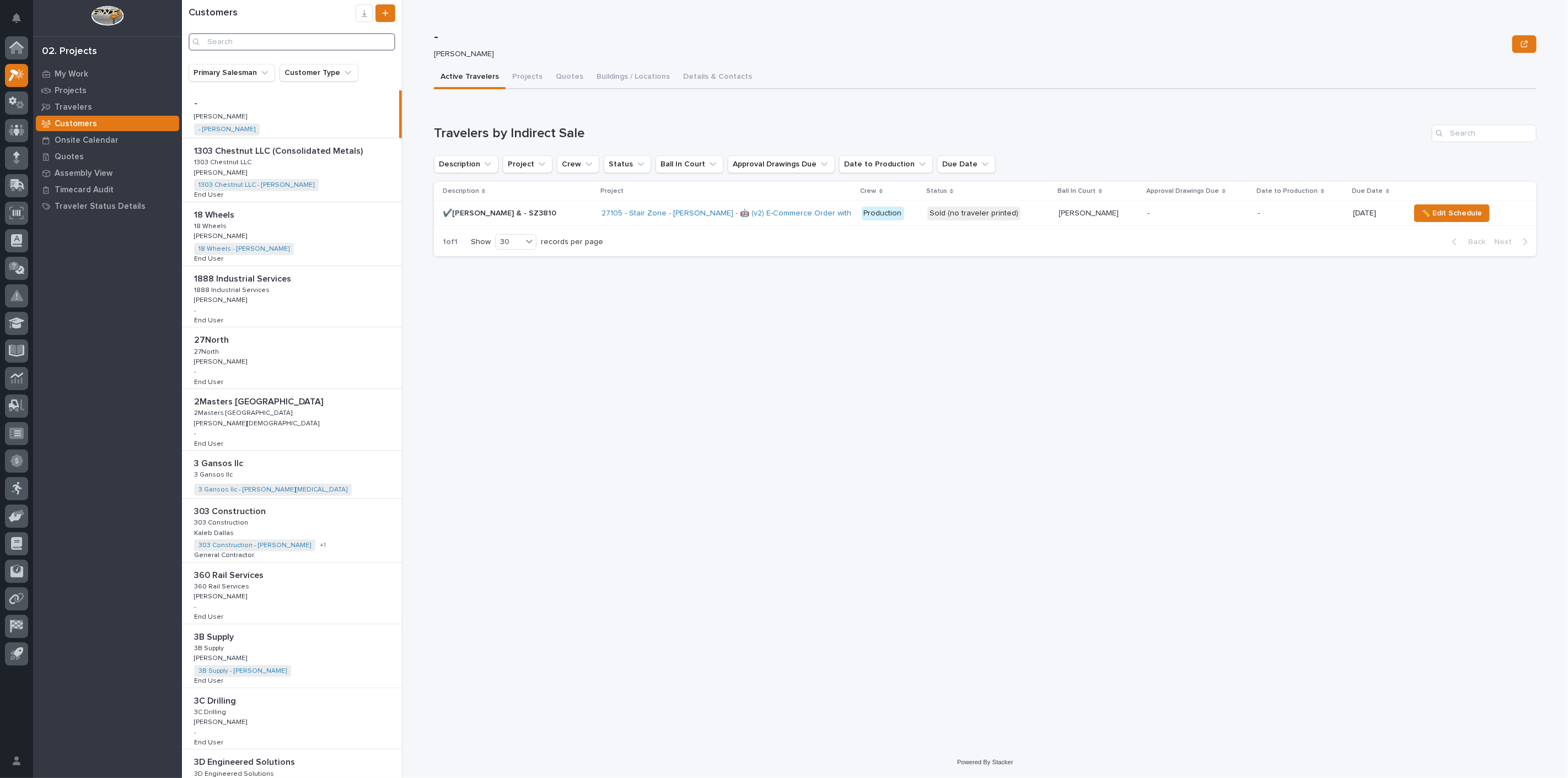
click at [304, 43] on input "Search" at bounding box center [291, 41] width 206 height 17
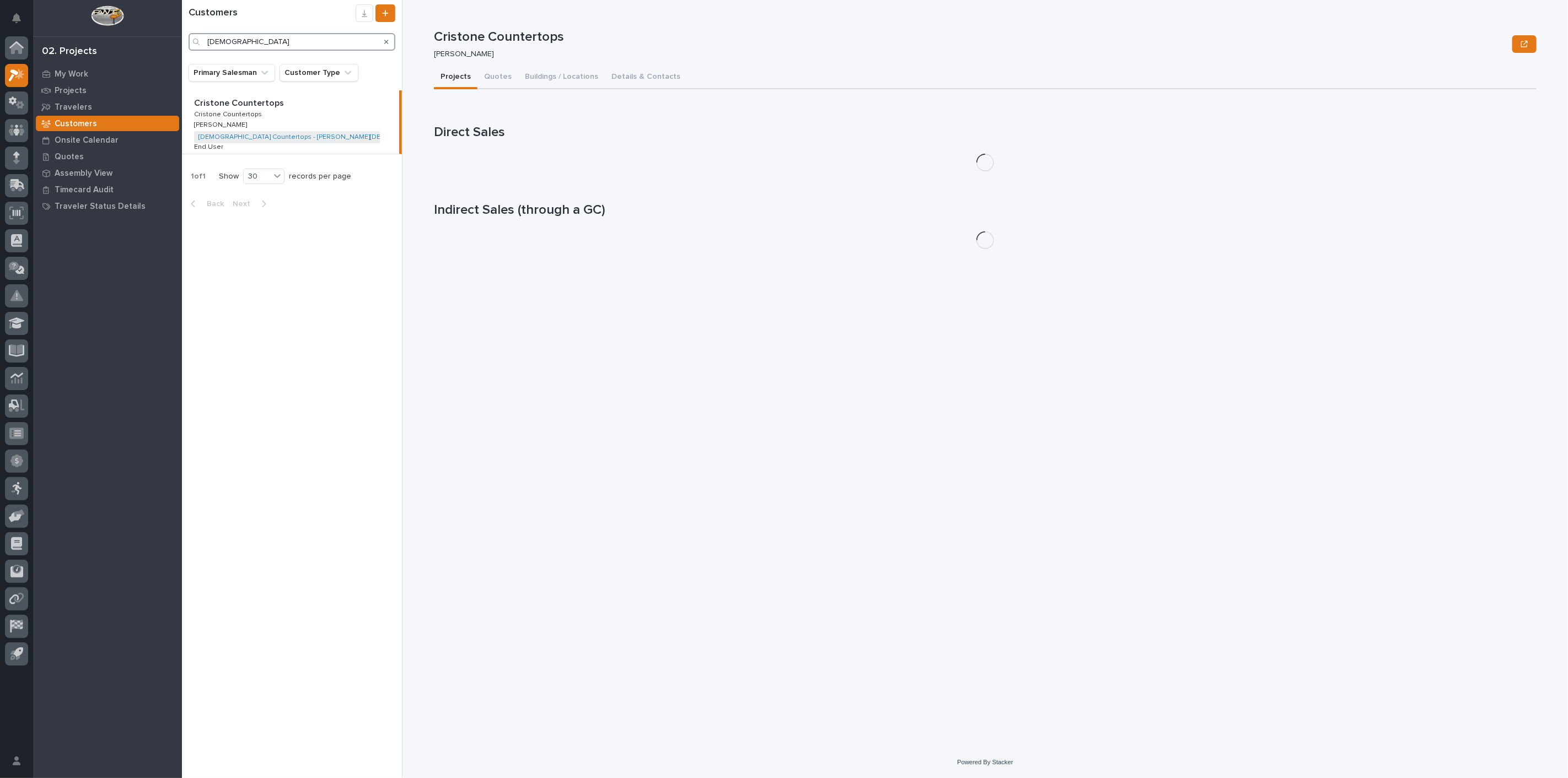
type input "[DEMOGRAPHIC_DATA]"
click at [293, 109] on div "Cristone Countertops Cristone Countertops Cristone Countertops Cristone Counter…" at bounding box center [291, 122] width 217 height 63
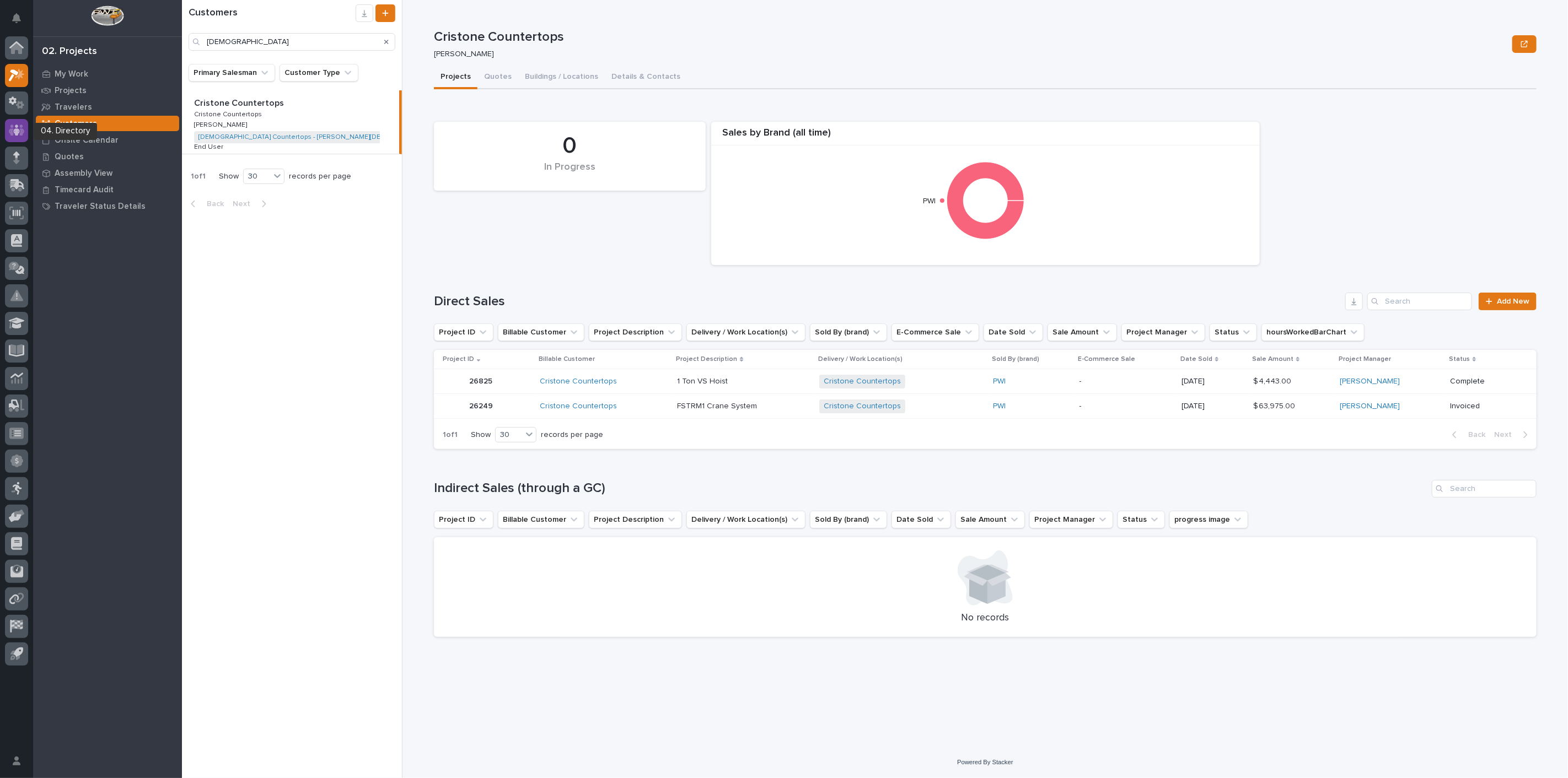
click at [23, 127] on icon at bounding box center [17, 131] width 16 height 13
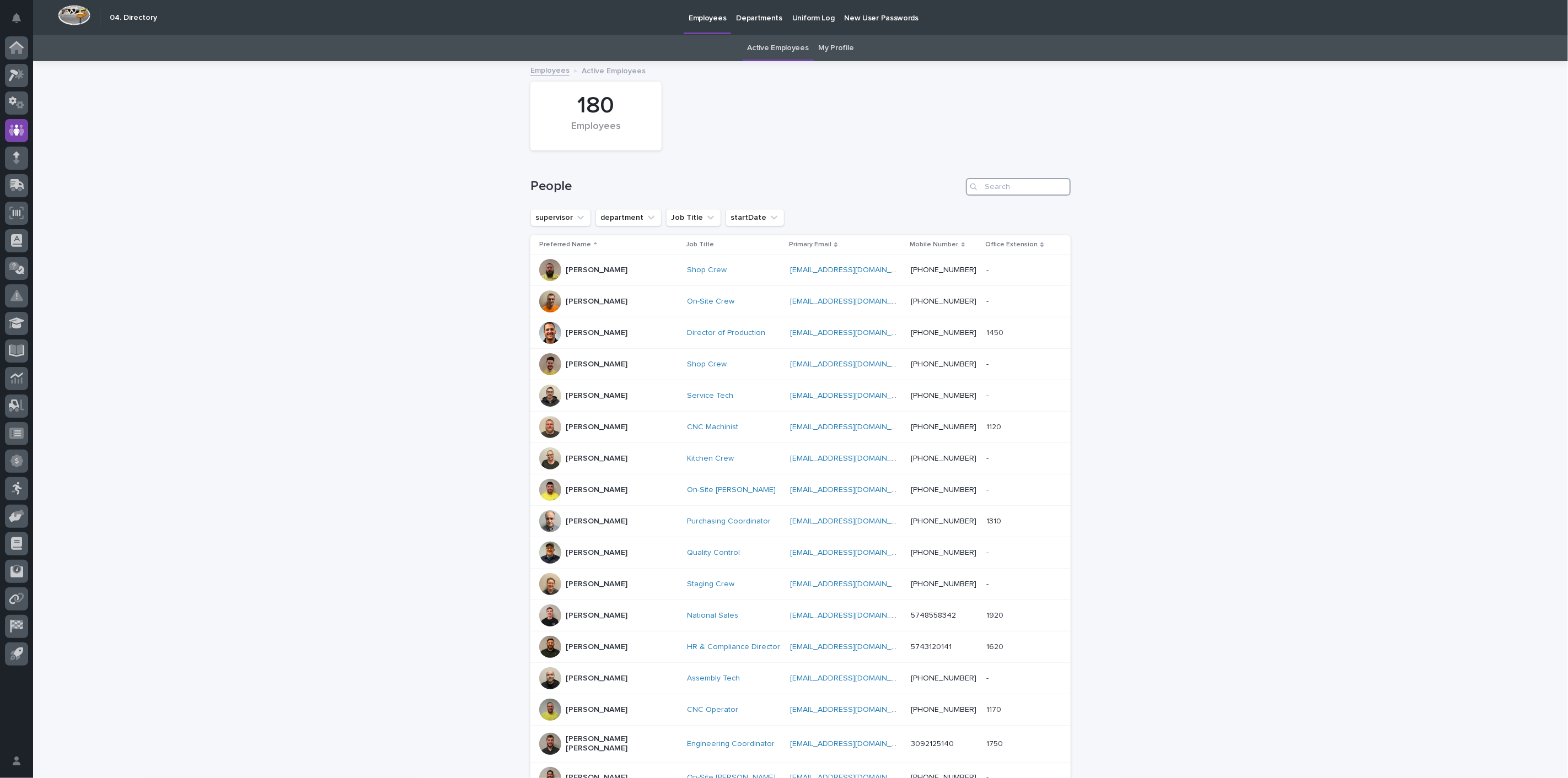
click at [999, 182] on input "Search" at bounding box center [1018, 186] width 105 height 17
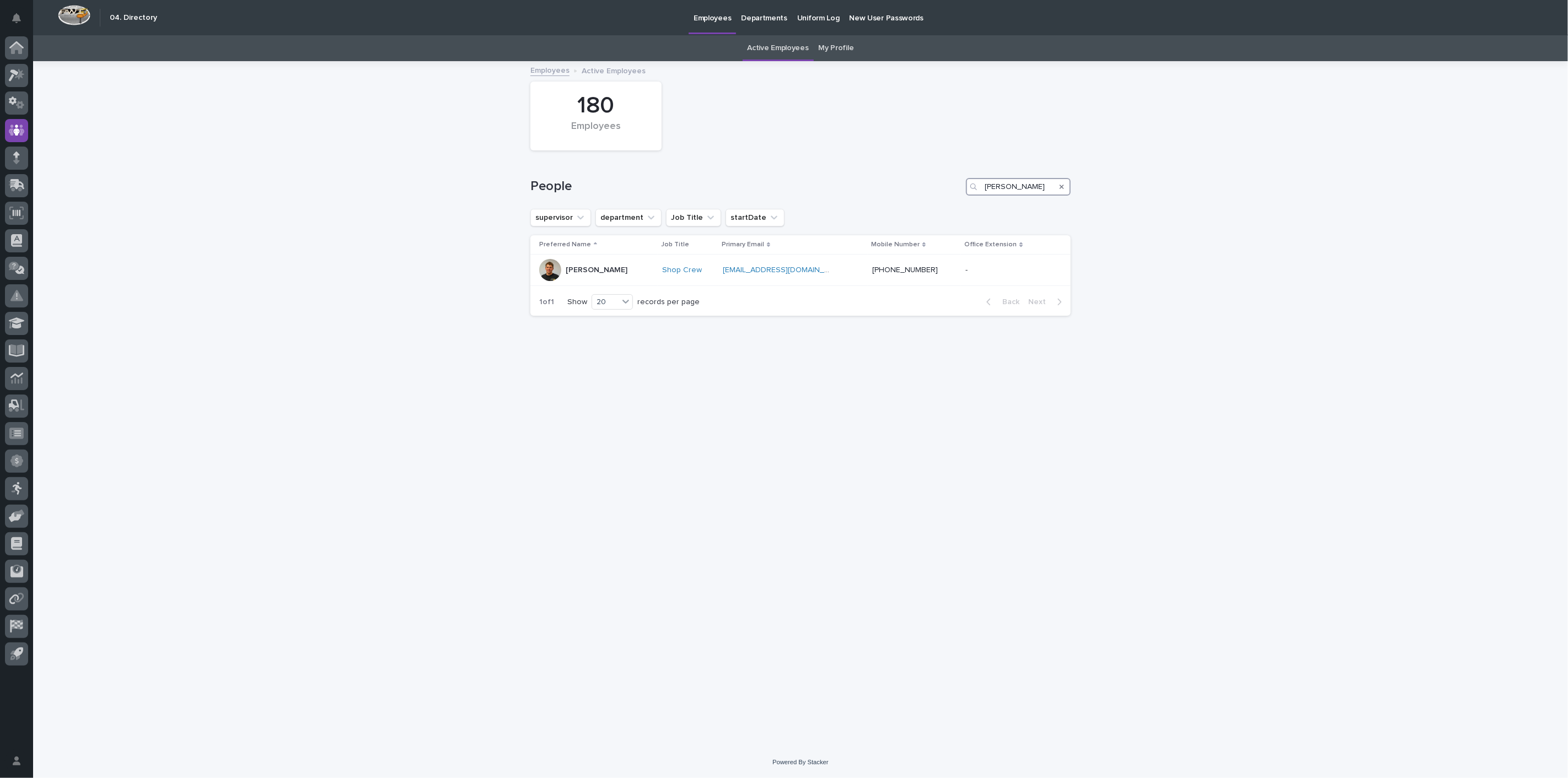
click at [1024, 188] on input "[PERSON_NAME]" at bounding box center [1018, 186] width 105 height 17
type input "b"
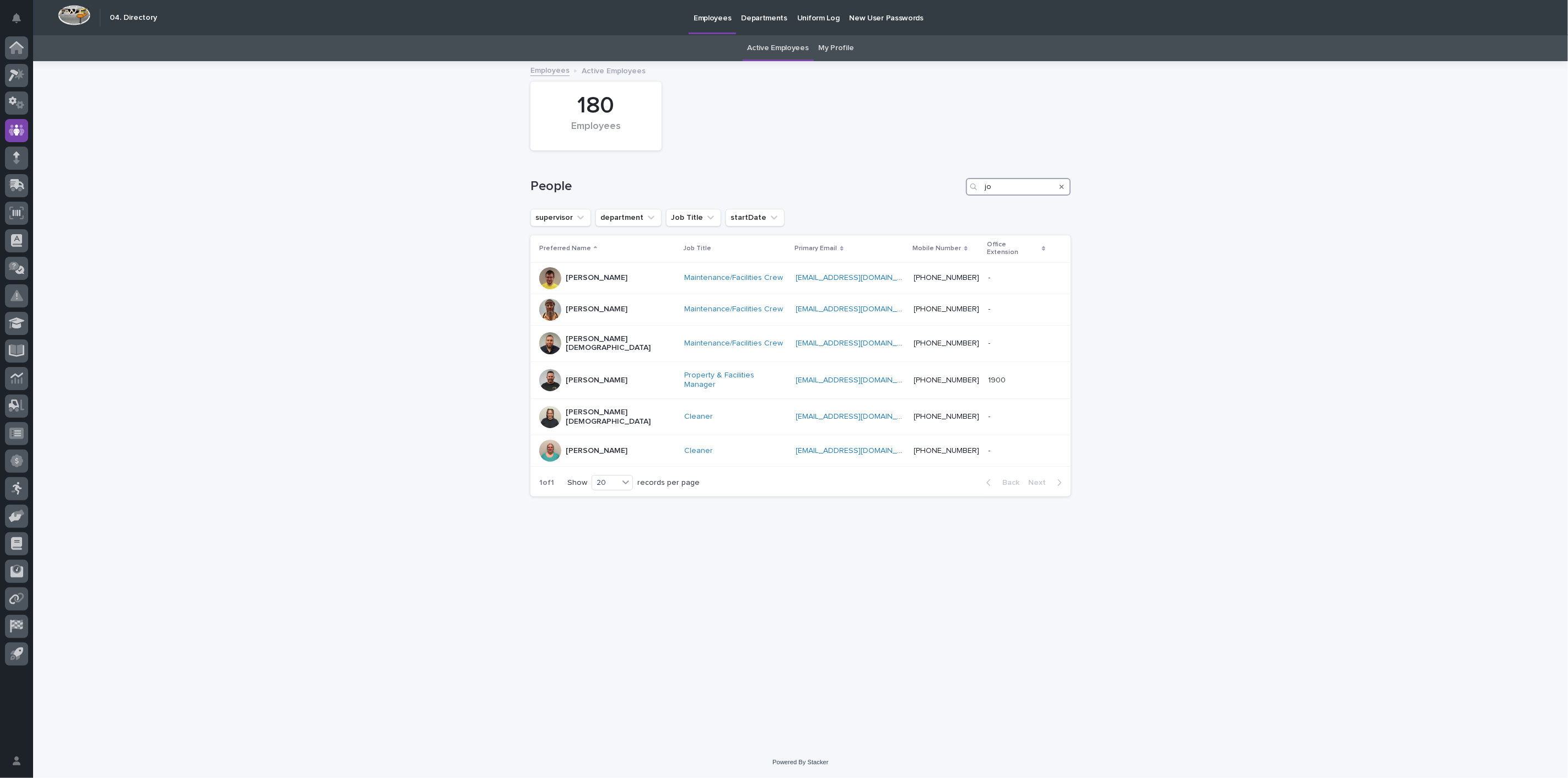
type input "j"
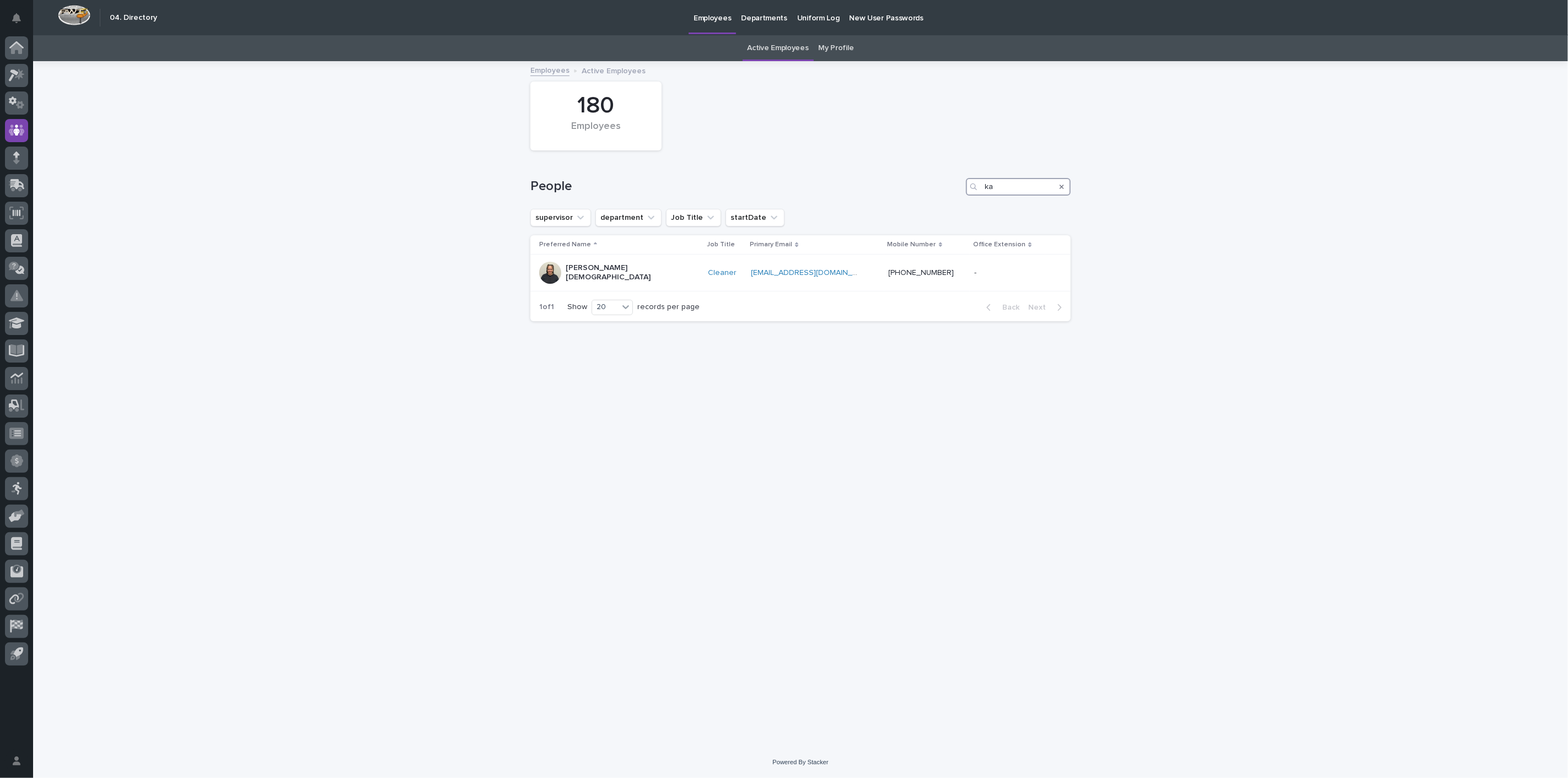
type input "k"
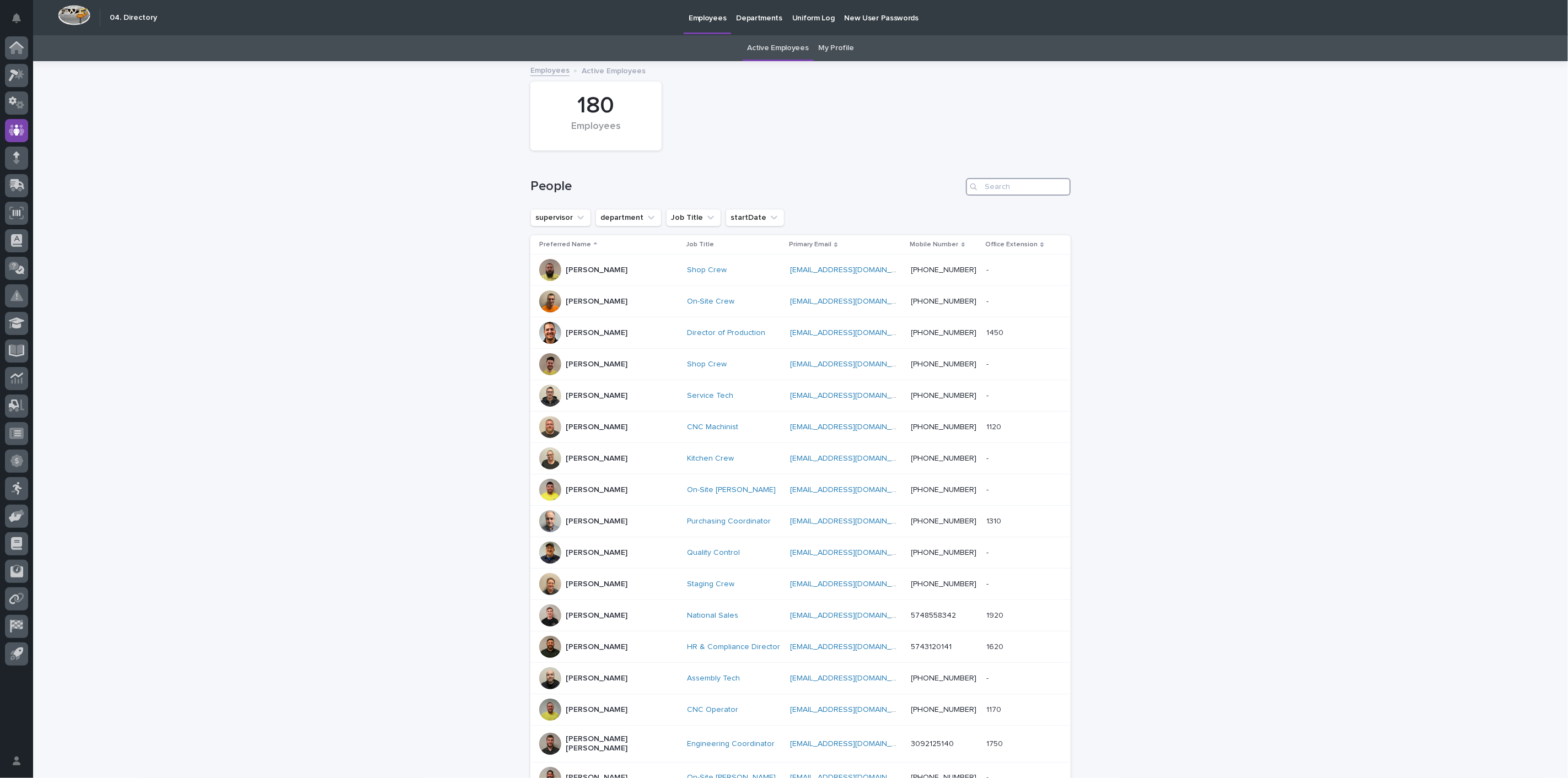
click at [999, 180] on input "Search" at bounding box center [1018, 186] width 105 height 17
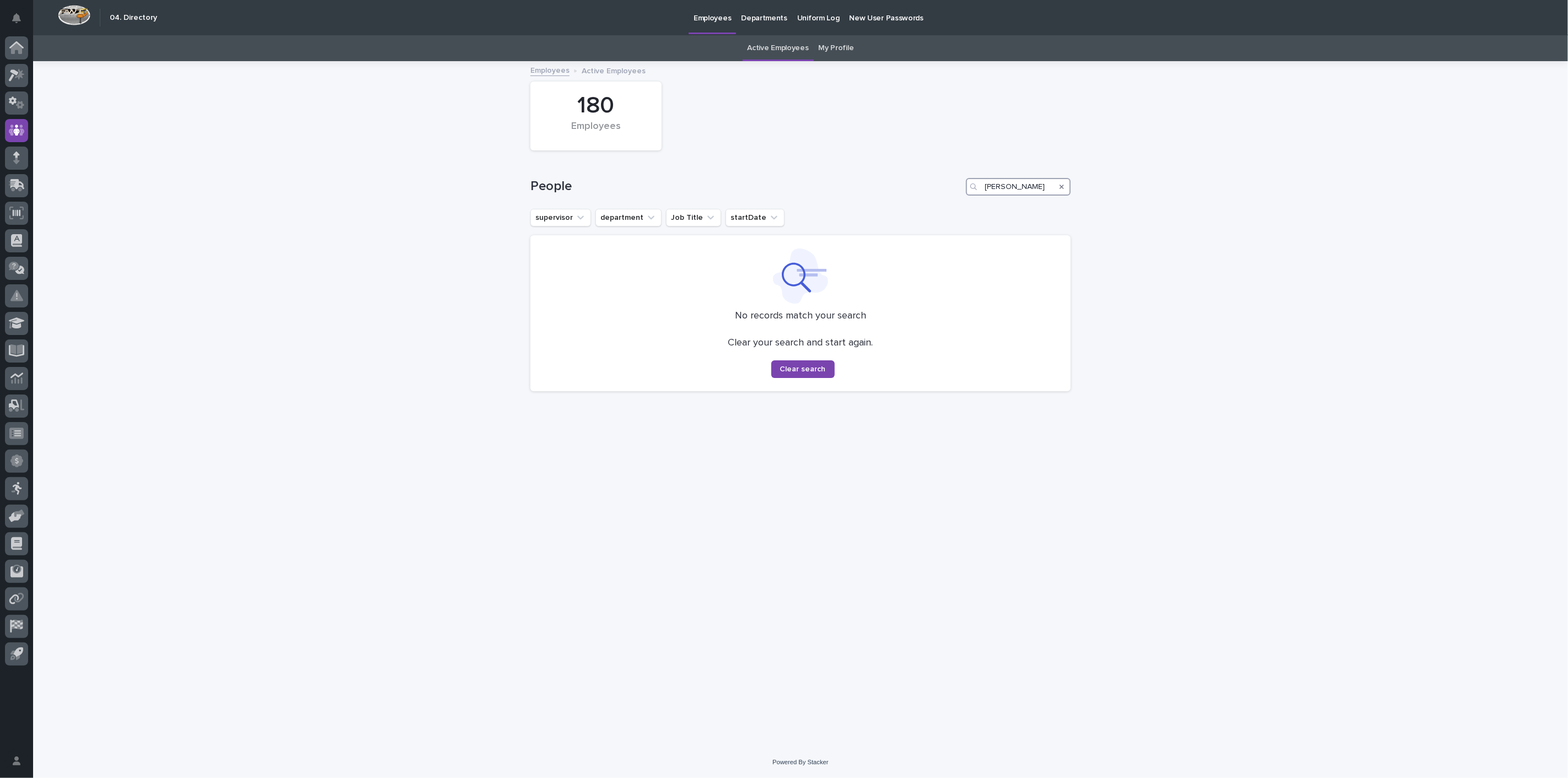
click at [1013, 190] on input "[PERSON_NAME]" at bounding box center [1018, 186] width 105 height 17
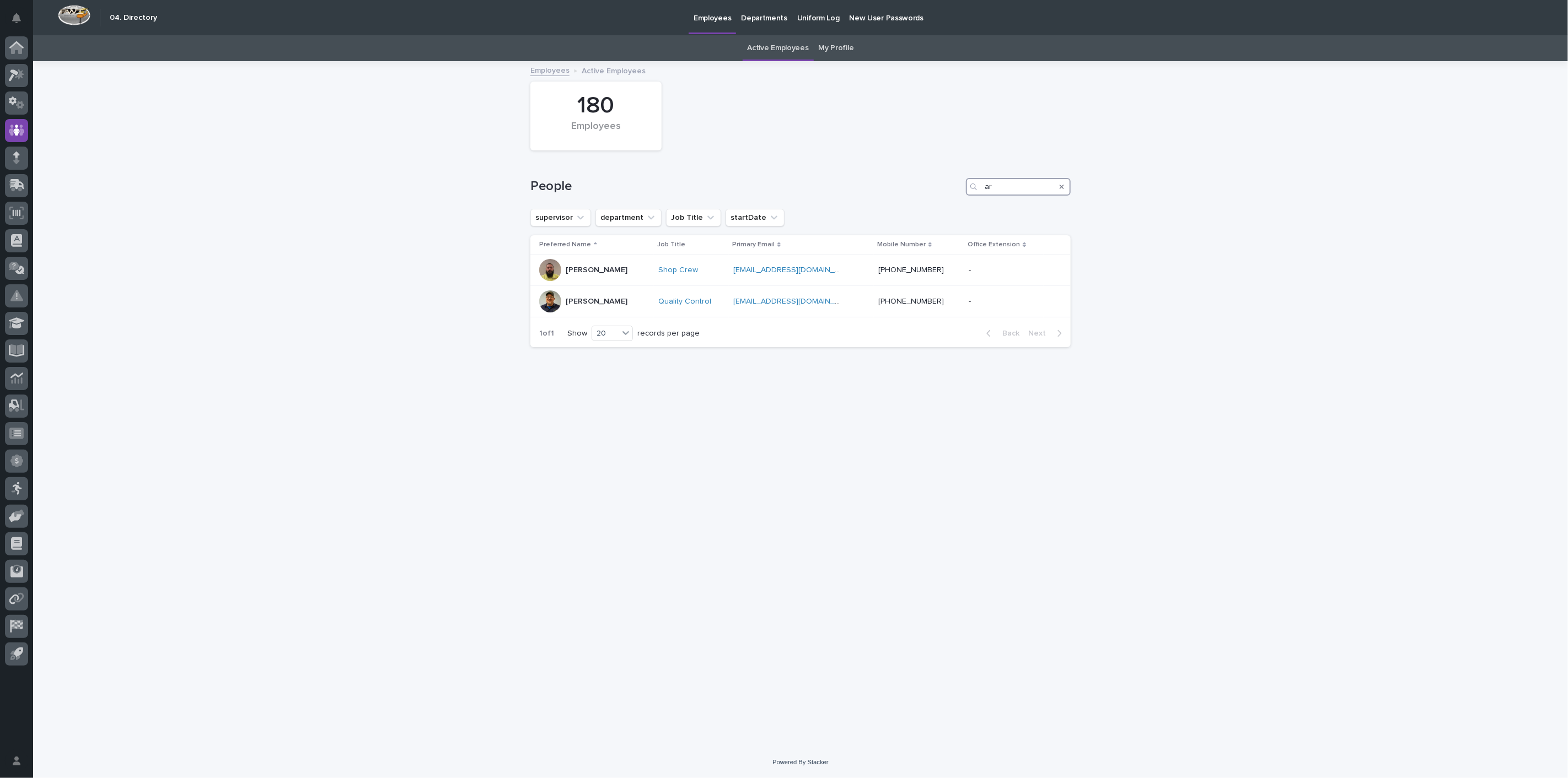
type input "a"
type input "b"
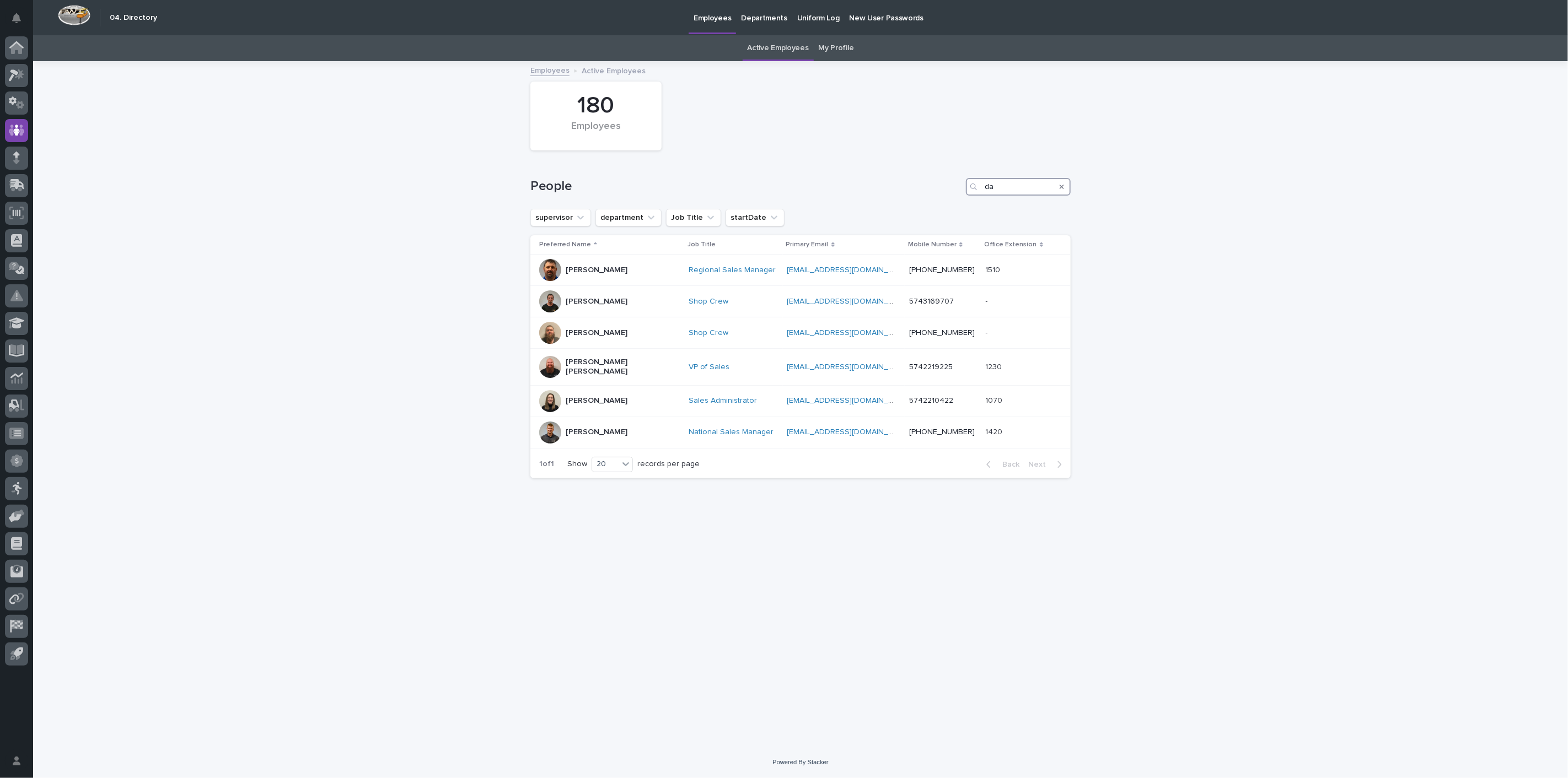
type input "d"
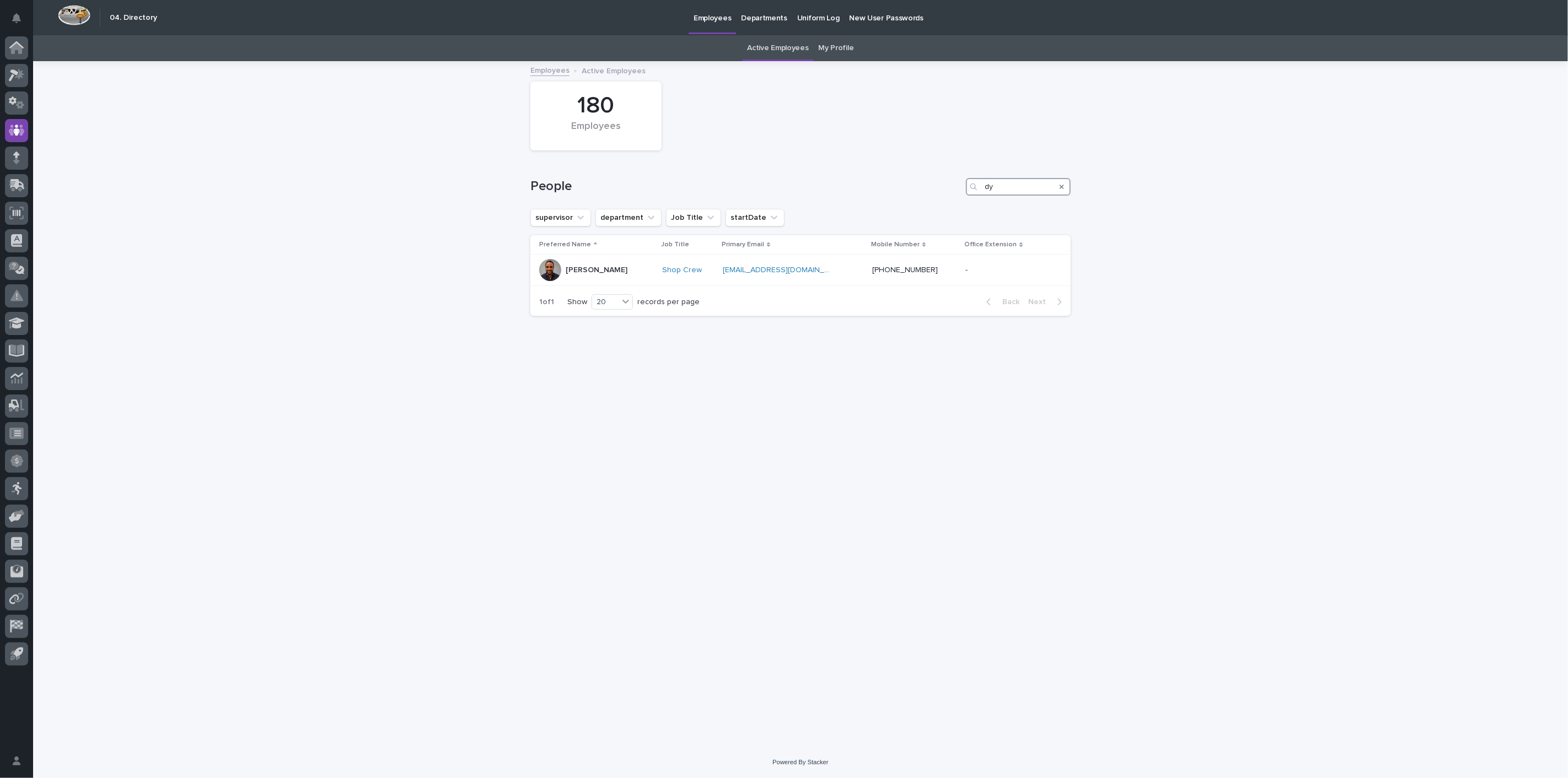
type input "d"
type input "j"
type input "l"
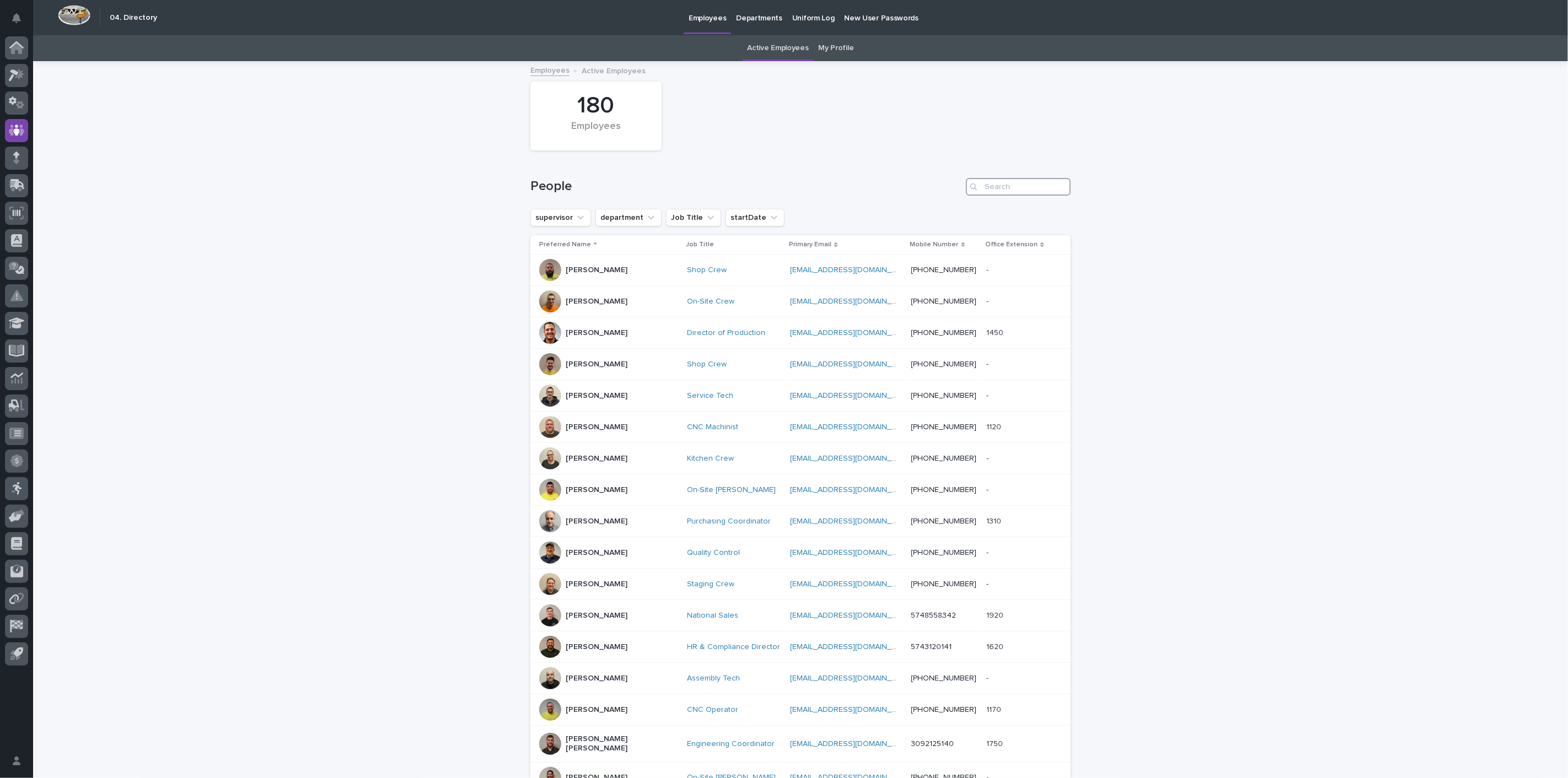
type input "l"
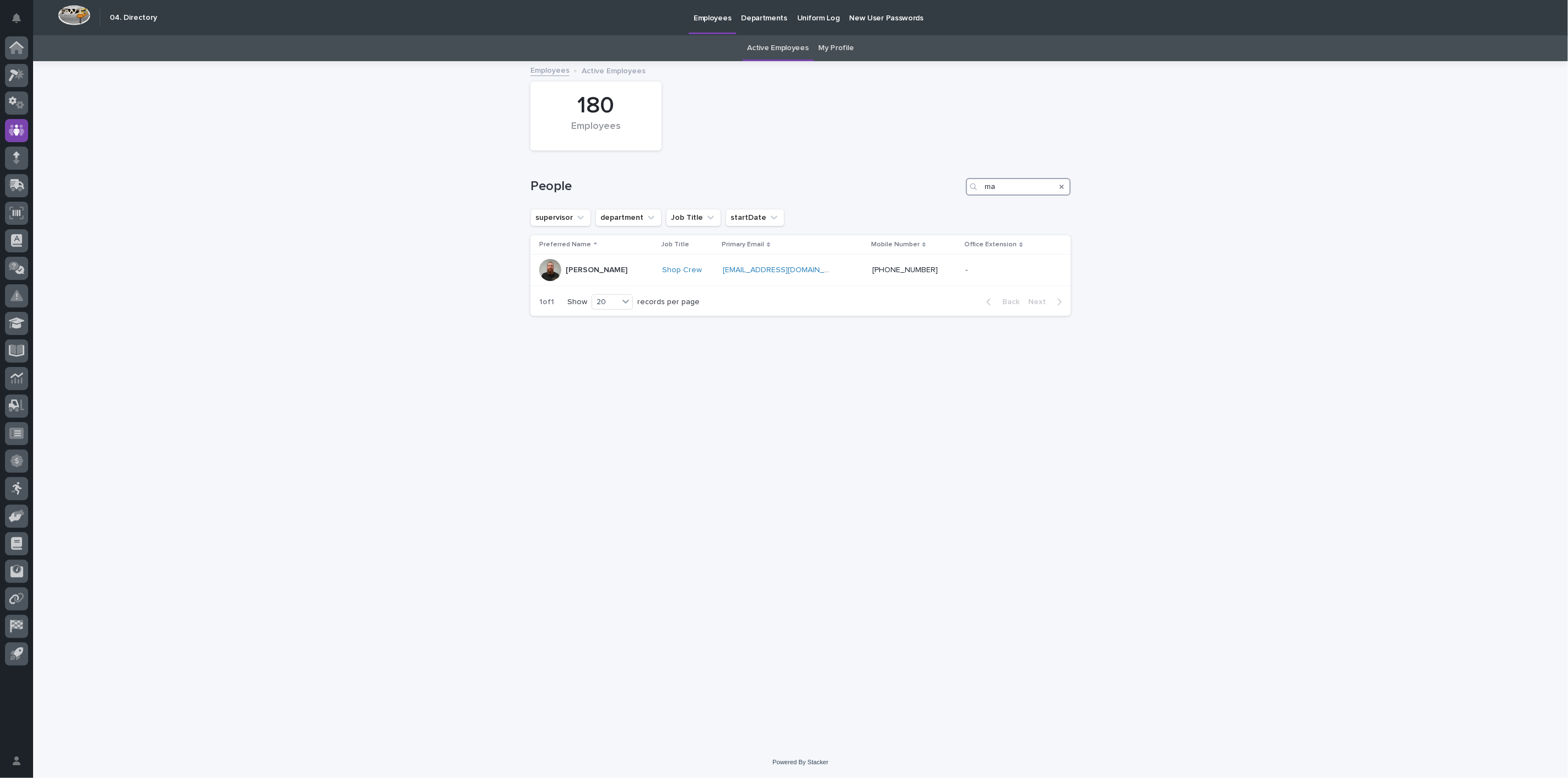
type input "m"
type input "n"
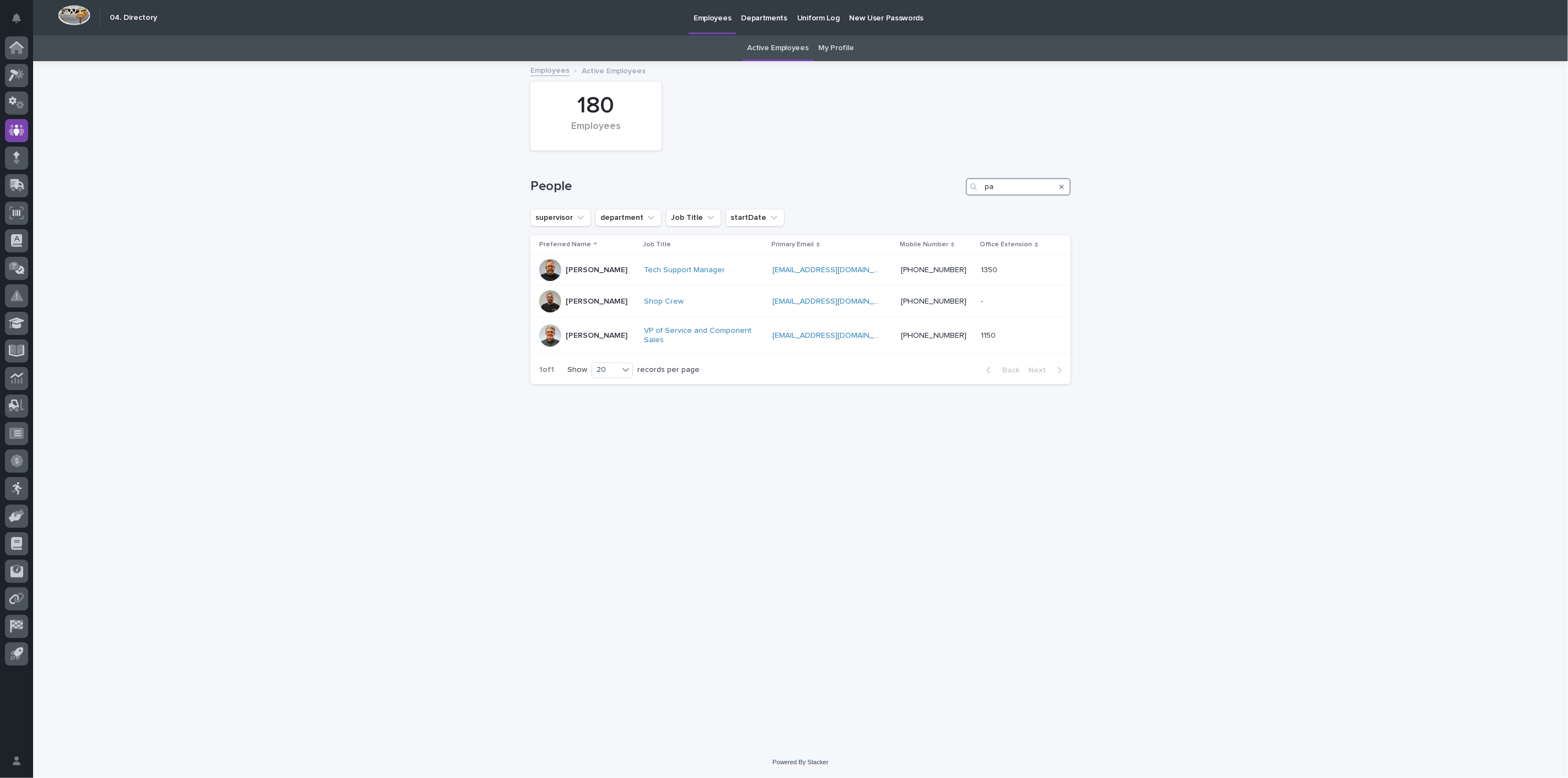
type input "p"
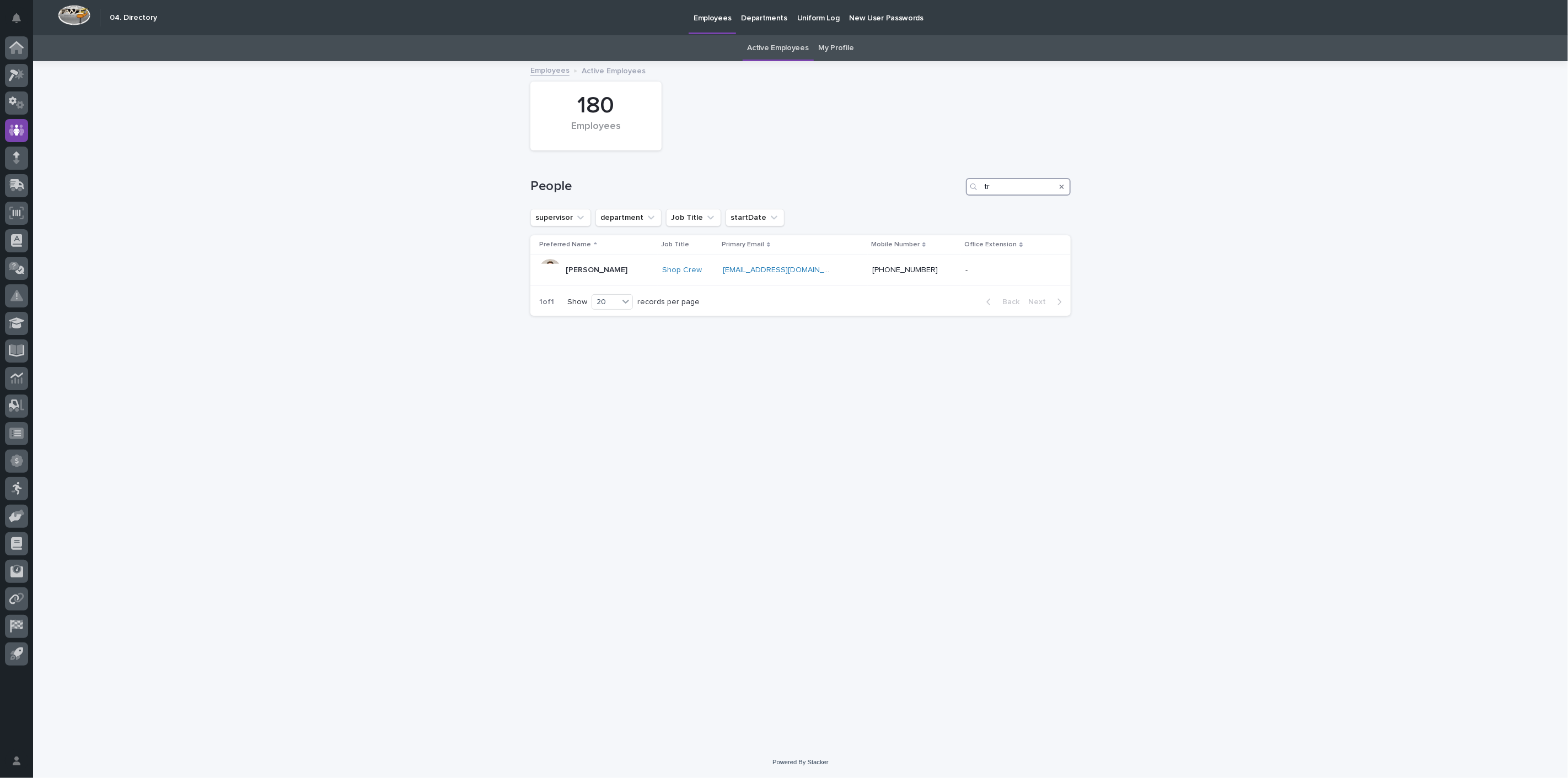
type input "t"
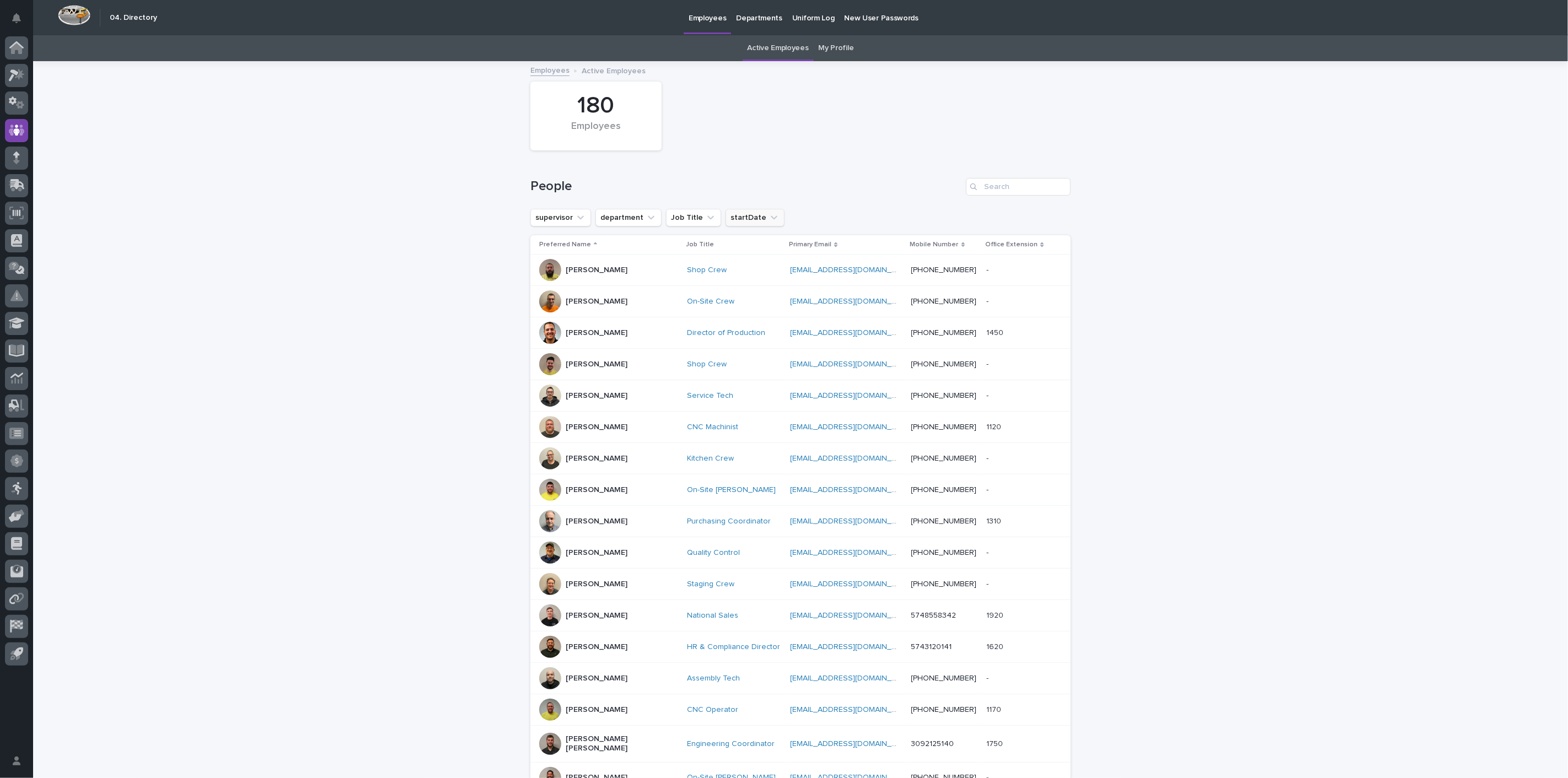
click at [771, 218] on icon "startDate" at bounding box center [774, 217] width 6 height 4
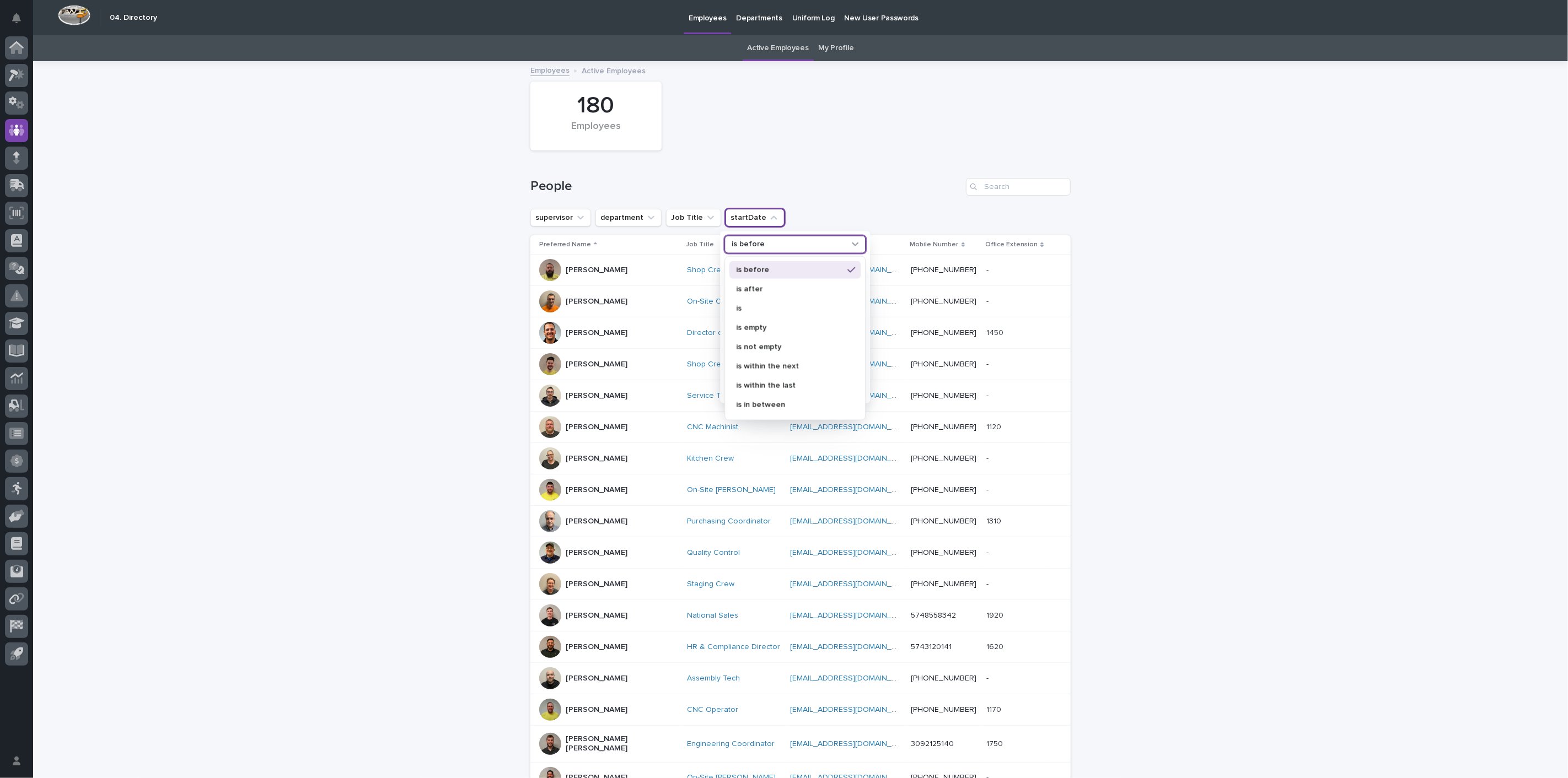
click at [853, 247] on icon at bounding box center [855, 243] width 11 height 11
click at [802, 269] on p "is before" at bounding box center [789, 270] width 107 height 8
click at [755, 310] on p "[DATE]" at bounding box center [790, 307] width 117 height 8
click at [876, 169] on div "People" at bounding box center [800, 182] width 540 height 53
